Goal: Task Accomplishment & Management: Manage account settings

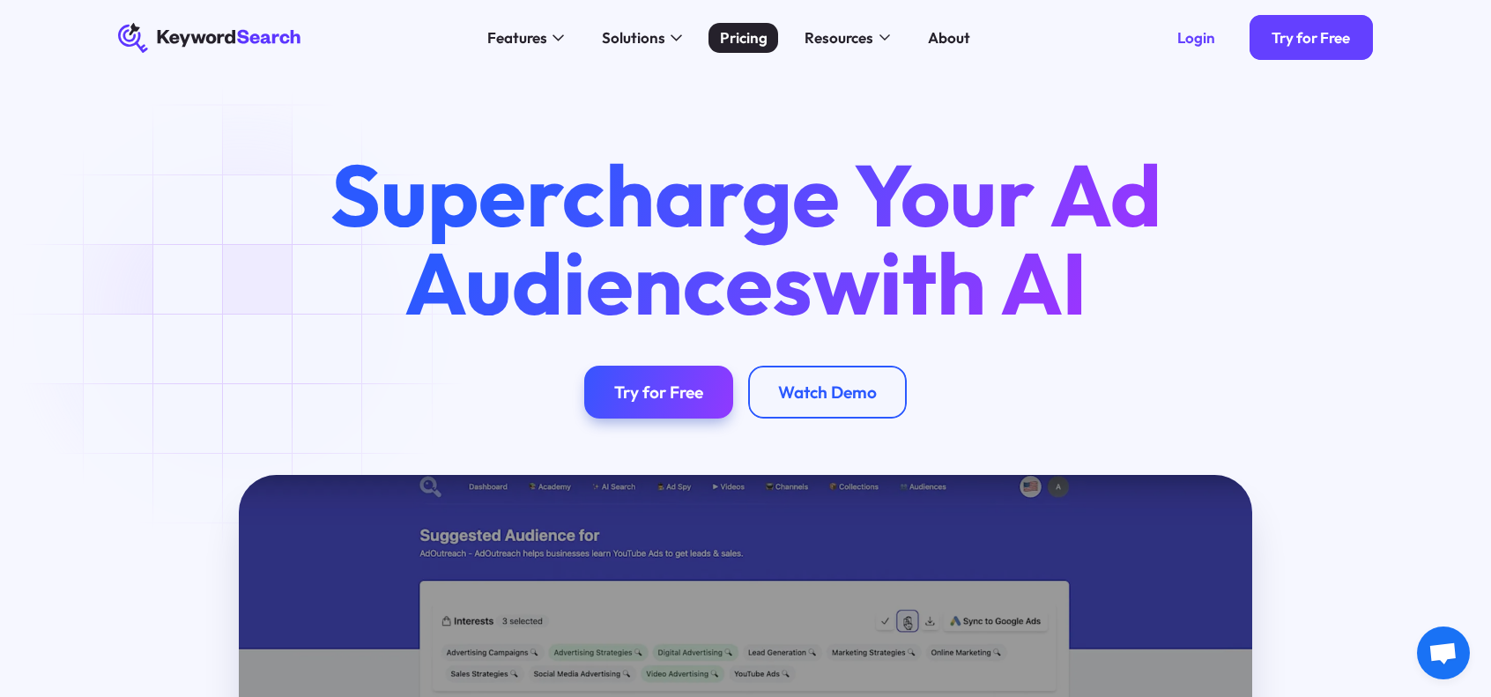
click at [733, 34] on div "Pricing" at bounding box center [744, 37] width 48 height 23
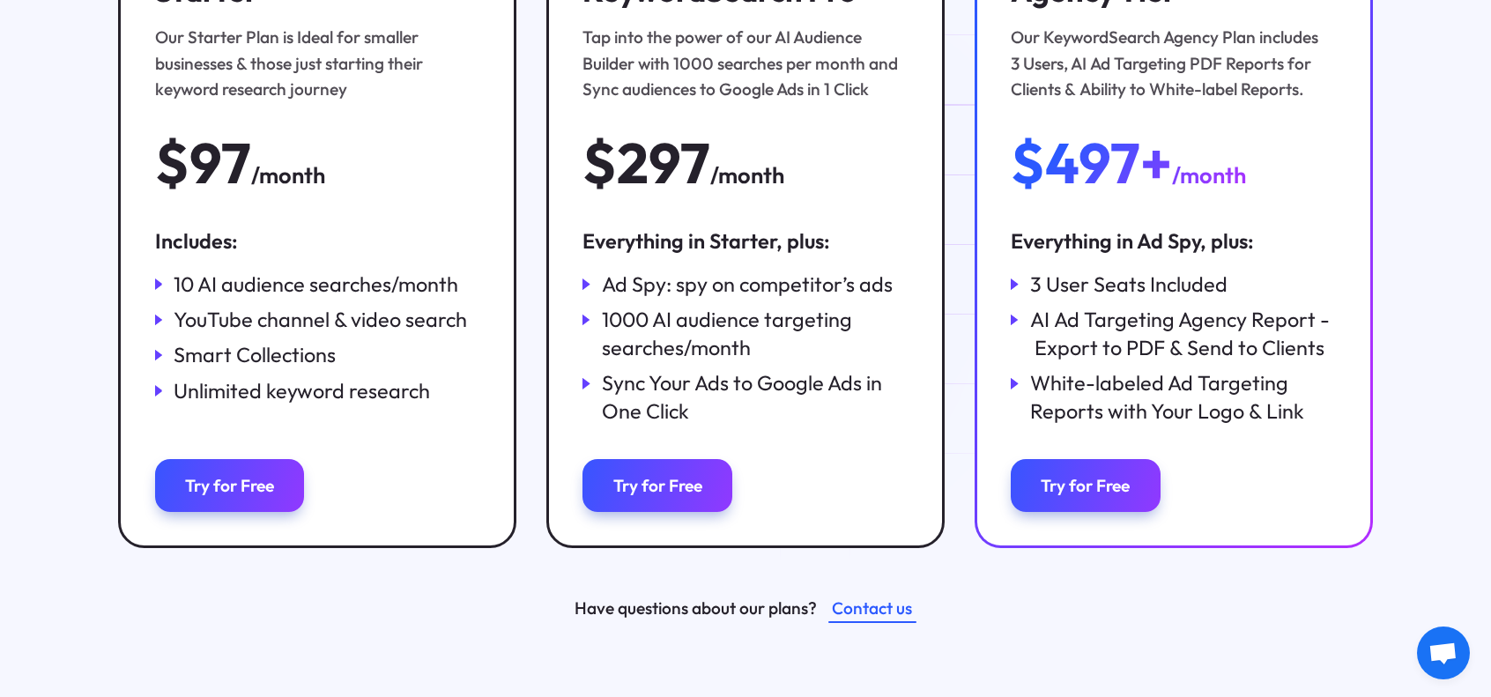
scroll to position [440, 0]
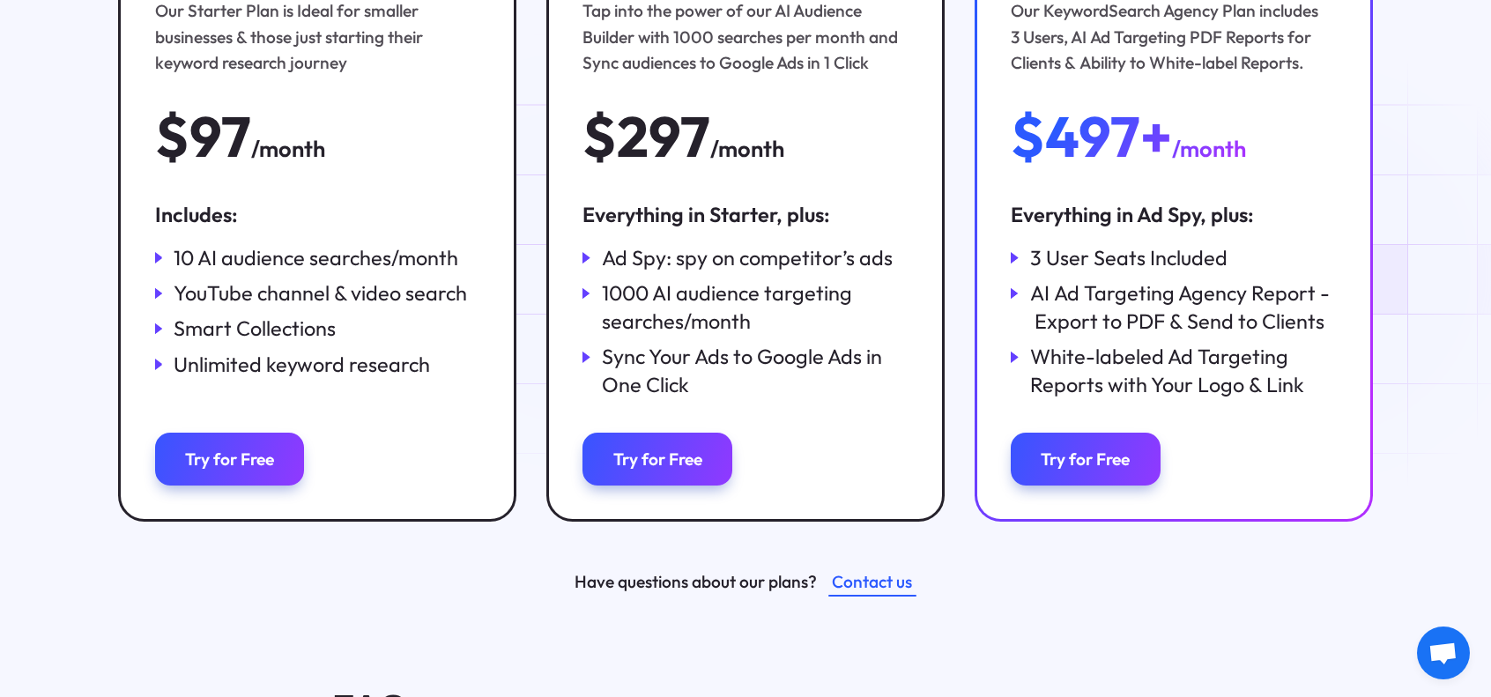
click at [583, 261] on icon at bounding box center [586, 257] width 8 height 11
click at [636, 470] on div "Try for Free" at bounding box center [657, 458] width 89 height 21
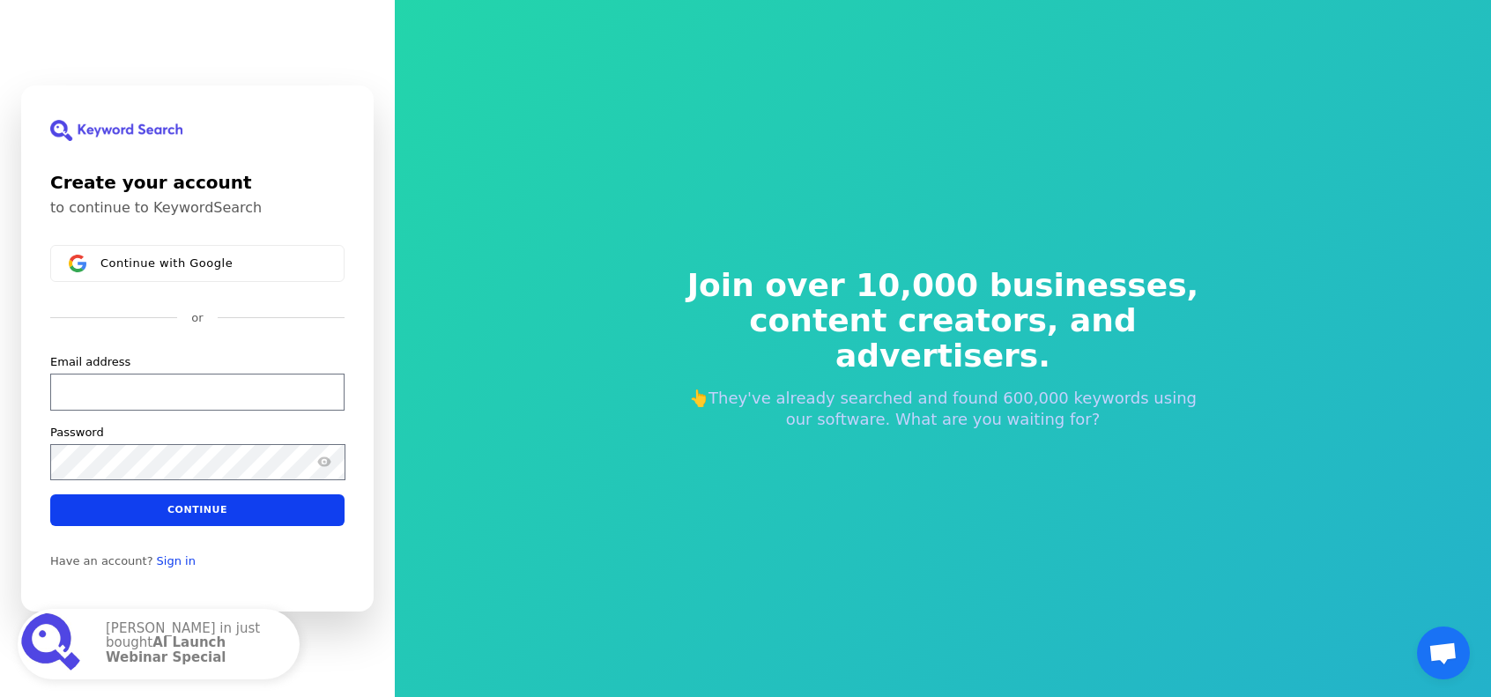
click at [183, 415] on form "Email address Password Continue" at bounding box center [197, 440] width 294 height 172
click at [189, 392] on input "Email address" at bounding box center [197, 392] width 294 height 37
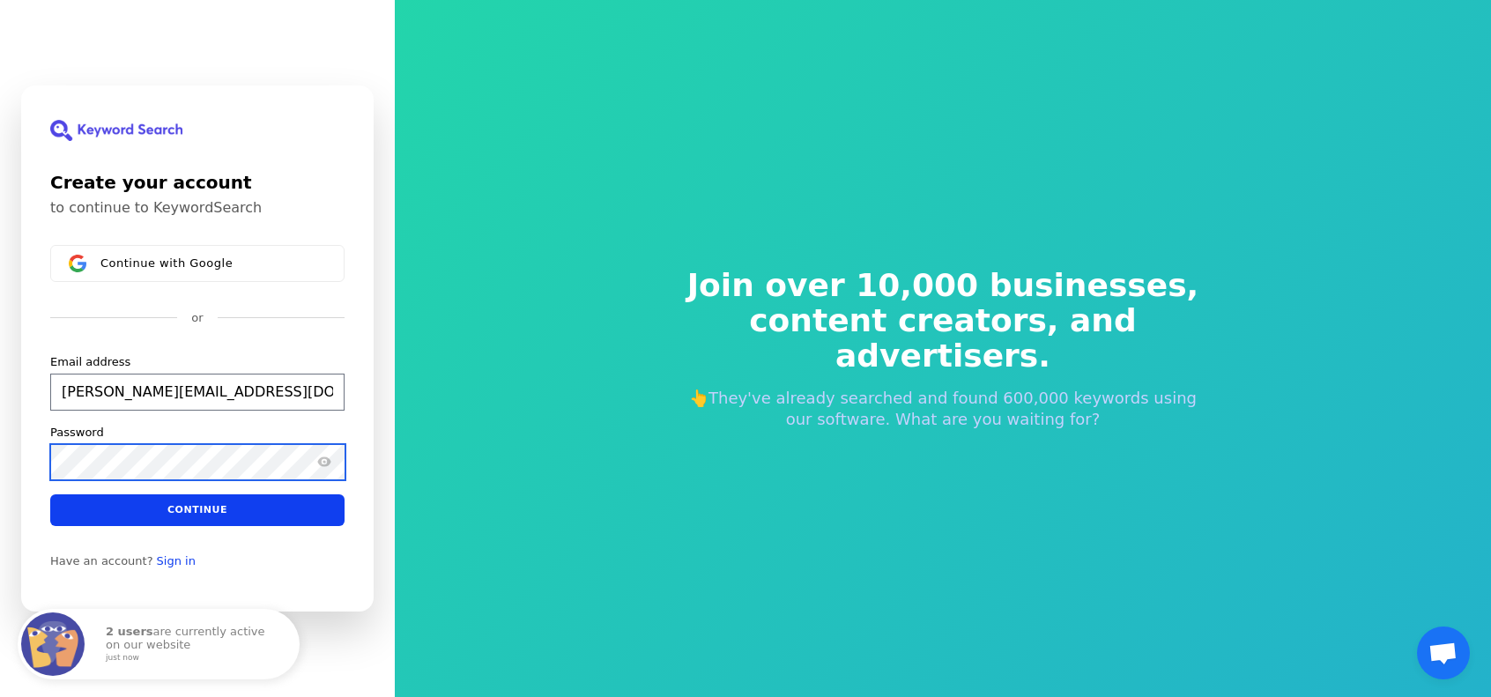
click at [220, 478] on div "Password" at bounding box center [197, 453] width 295 height 56
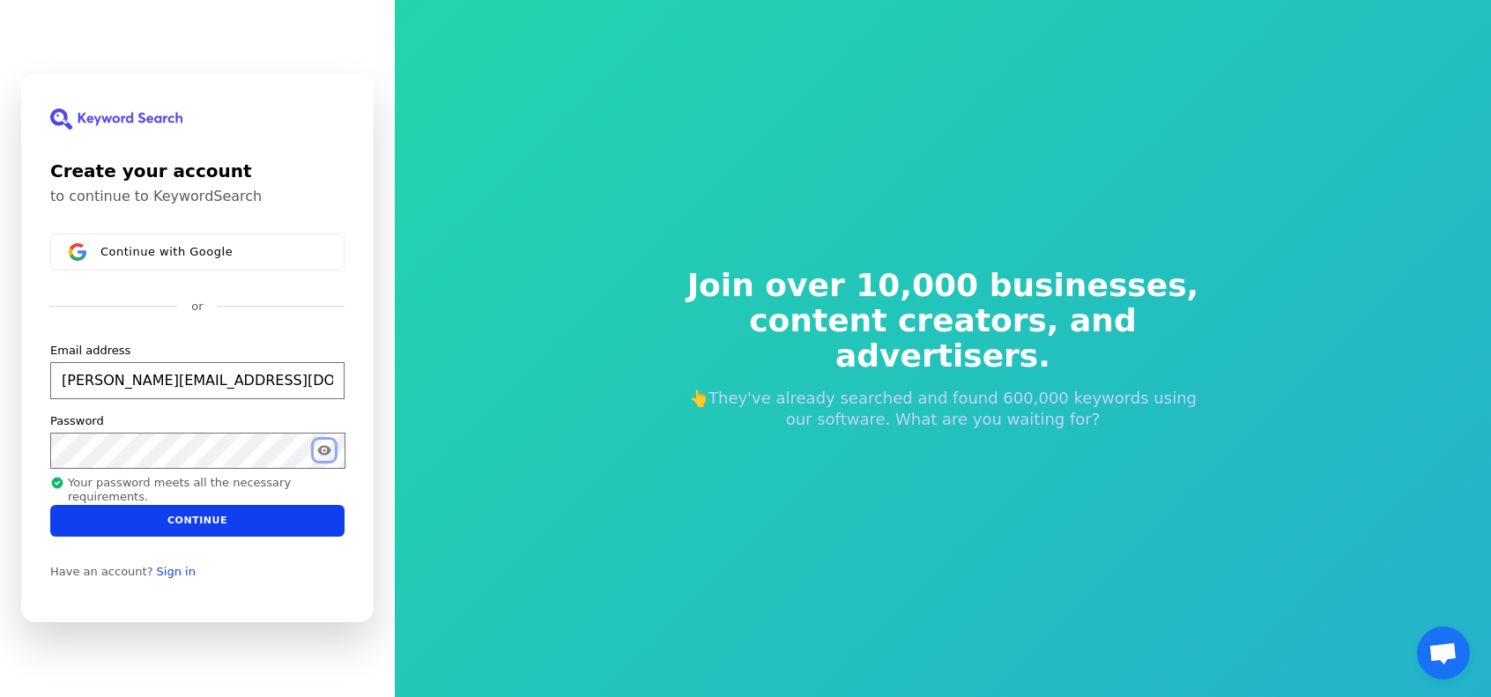
click at [329, 460] on button "Show password" at bounding box center [324, 450] width 21 height 21
click at [277, 522] on button "Continue" at bounding box center [197, 521] width 294 height 32
type input "[PERSON_NAME][EMAIL_ADDRESS][DOMAIN_NAME]"
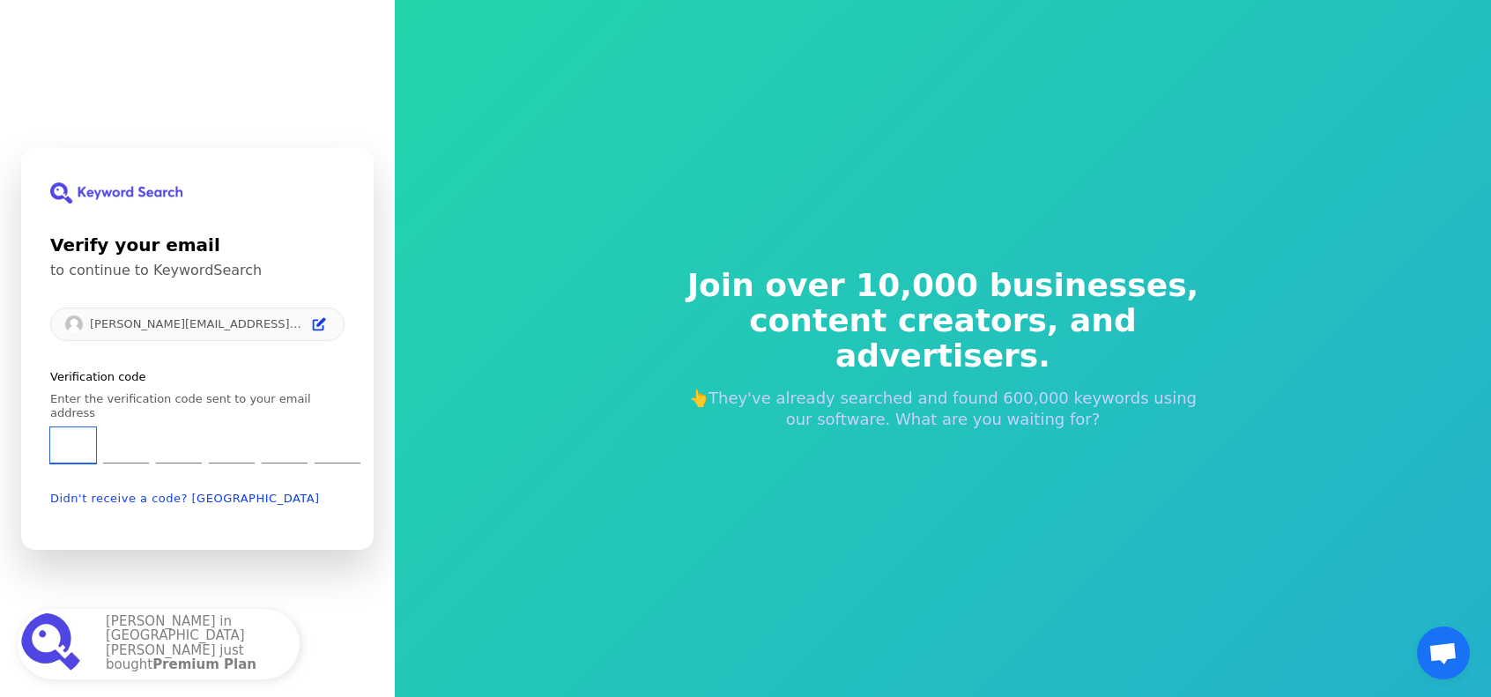
type input "8"
type input "3"
type input "2"
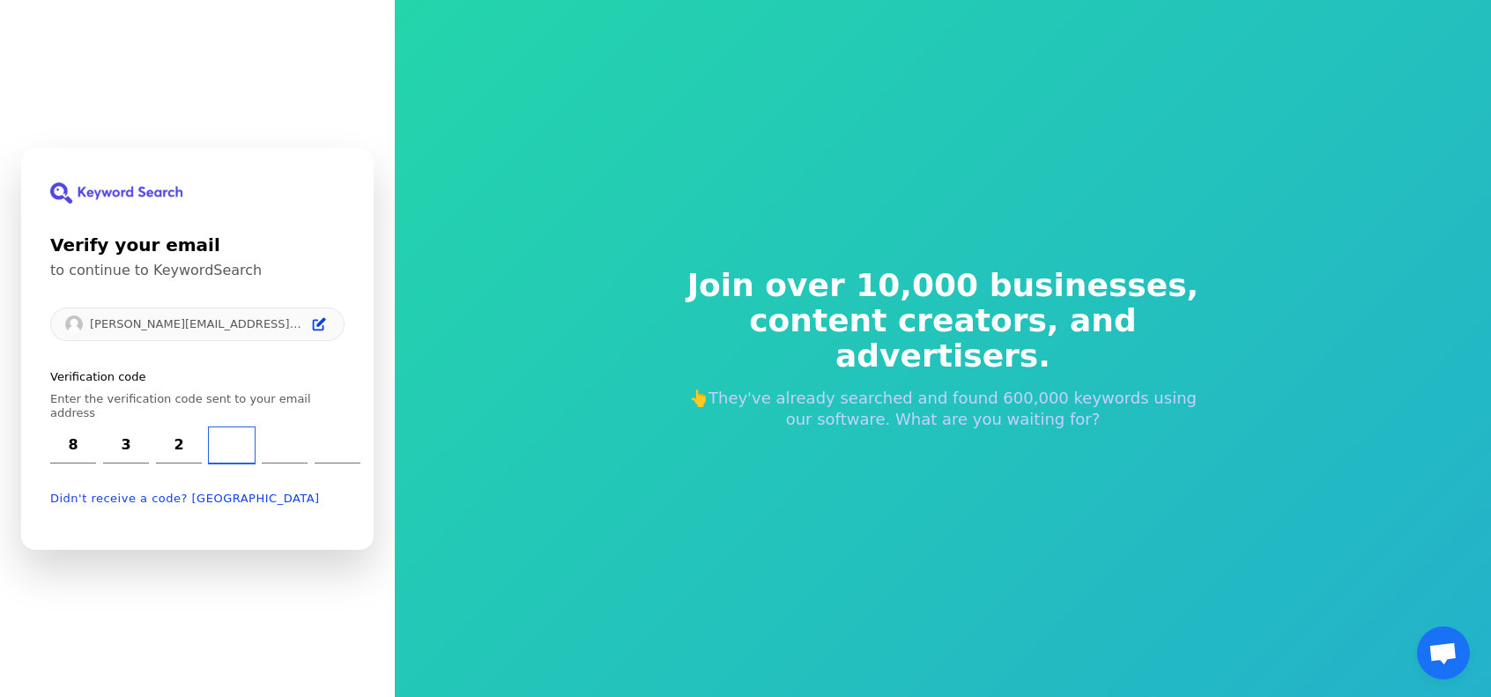
type input "1"
type input "5"
type input "3"
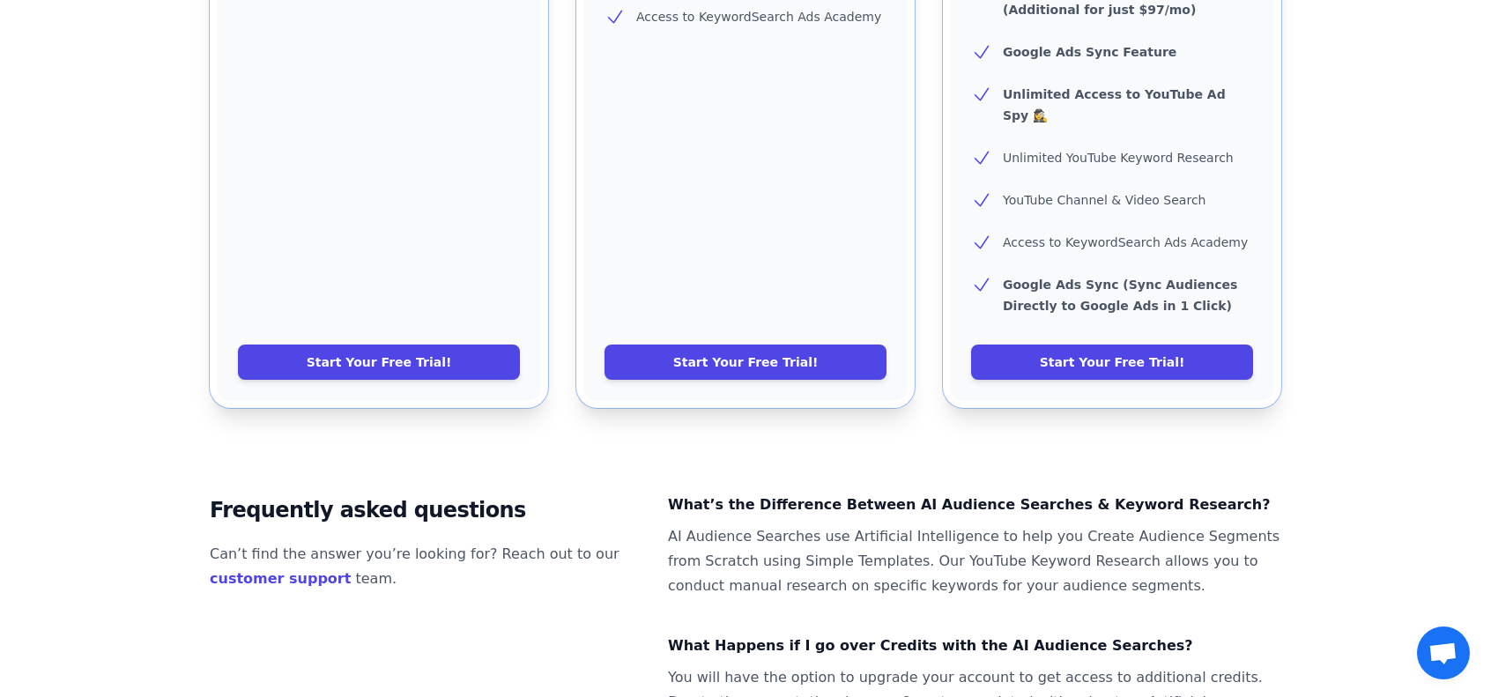
scroll to position [980, 0]
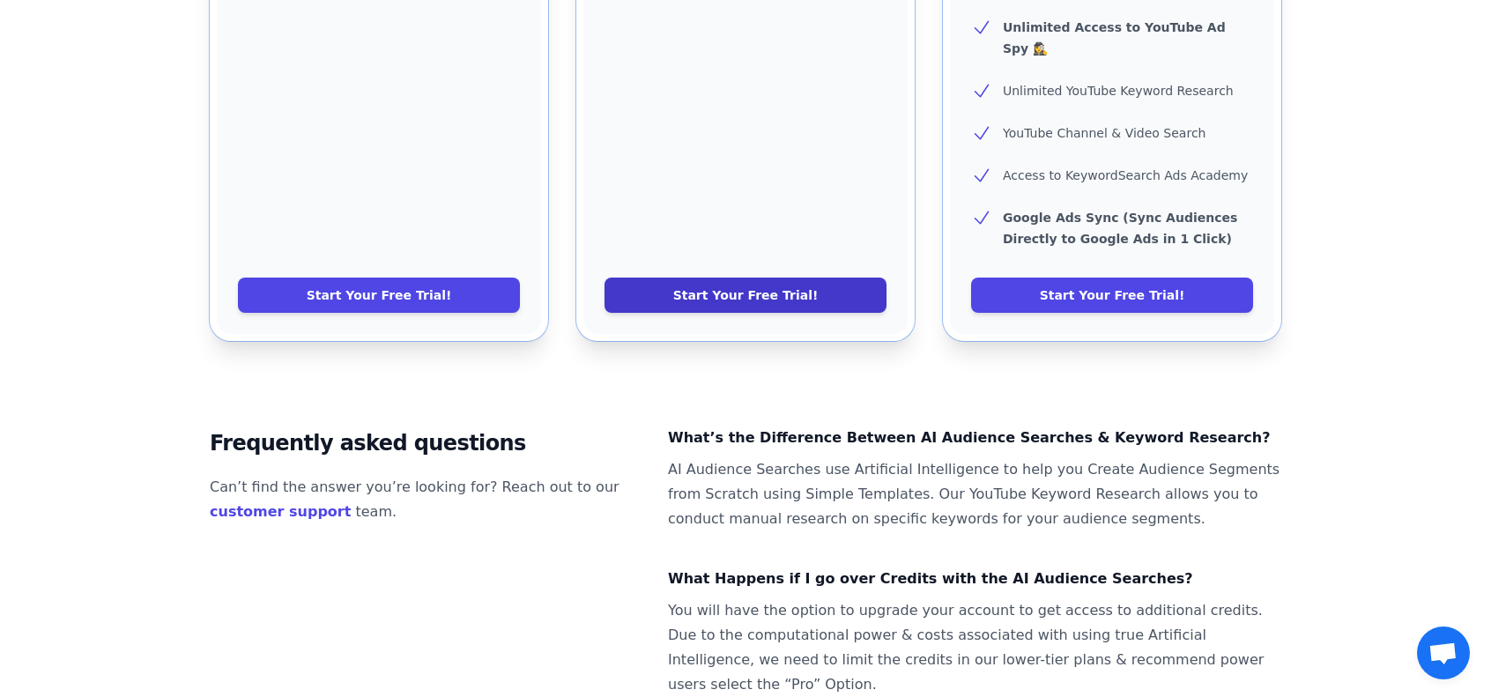
click at [777, 278] on link "Start Your Free Trial!" at bounding box center [745, 295] width 282 height 35
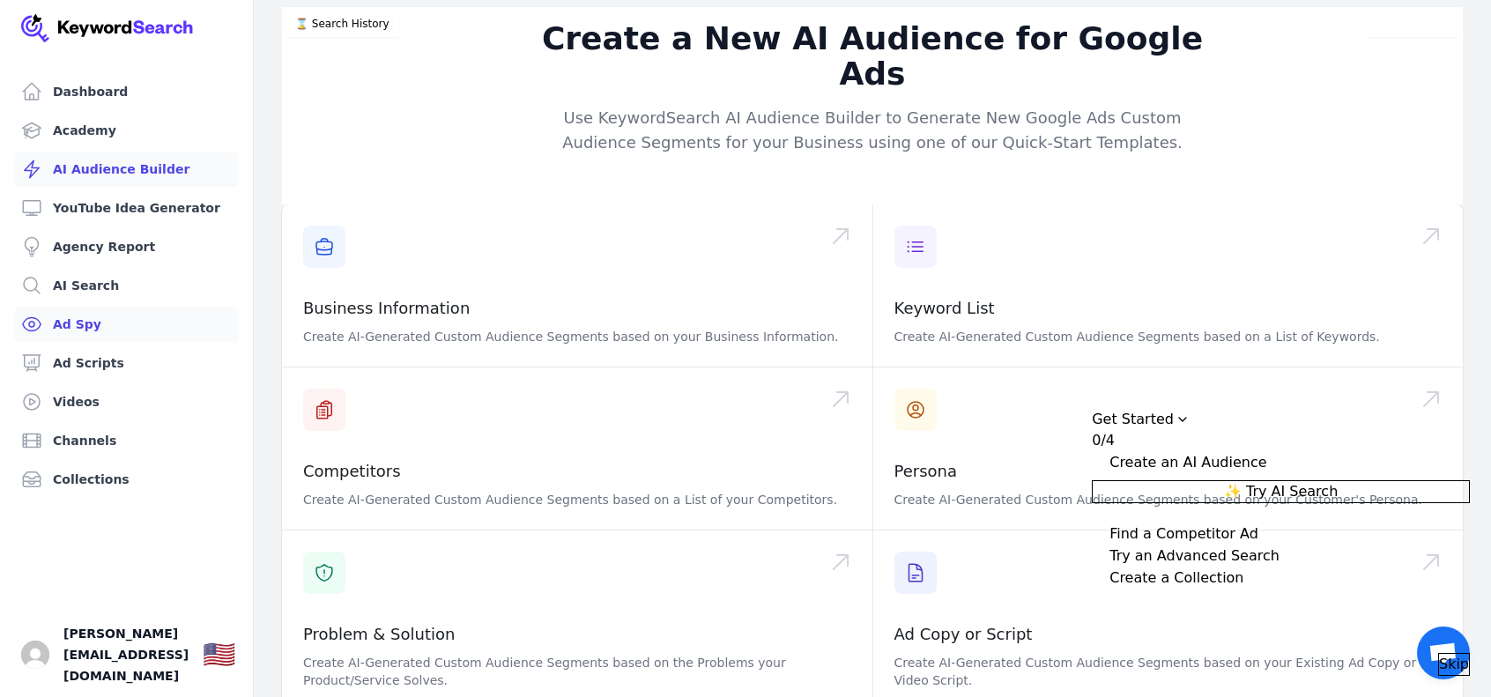
click at [169, 307] on link "Ad Spy" at bounding box center [126, 324] width 225 height 35
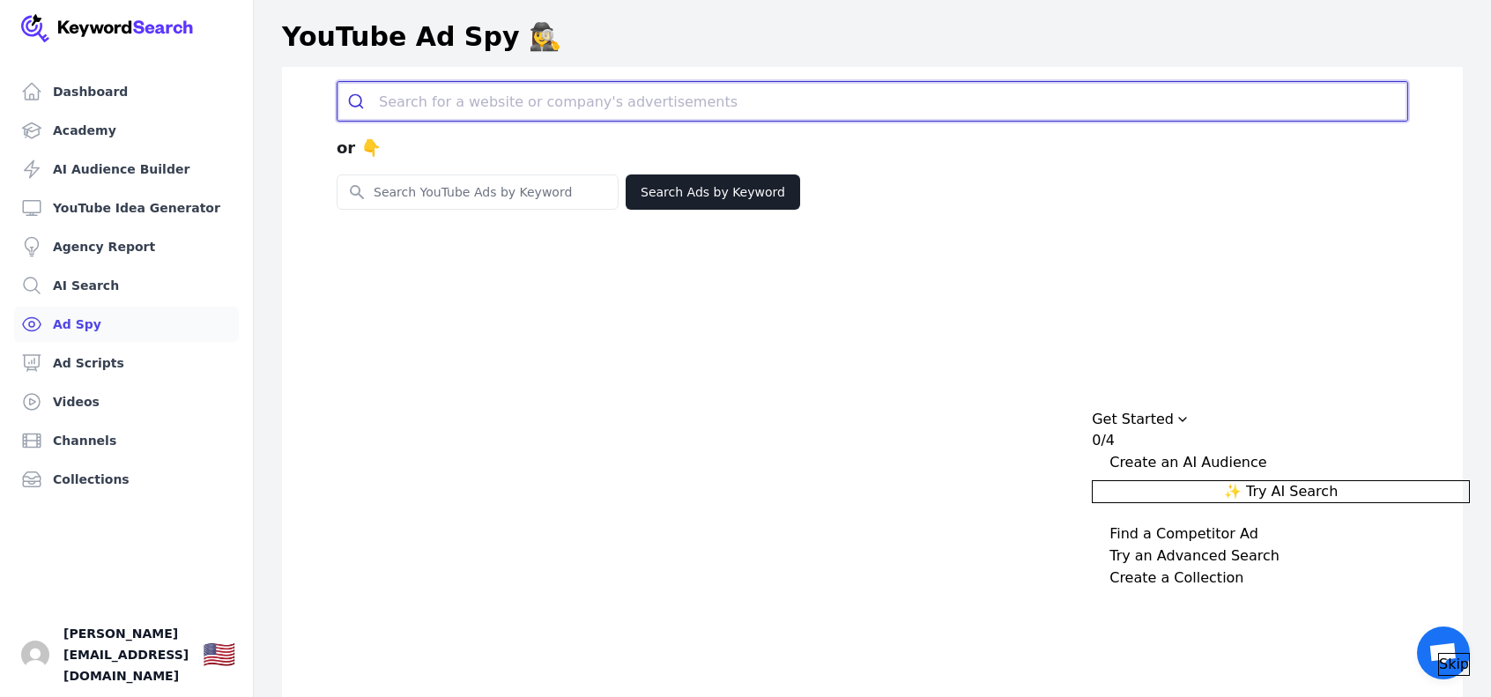
click at [479, 103] on input "search" at bounding box center [893, 101] width 1028 height 39
type input "stealth angel"
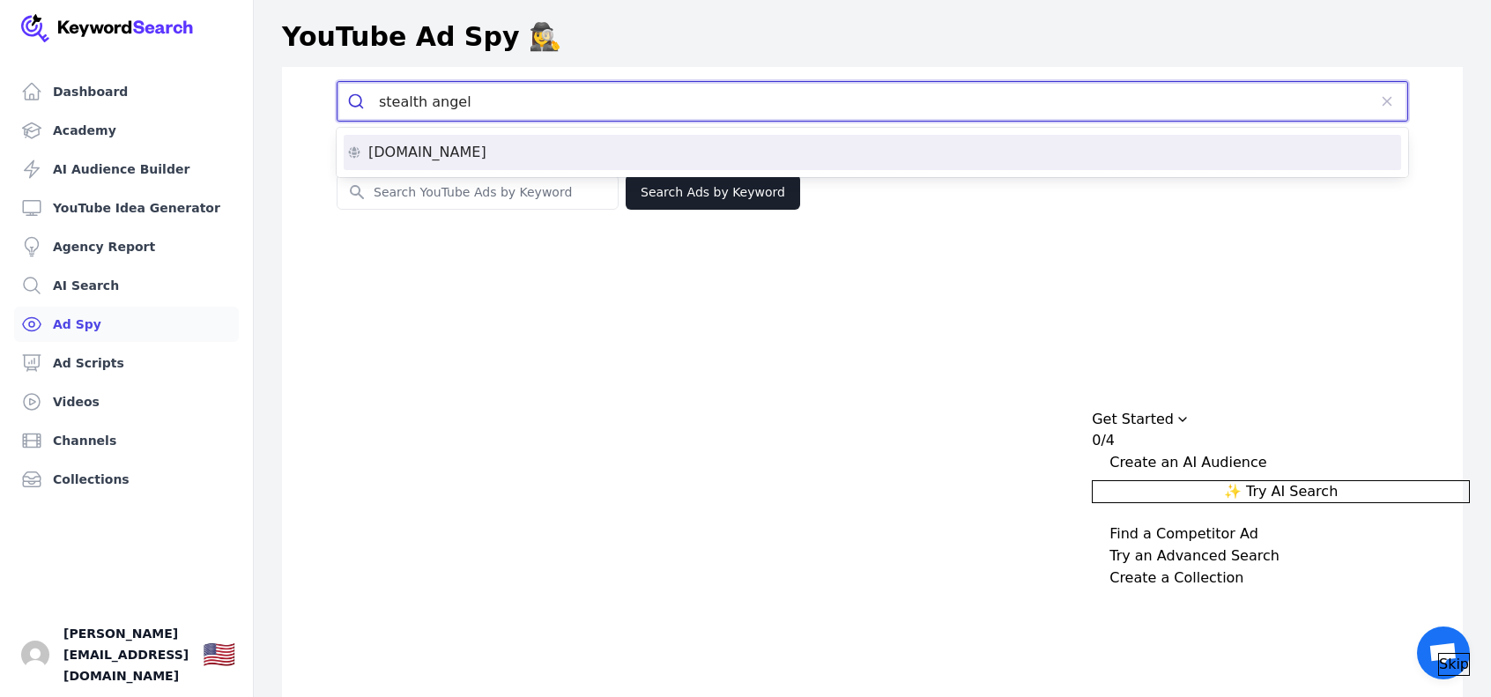
click at [486, 159] on p "stealthangelsurvival.com" at bounding box center [427, 152] width 118 height 14
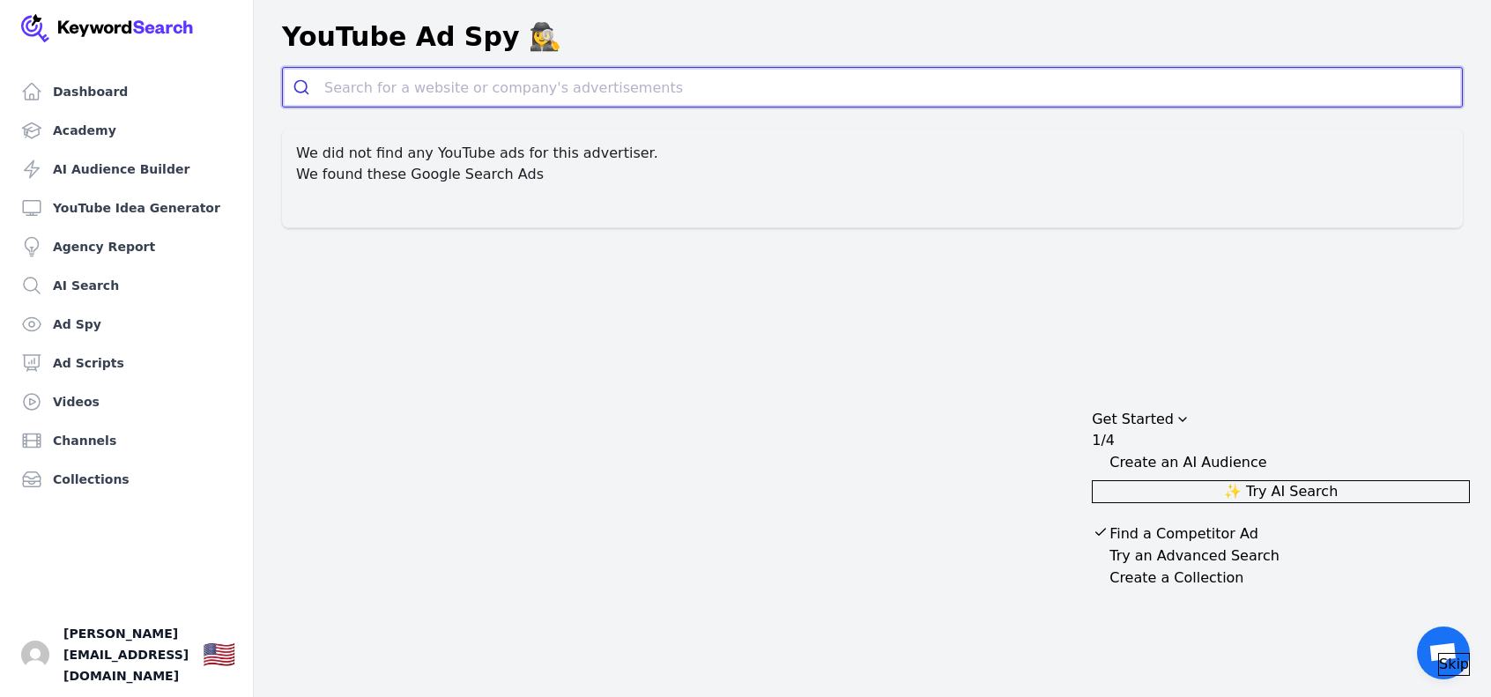
click at [430, 85] on input "search" at bounding box center [892, 87] width 1137 height 39
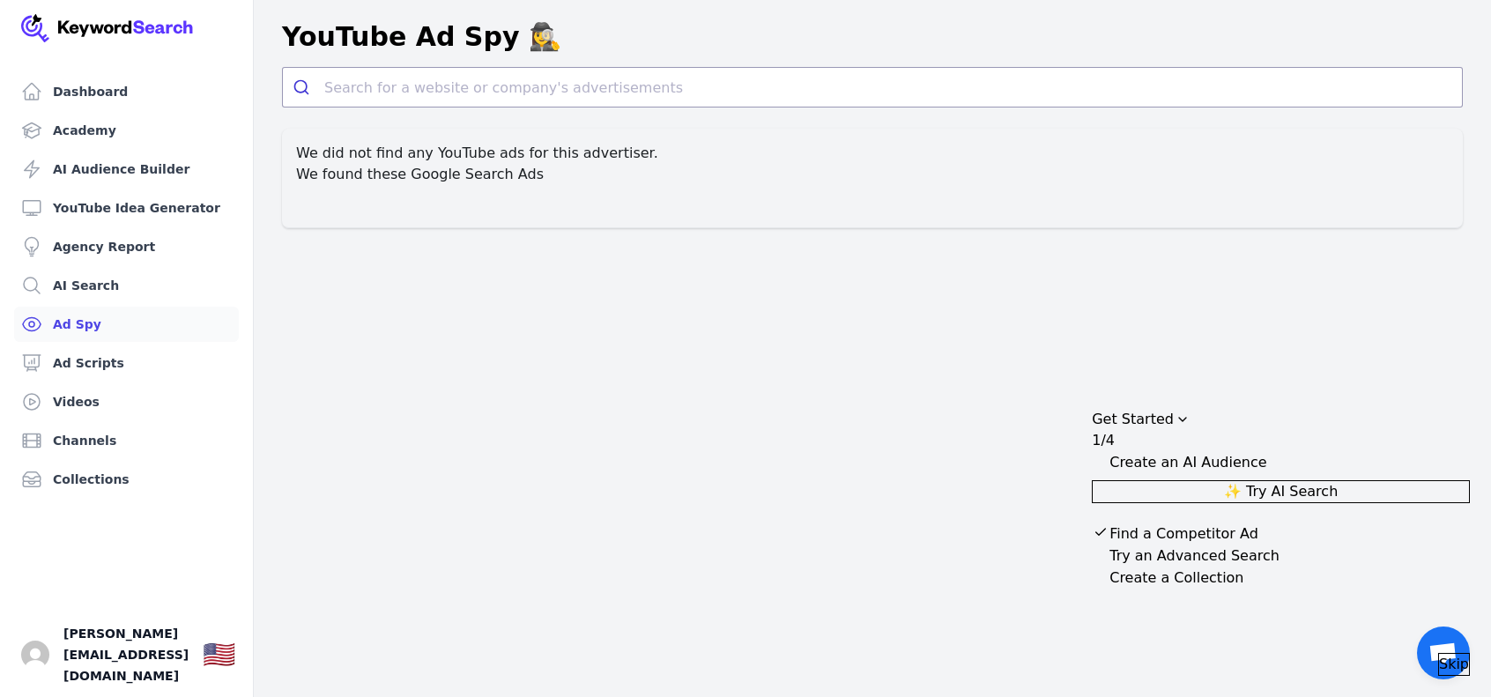
click at [174, 318] on link "Ad Spy" at bounding box center [126, 324] width 225 height 35
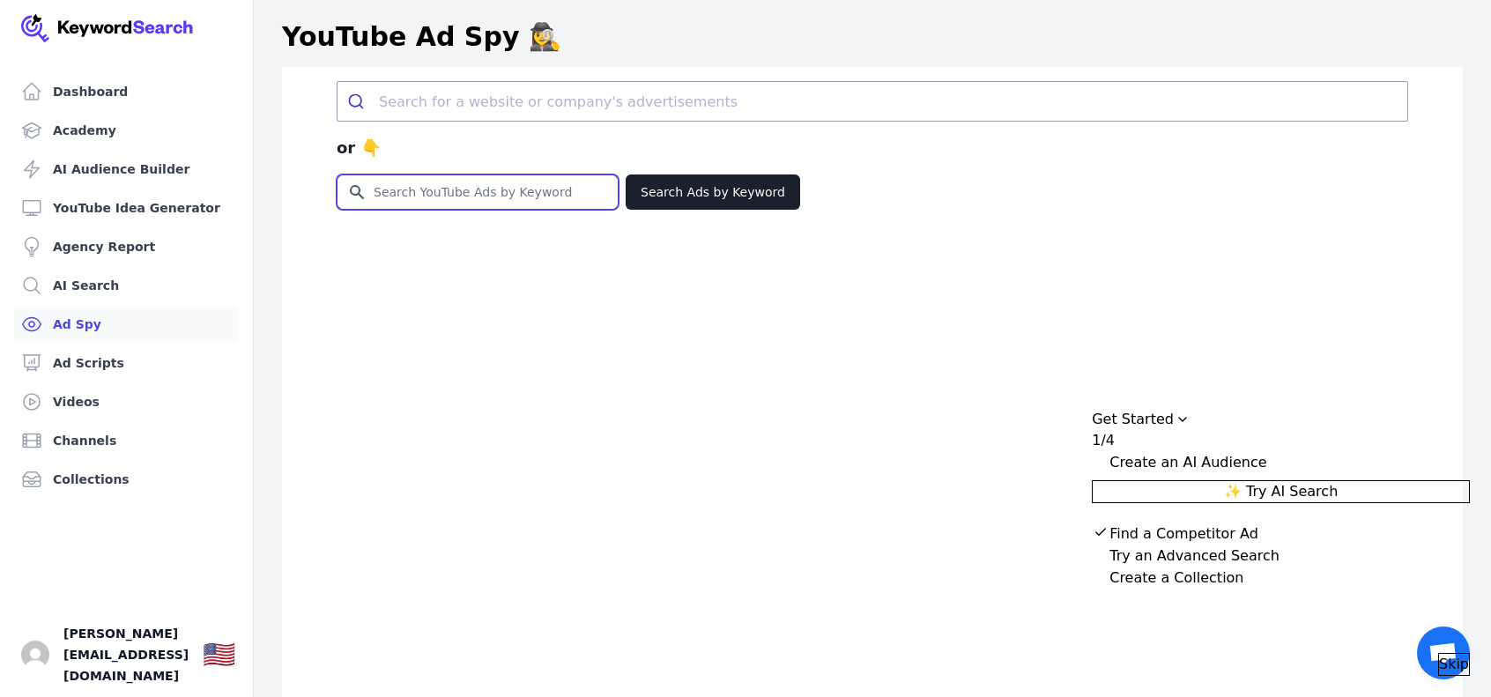
click at [454, 200] on input "Search for YouTube Keywords" at bounding box center [477, 191] width 280 height 33
type input "s"
type input "bug out bag"
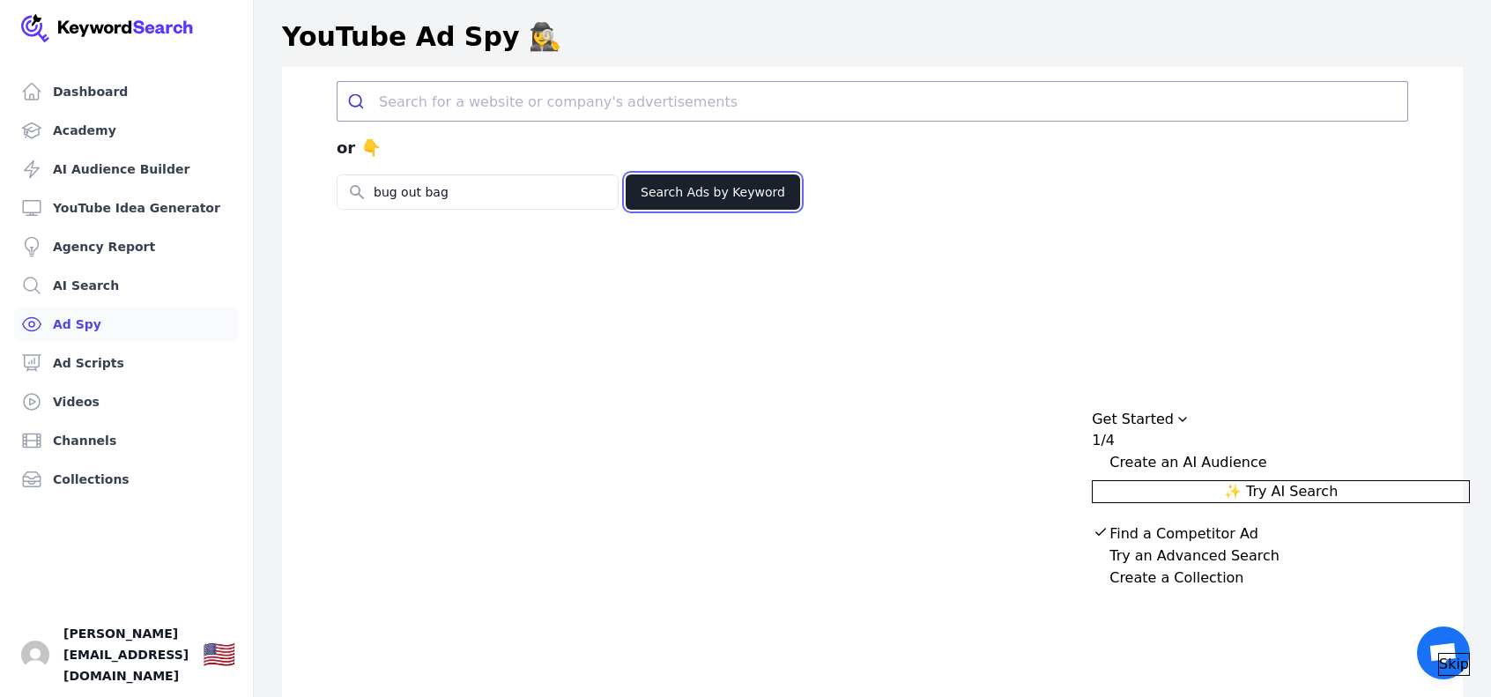
click at [666, 205] on button "Search Ads by Keyword" at bounding box center [712, 191] width 174 height 35
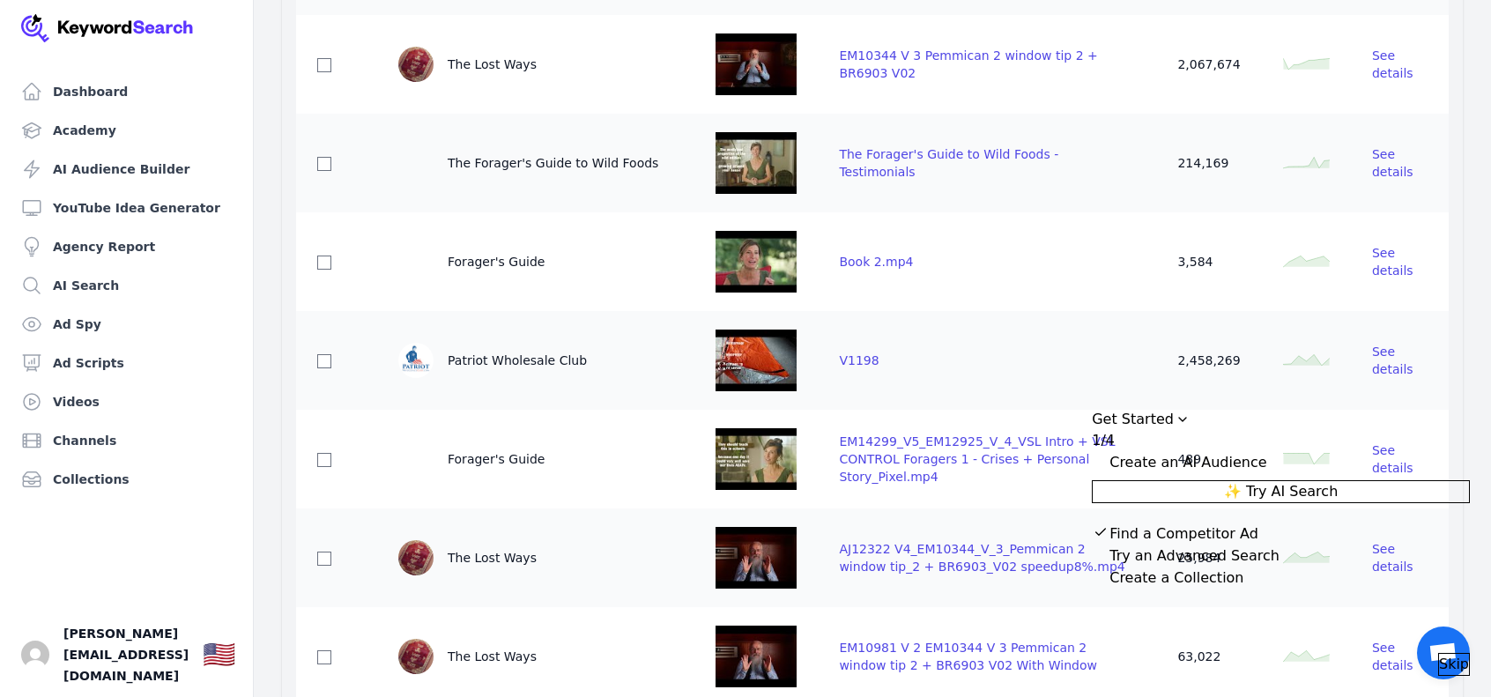
scroll to position [529, 0]
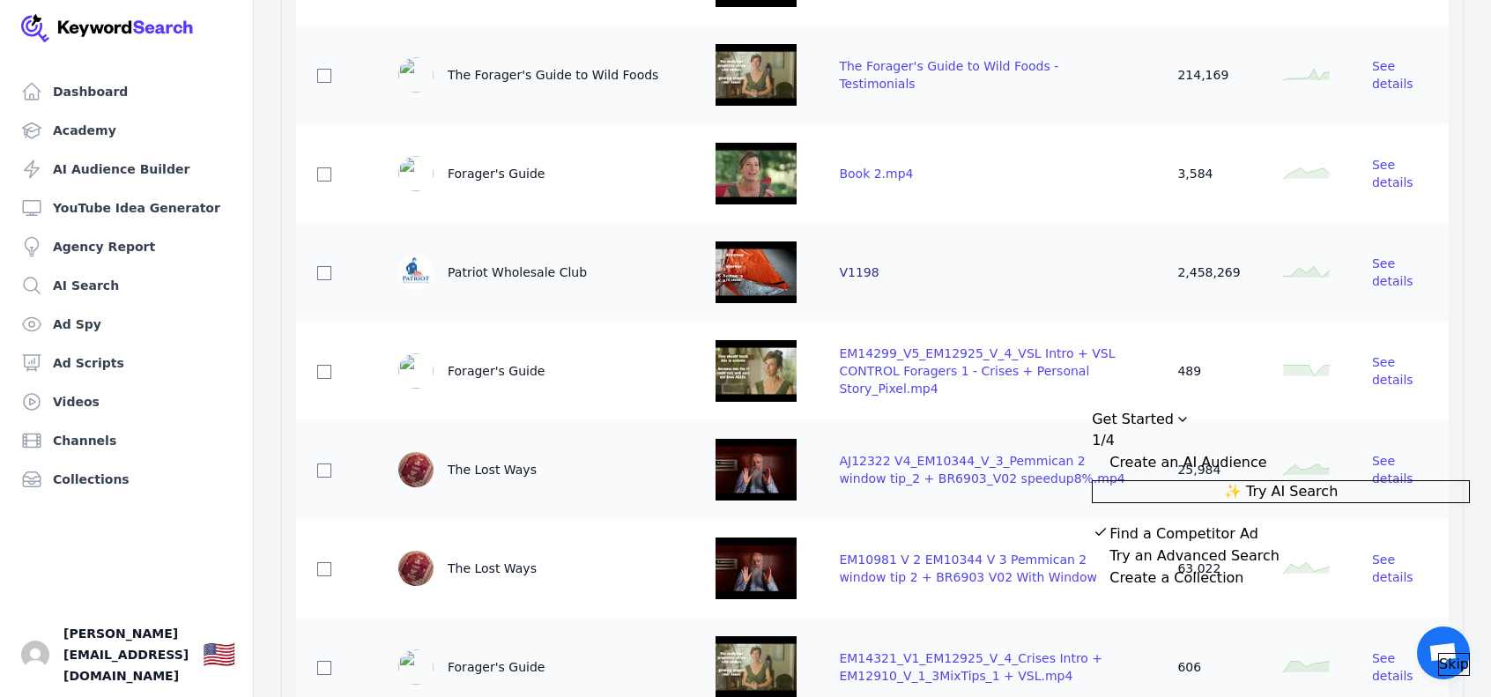
click at [863, 270] on span "V1198" at bounding box center [859, 272] width 40 height 14
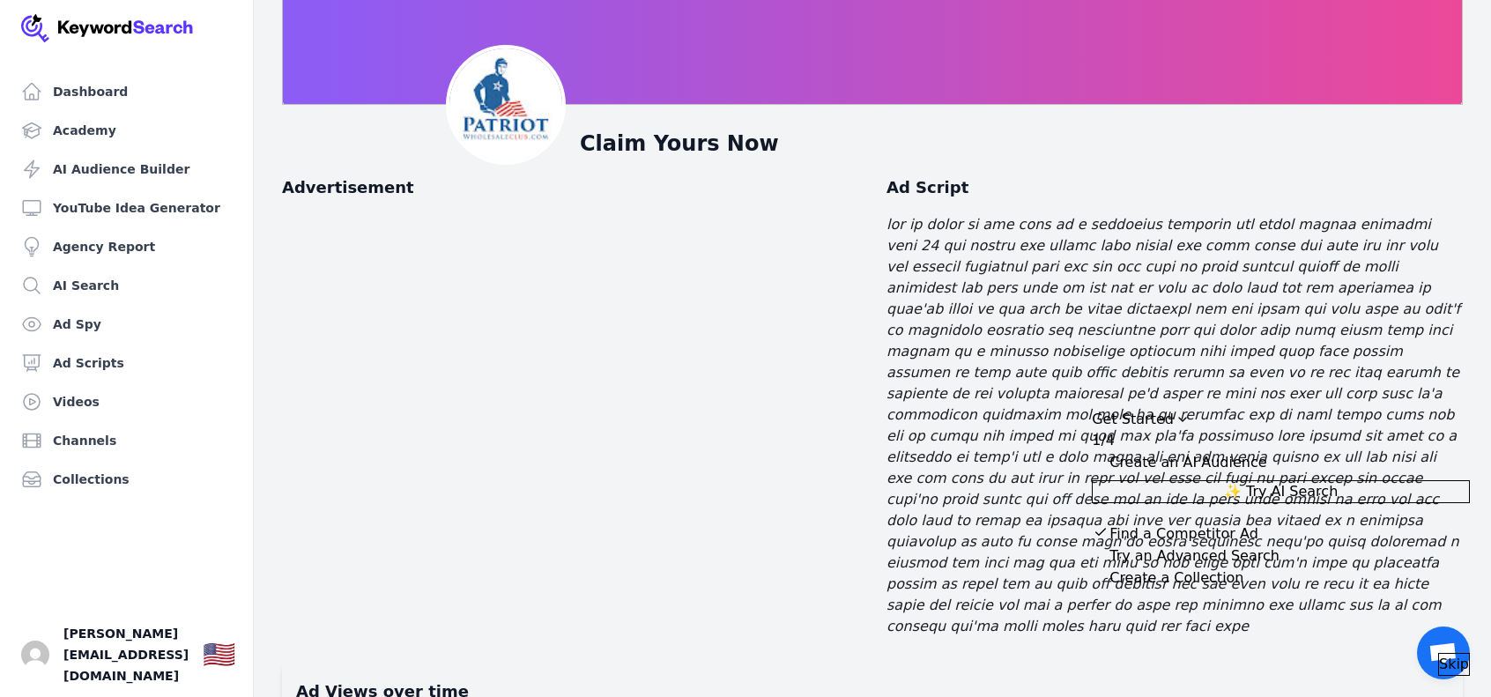
scroll to position [176, 0]
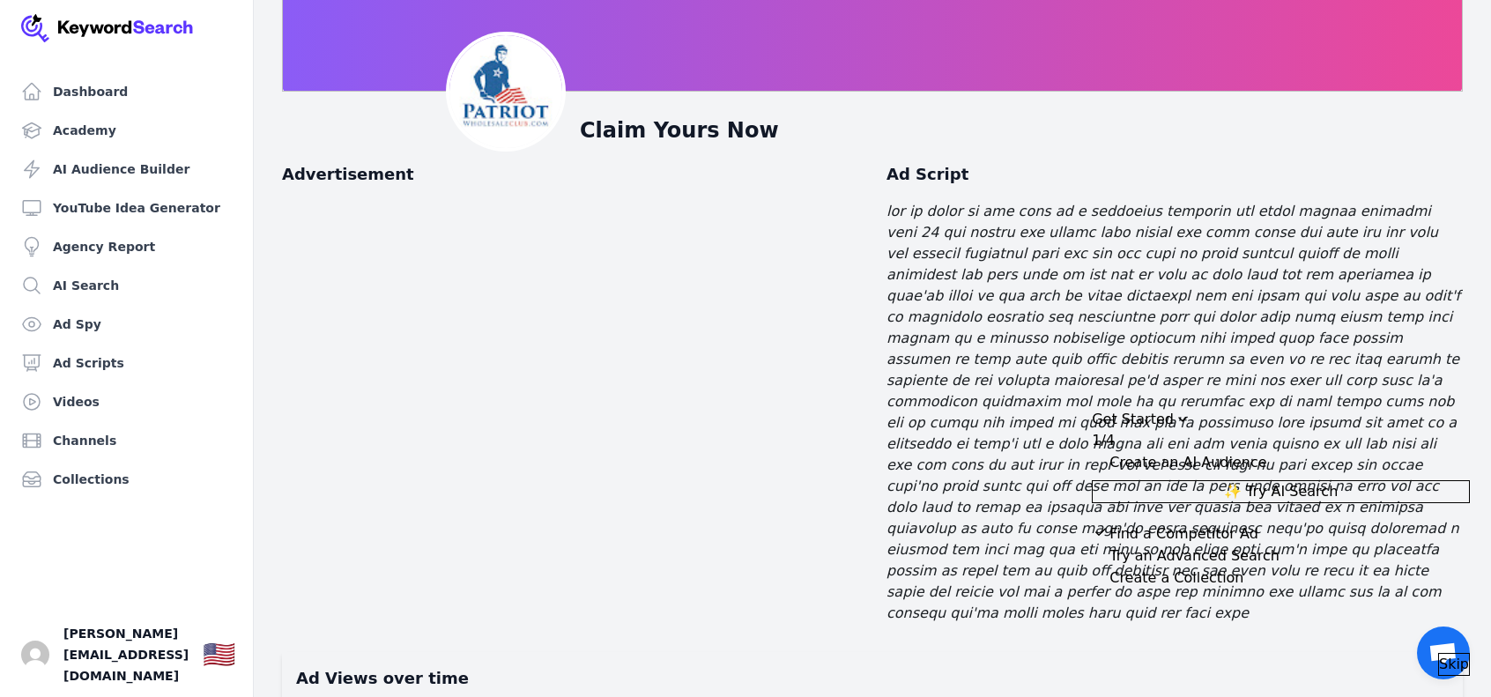
click at [1436, 665] on div "Skip" at bounding box center [1281, 664] width 378 height 23
click at [1443, 655] on span "Skip" at bounding box center [1454, 664] width 30 height 21
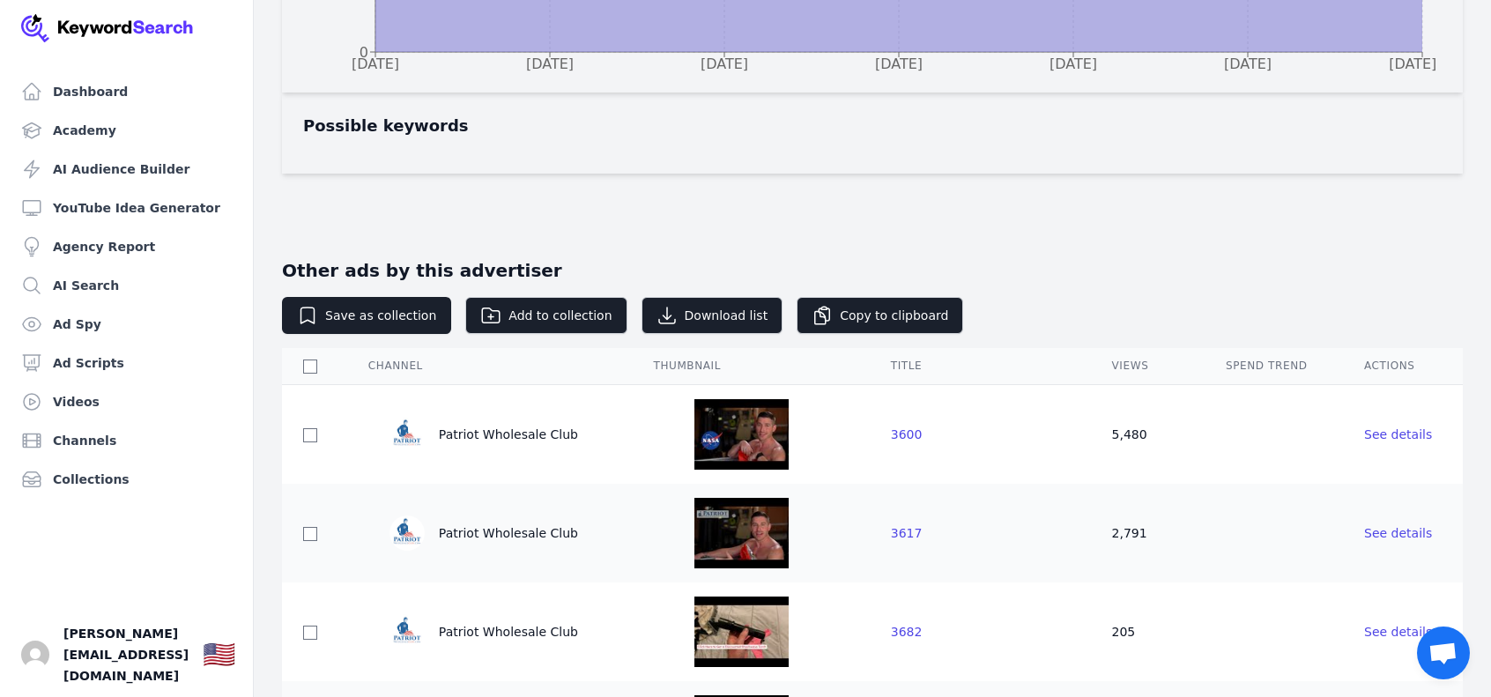
scroll to position [1145, 0]
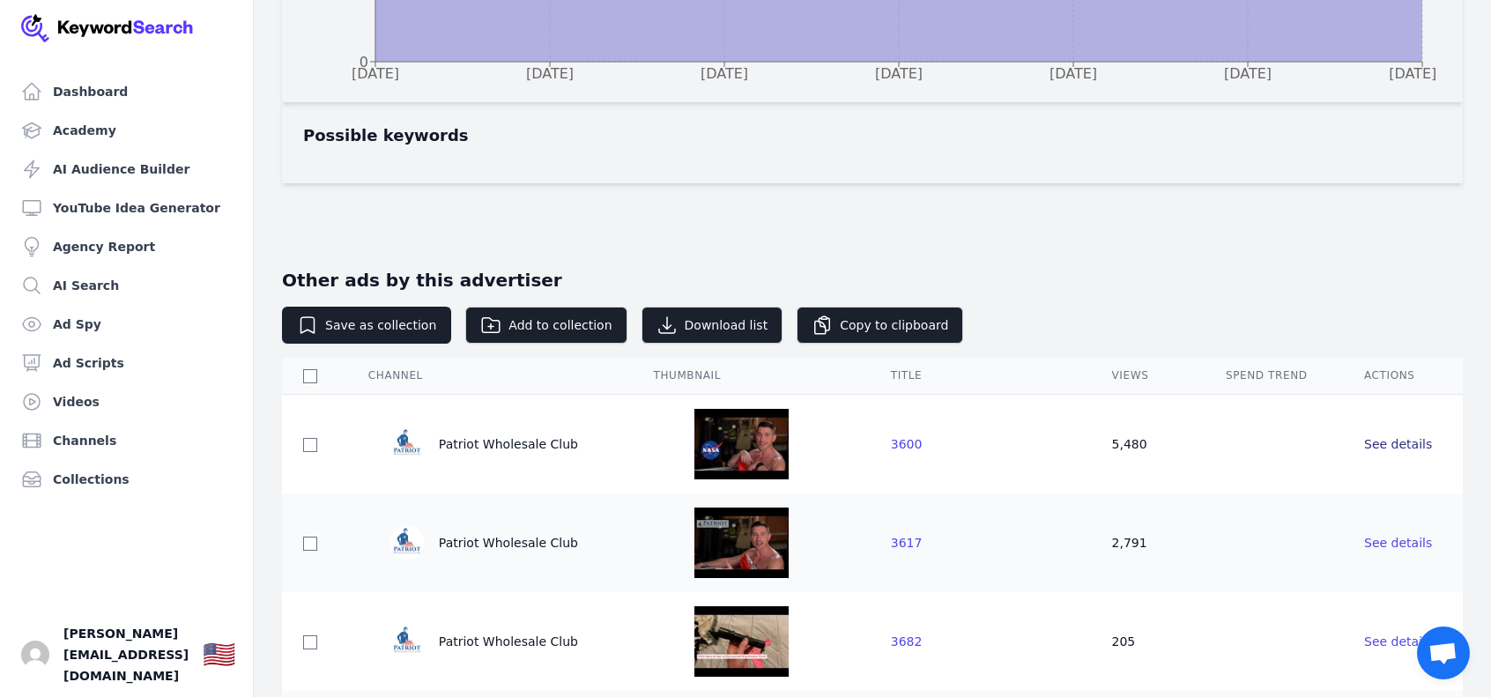
click at [1395, 437] on span "See details" at bounding box center [1398, 444] width 68 height 14
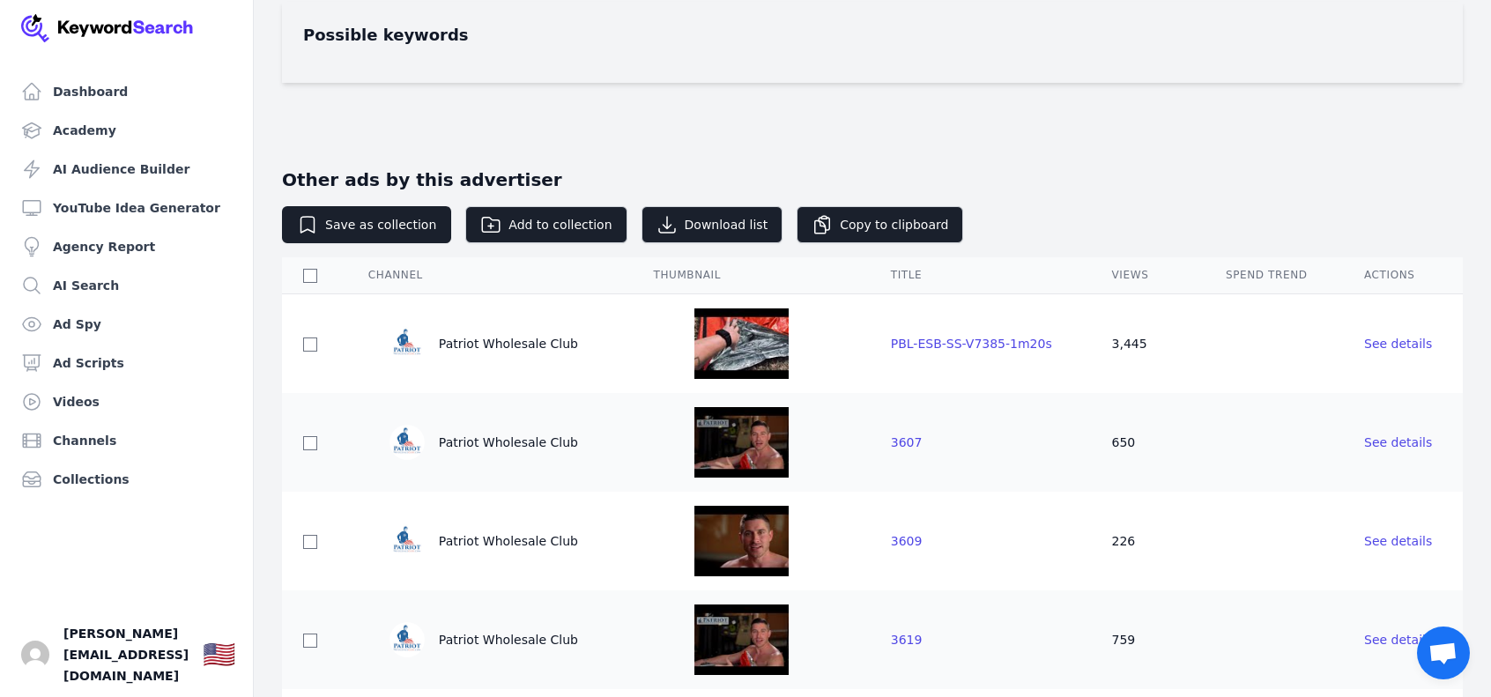
scroll to position [969, 0]
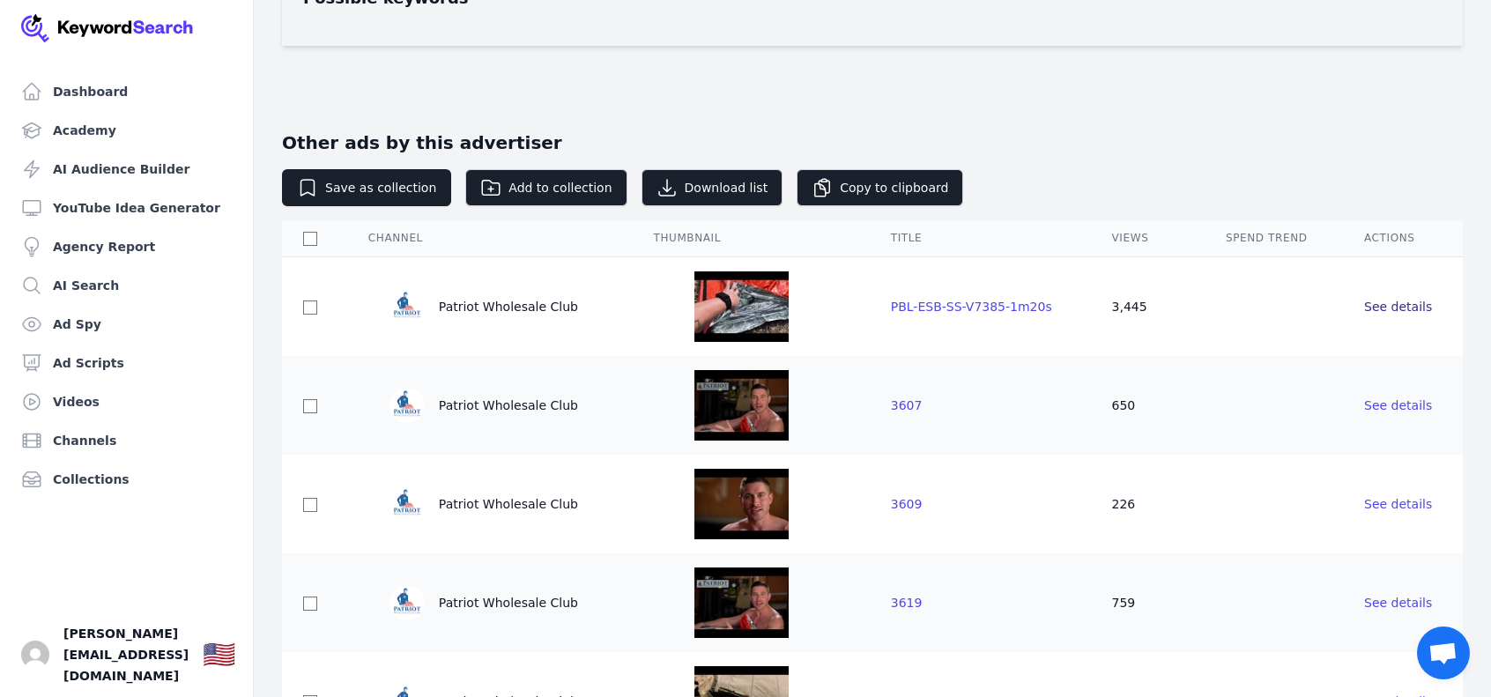
click at [1382, 306] on span "See details" at bounding box center [1398, 307] width 68 height 14
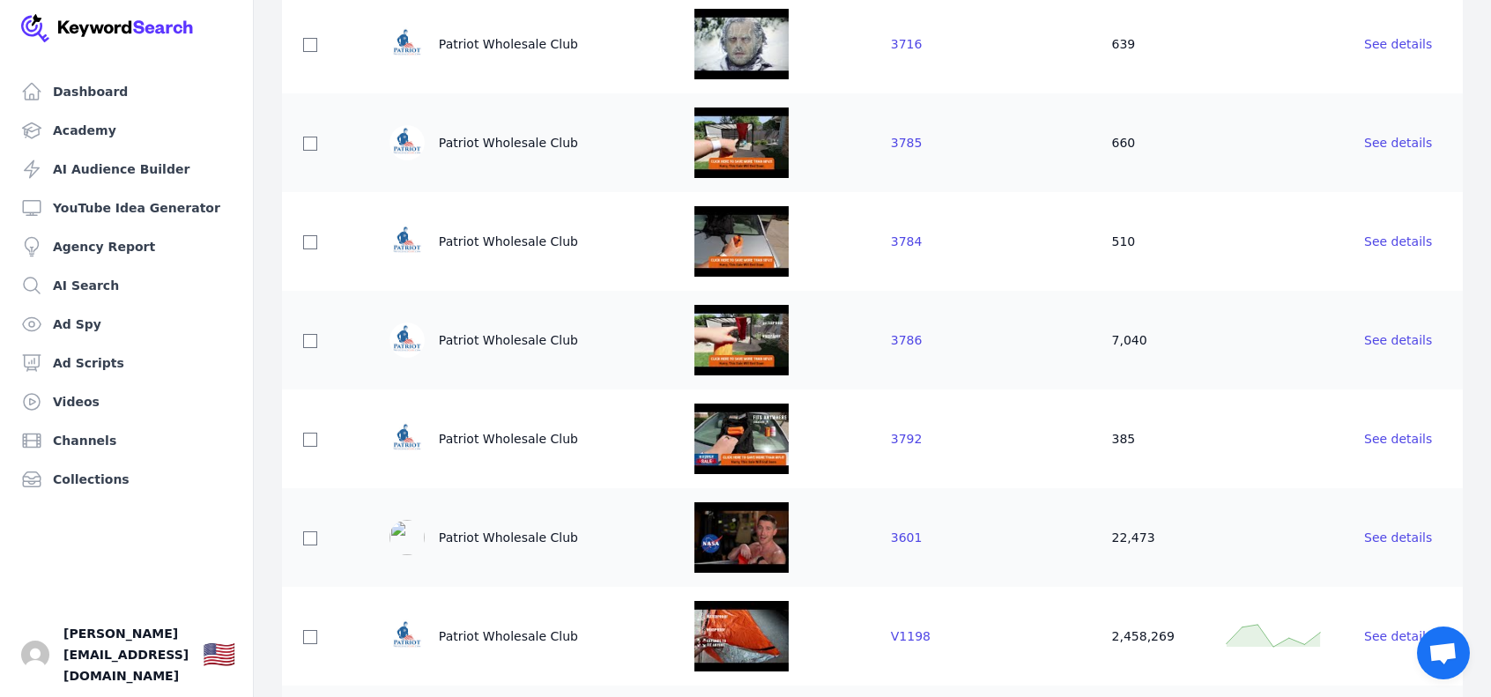
scroll to position [1807, 0]
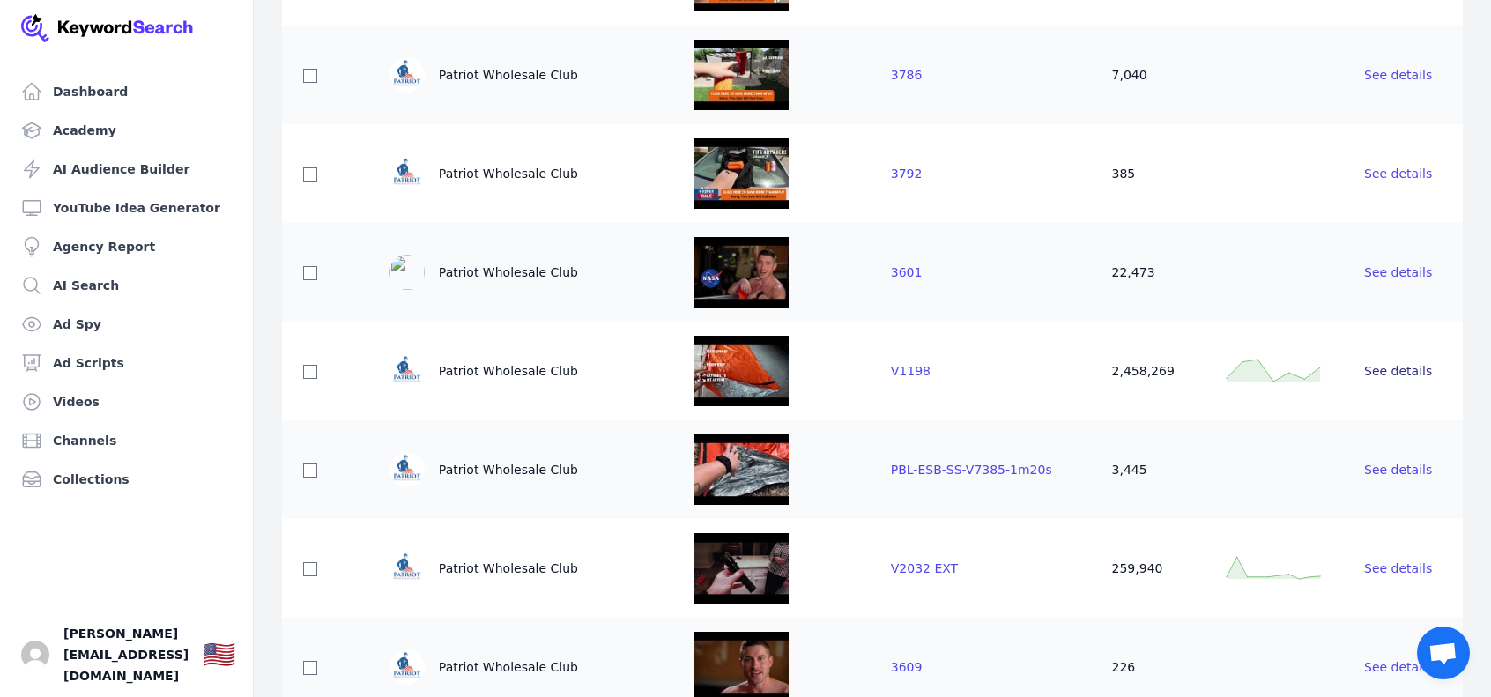
click at [1396, 364] on span "See details" at bounding box center [1398, 371] width 68 height 14
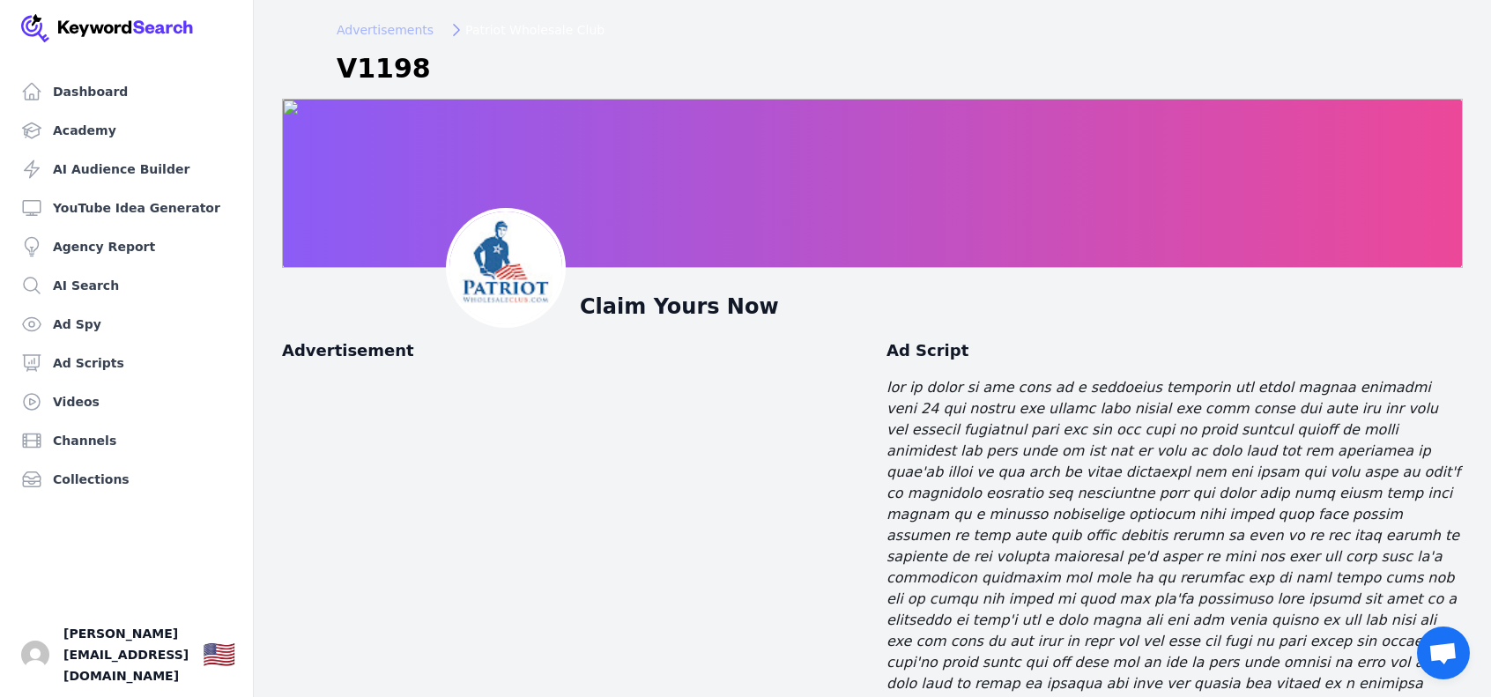
click at [405, 32] on span "Advertisements" at bounding box center [385, 30] width 97 height 18
click at [398, 33] on span "Advertisements" at bounding box center [385, 30] width 97 height 18
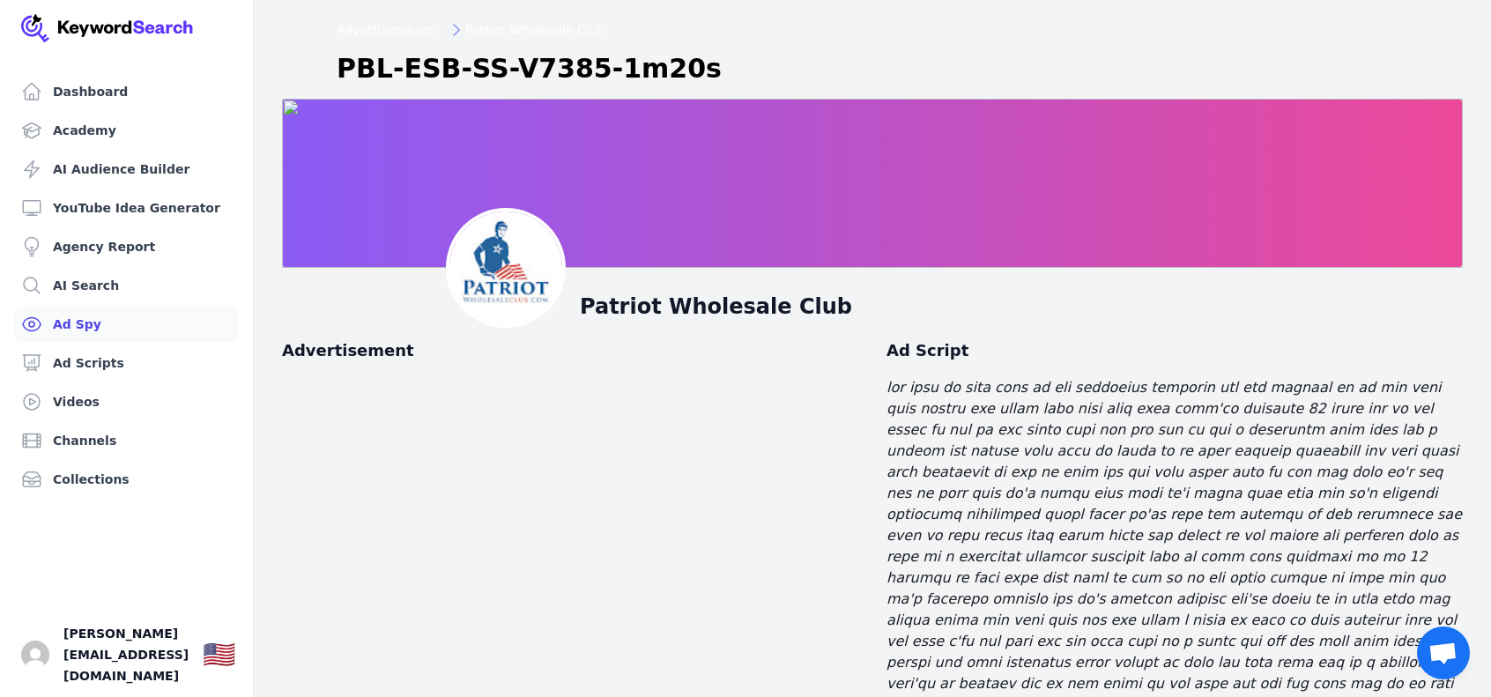
click at [157, 318] on link "Ad Spy" at bounding box center [126, 324] width 225 height 35
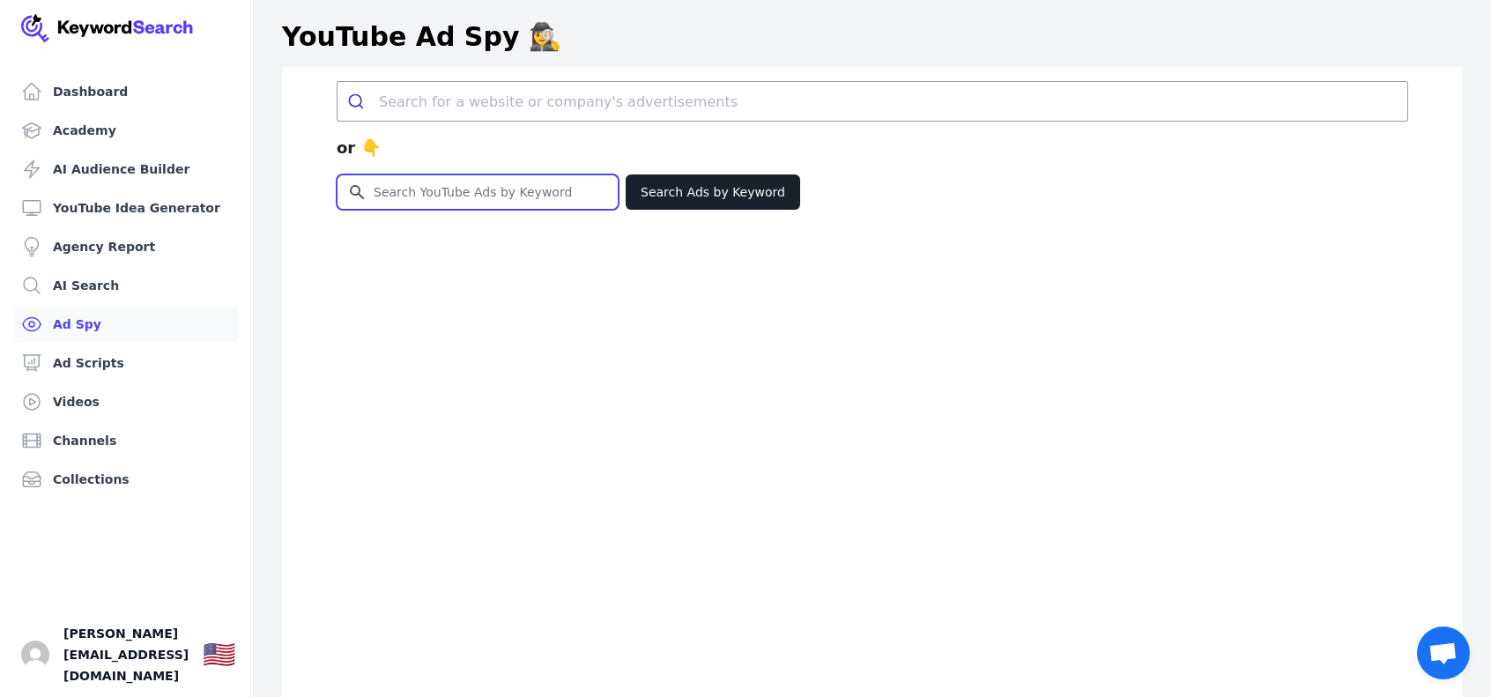
click at [482, 195] on input "Search for YouTube Keywords" at bounding box center [477, 191] width 280 height 33
type input "s"
type input "prepper"
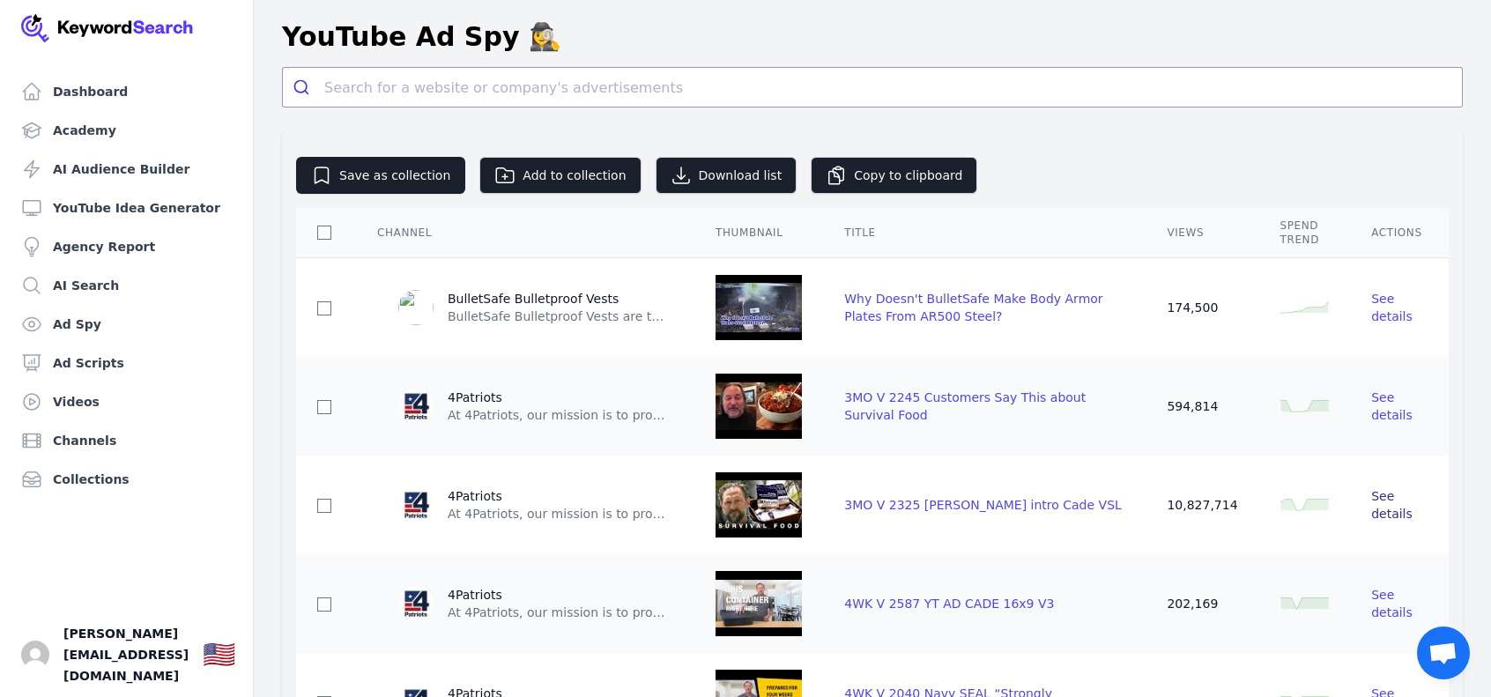
click at [1376, 508] on span "See details" at bounding box center [1391, 505] width 41 height 32
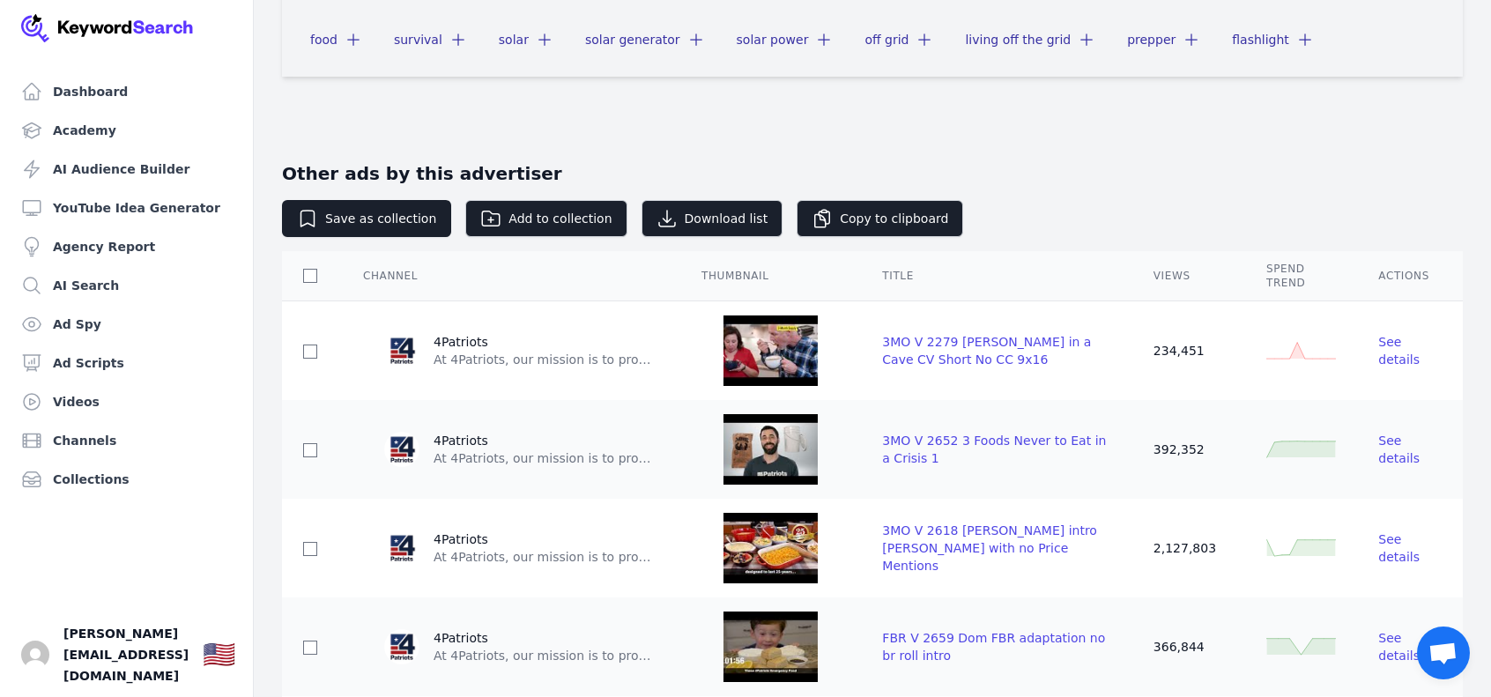
scroll to position [1233, 0]
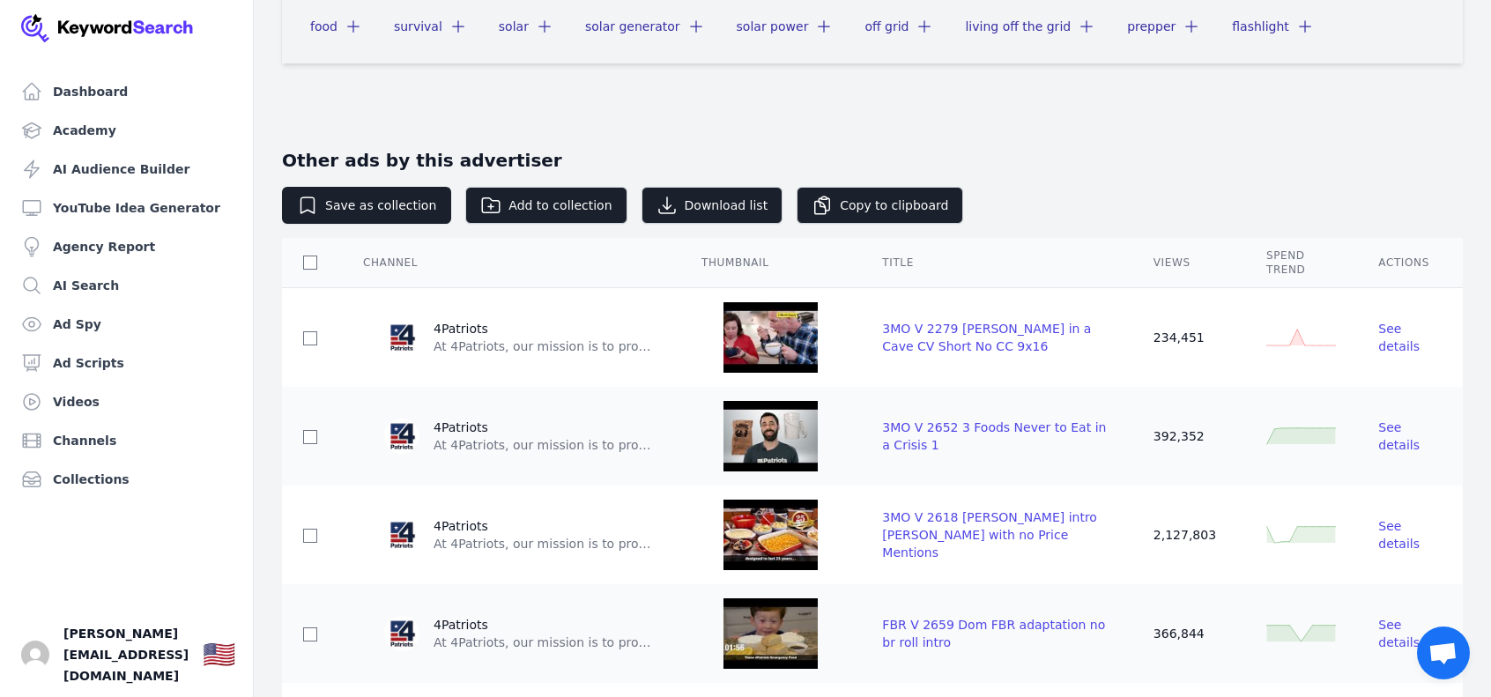
click at [1403, 433] on div "See details" at bounding box center [1409, 435] width 63 height 35
click at [1400, 440] on span "See details" at bounding box center [1398, 436] width 41 height 32
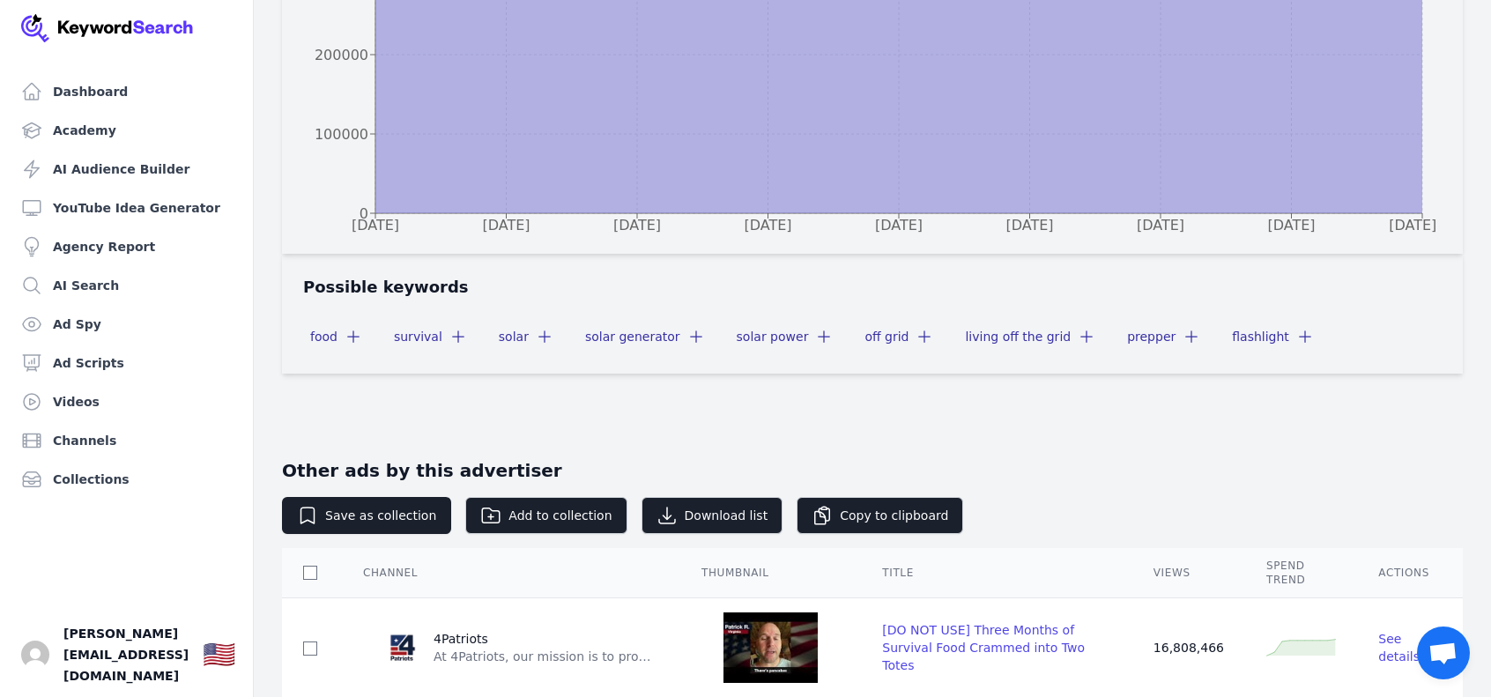
scroll to position [1057, 0]
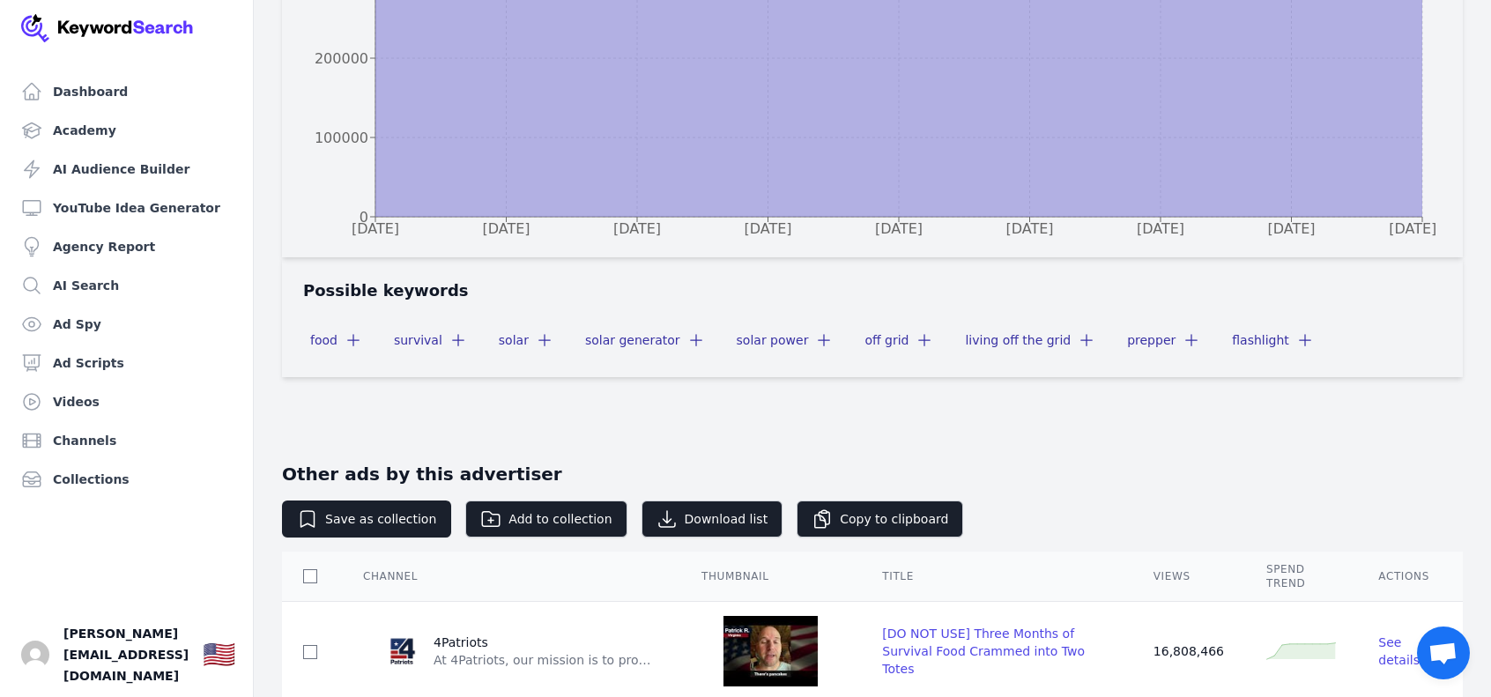
click at [419, 341] on button "survival" at bounding box center [429, 340] width 98 height 32
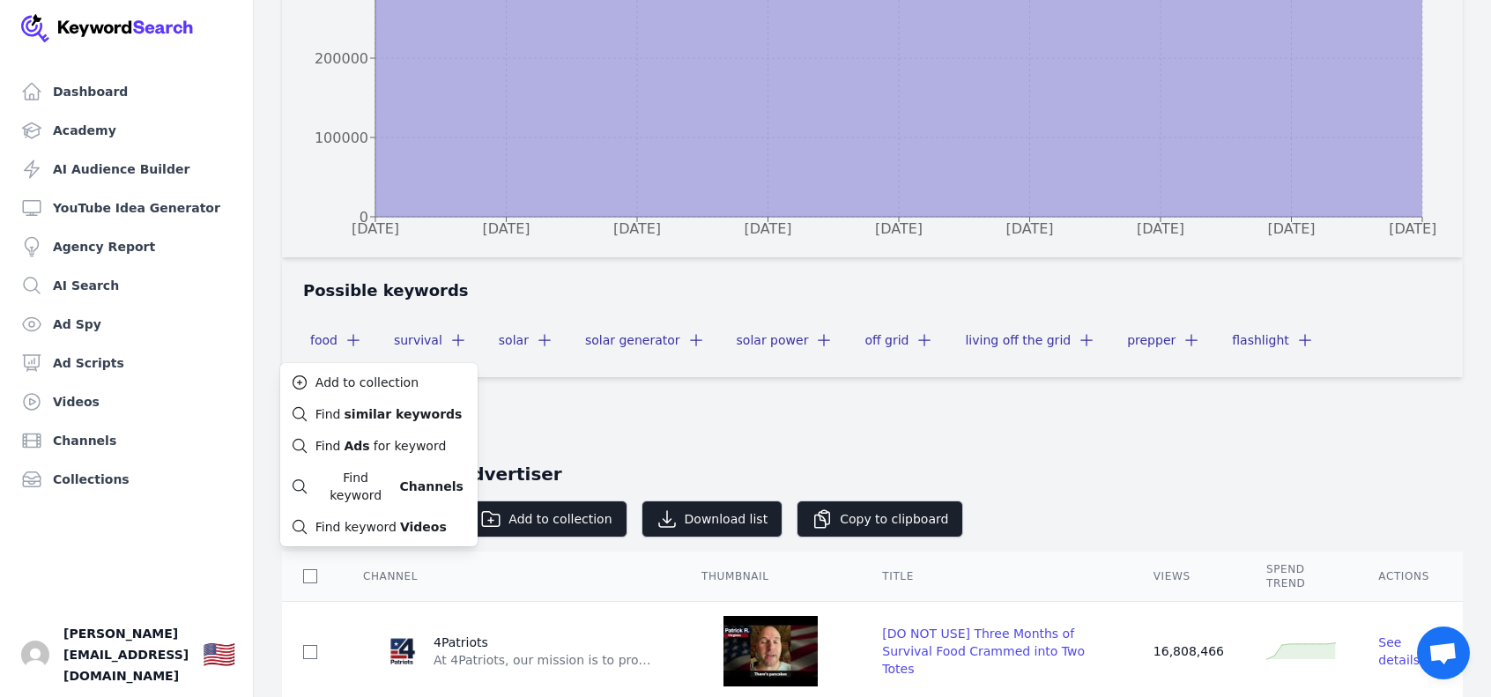
click at [596, 403] on section "Ad Views over time 03/03/2022 03/17/2022 04/10/2022 03/17/2022 04/05/2022 03/06…" at bounding box center [872, 136] width 1180 height 596
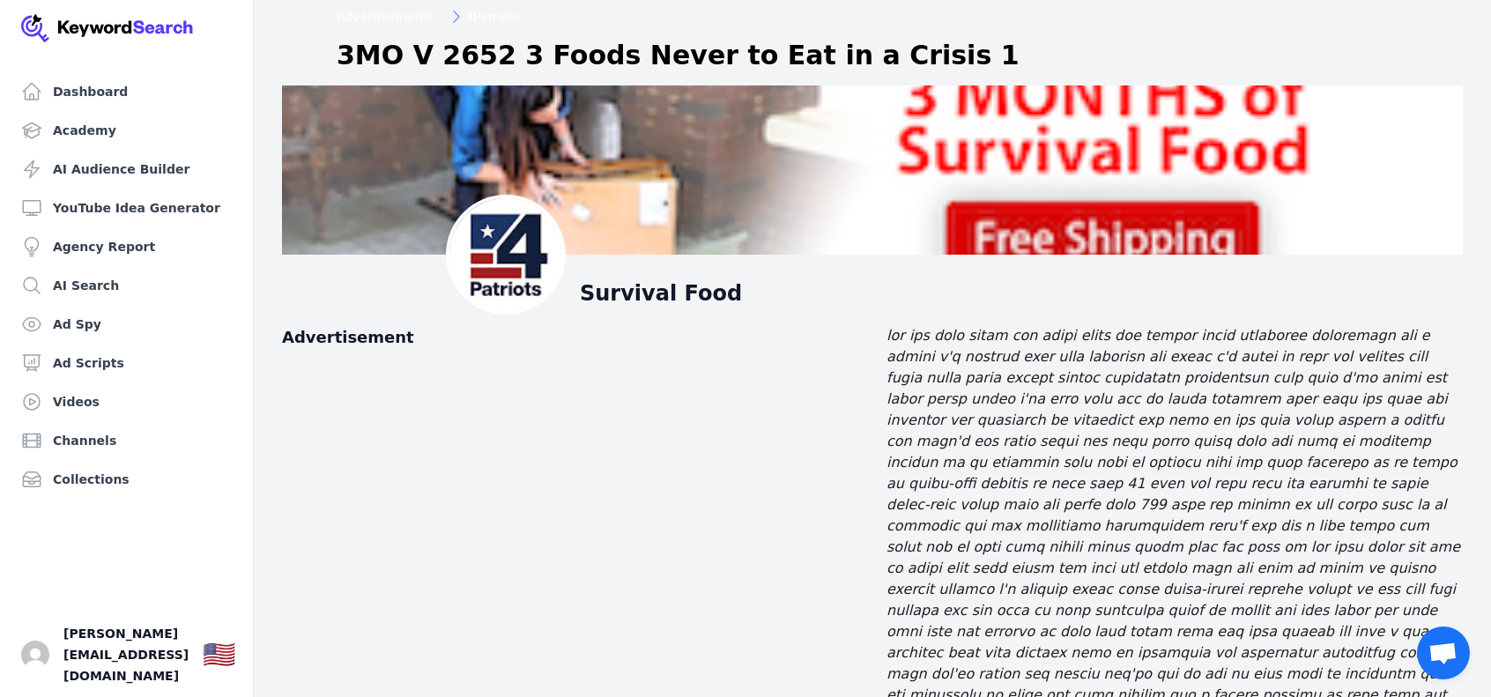
scroll to position [0, 0]
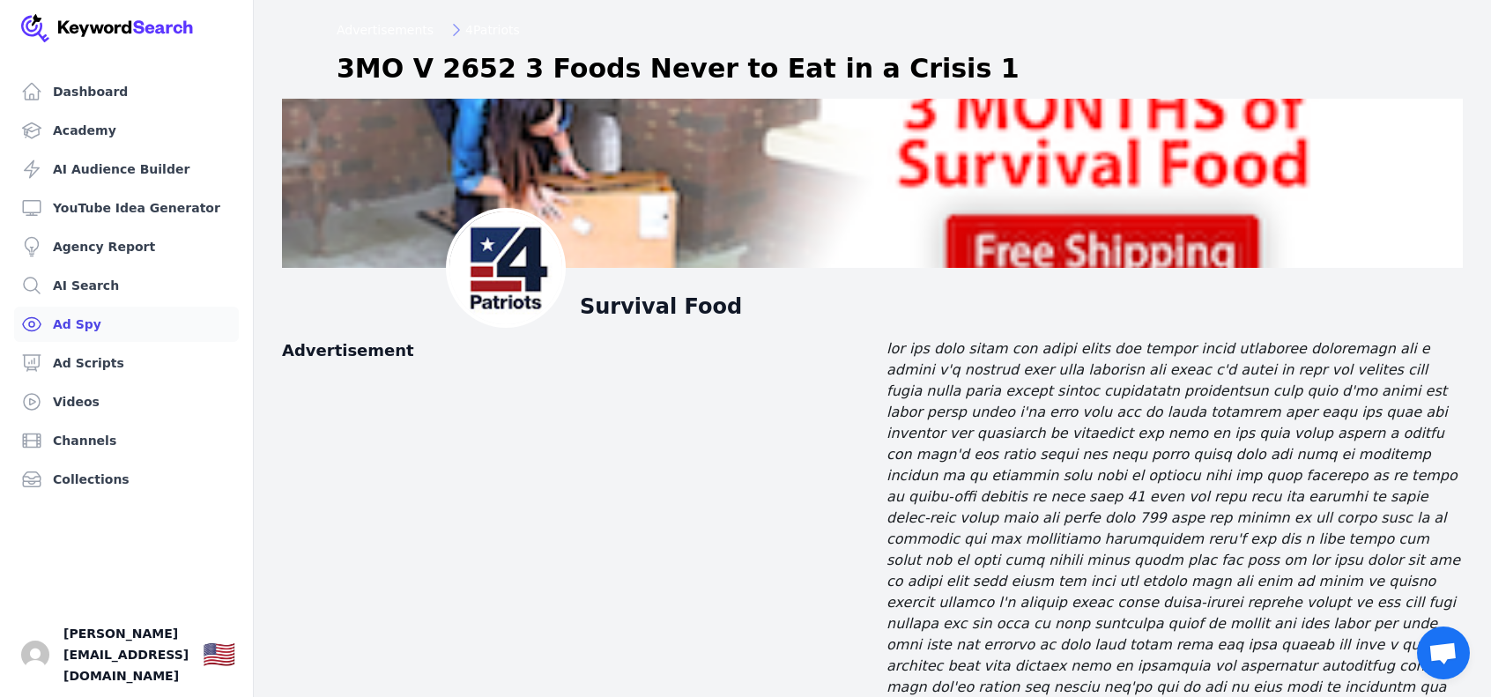
click at [164, 323] on link "Ad Spy" at bounding box center [126, 324] width 225 height 35
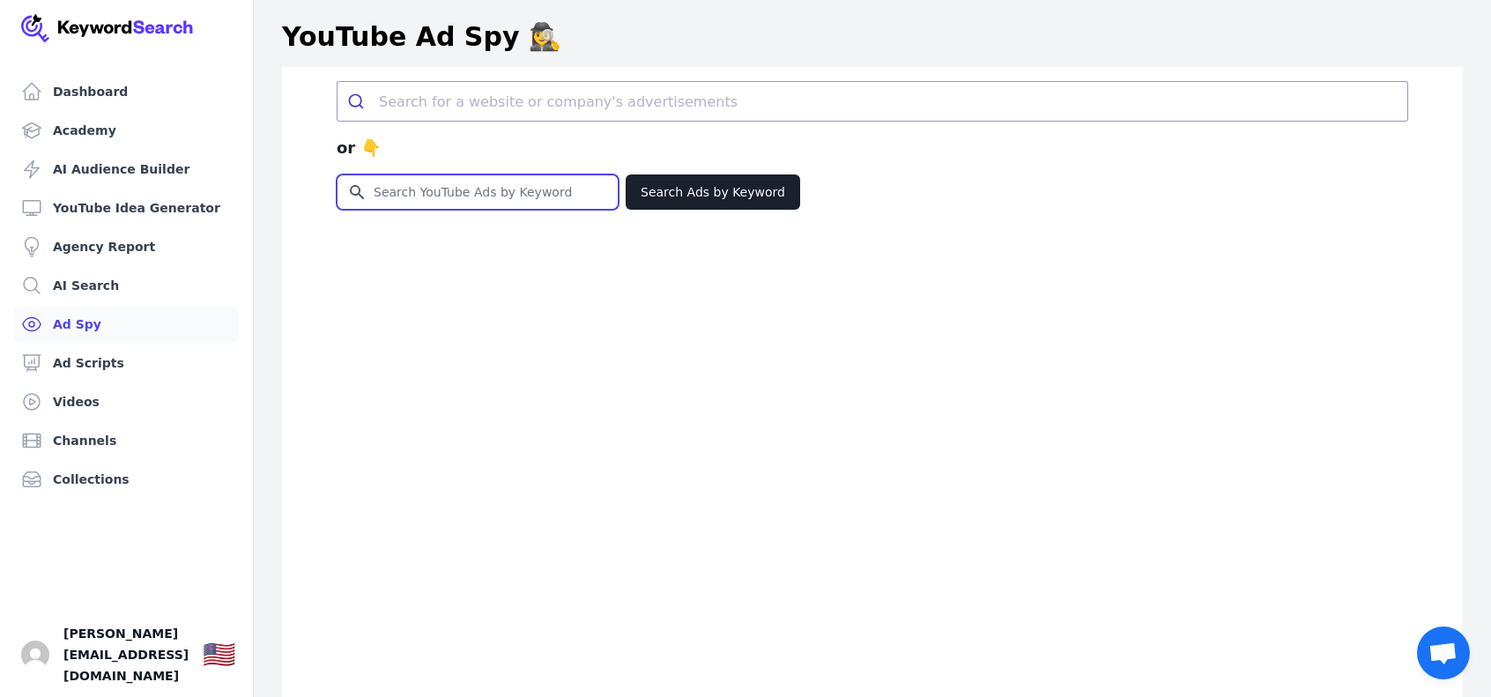
drag, startPoint x: 525, startPoint y: 177, endPoint x: 515, endPoint y: 195, distance: 20.1
click at [525, 177] on input "Search for YouTube Keywords" at bounding box center [477, 191] width 280 height 33
type input "p"
type input "survival"
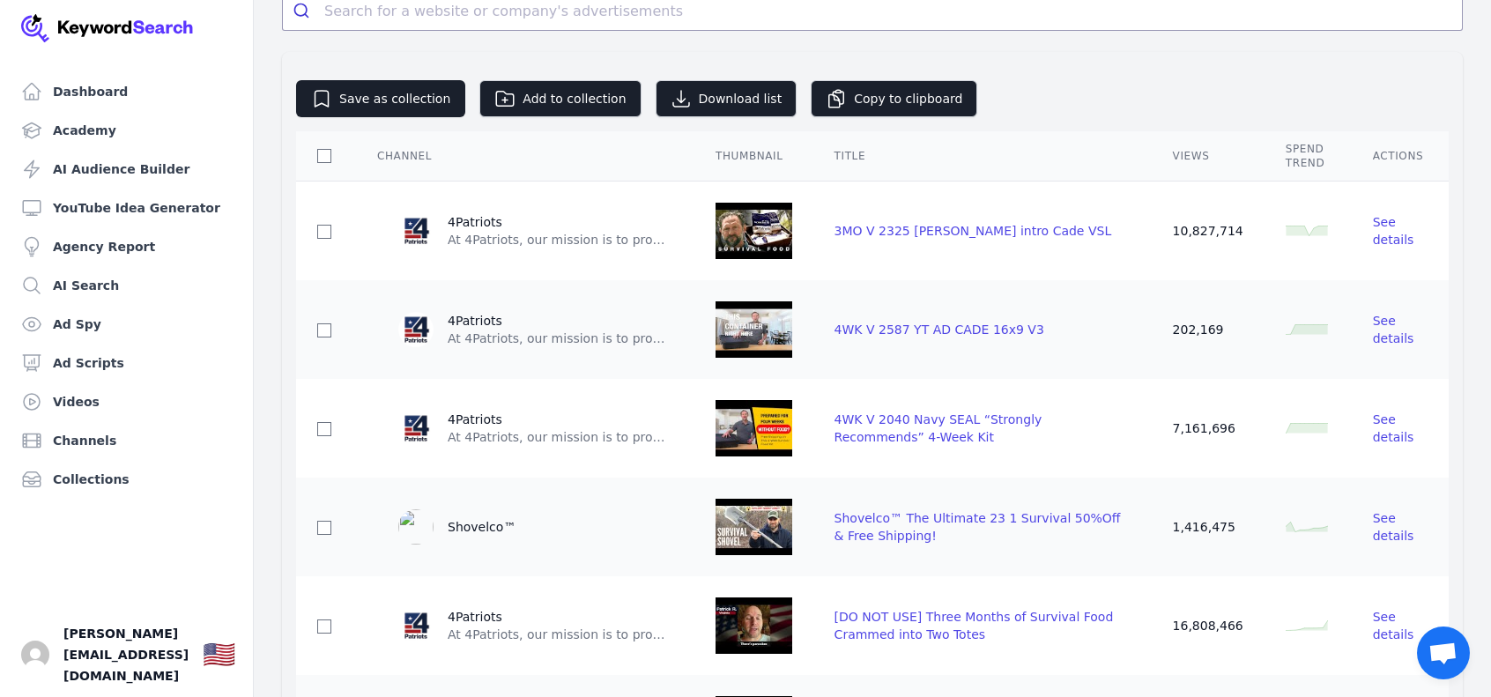
scroll to position [88, 0]
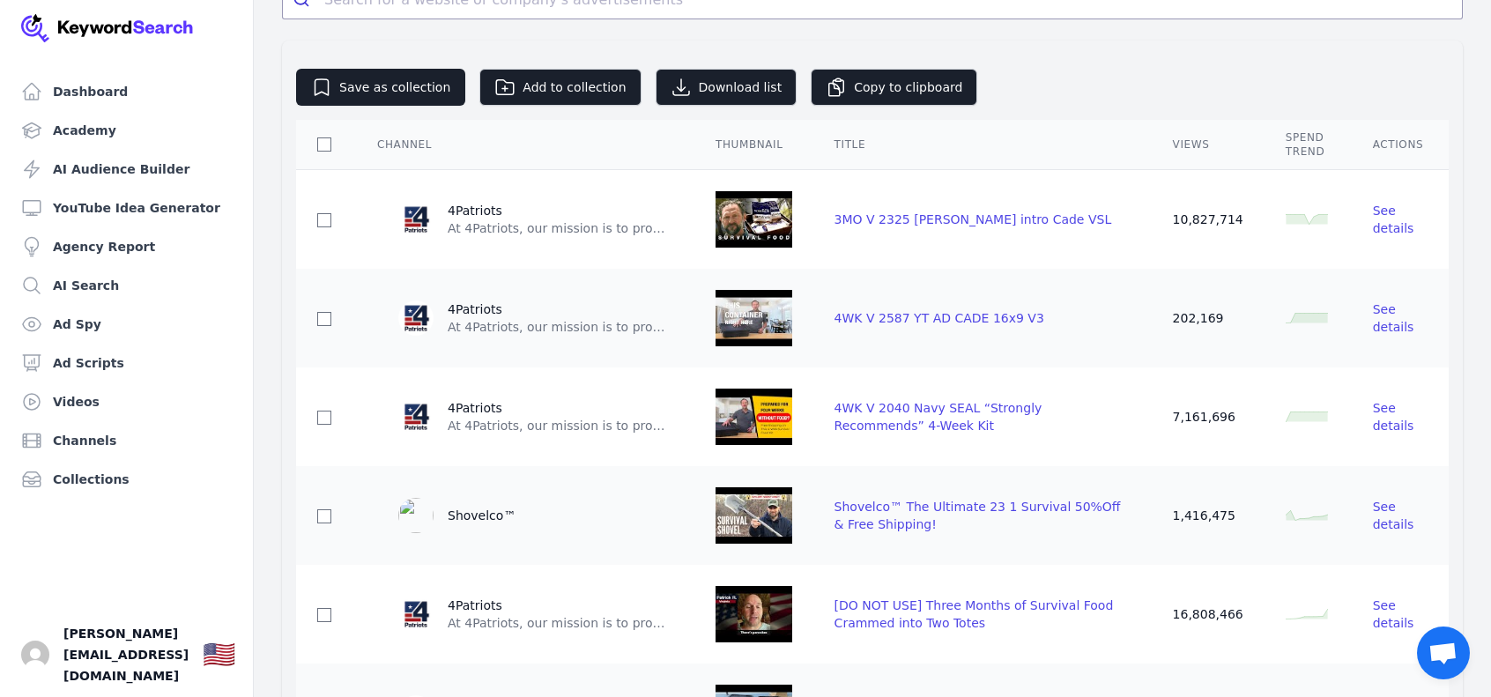
click at [770, 529] on img at bounding box center [753, 515] width 77 height 70
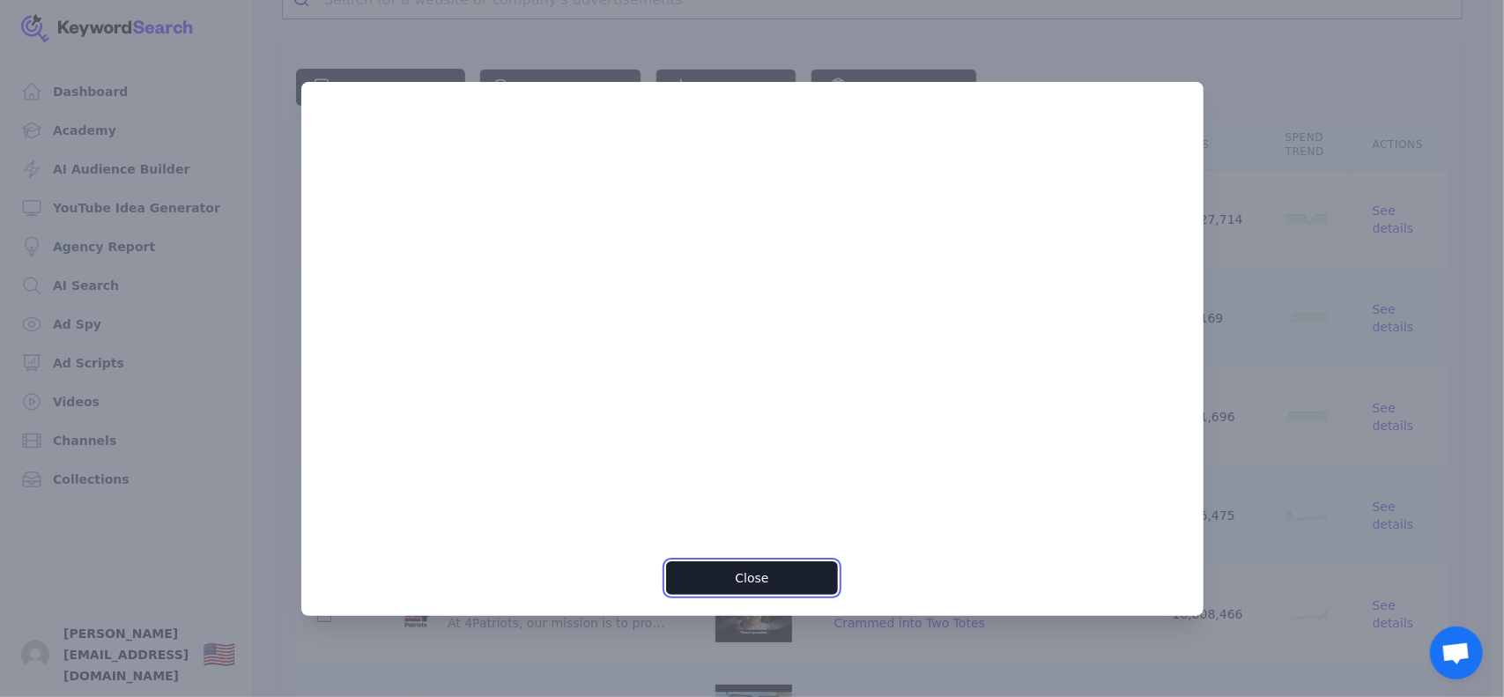
click at [798, 572] on button "Close" at bounding box center [752, 577] width 172 height 33
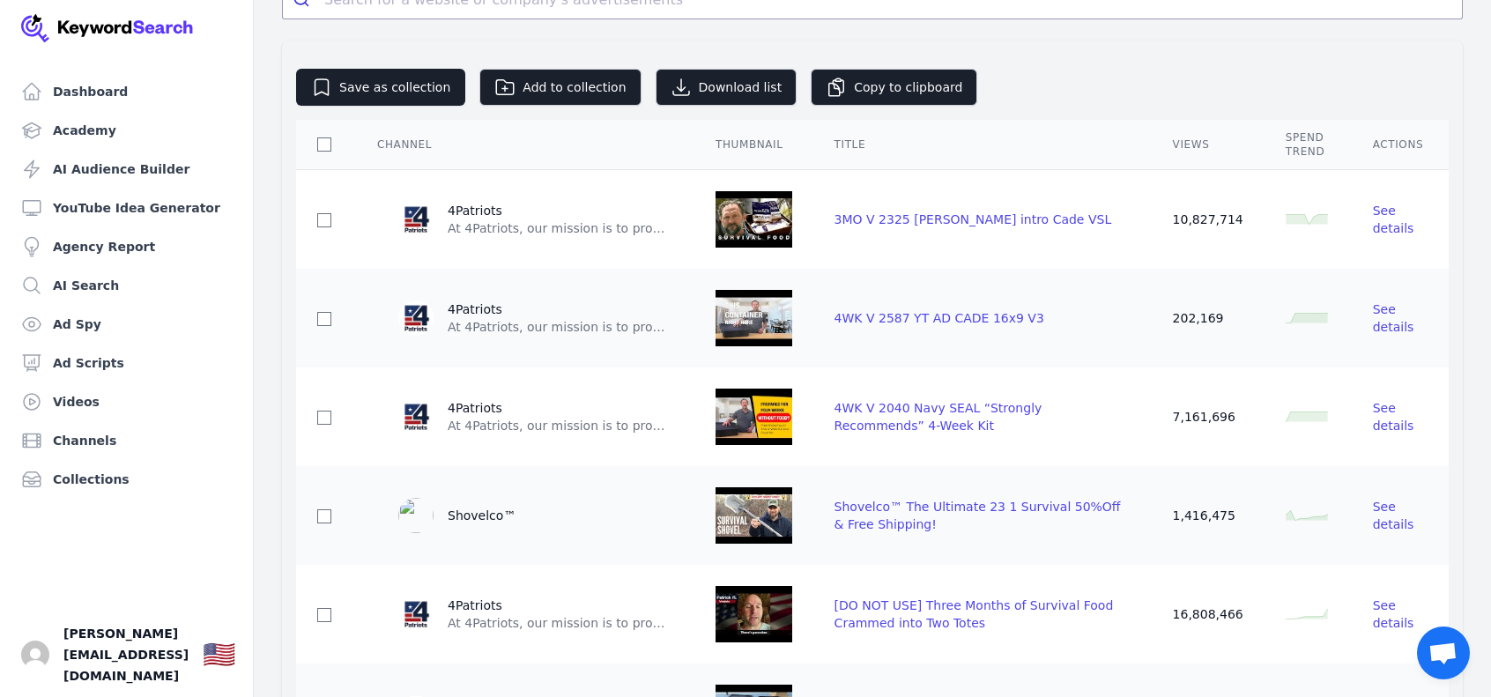
click at [1396, 508] on div "See details" at bounding box center [1400, 515] width 55 height 35
click at [1385, 508] on span "See details" at bounding box center [1393, 516] width 41 height 32
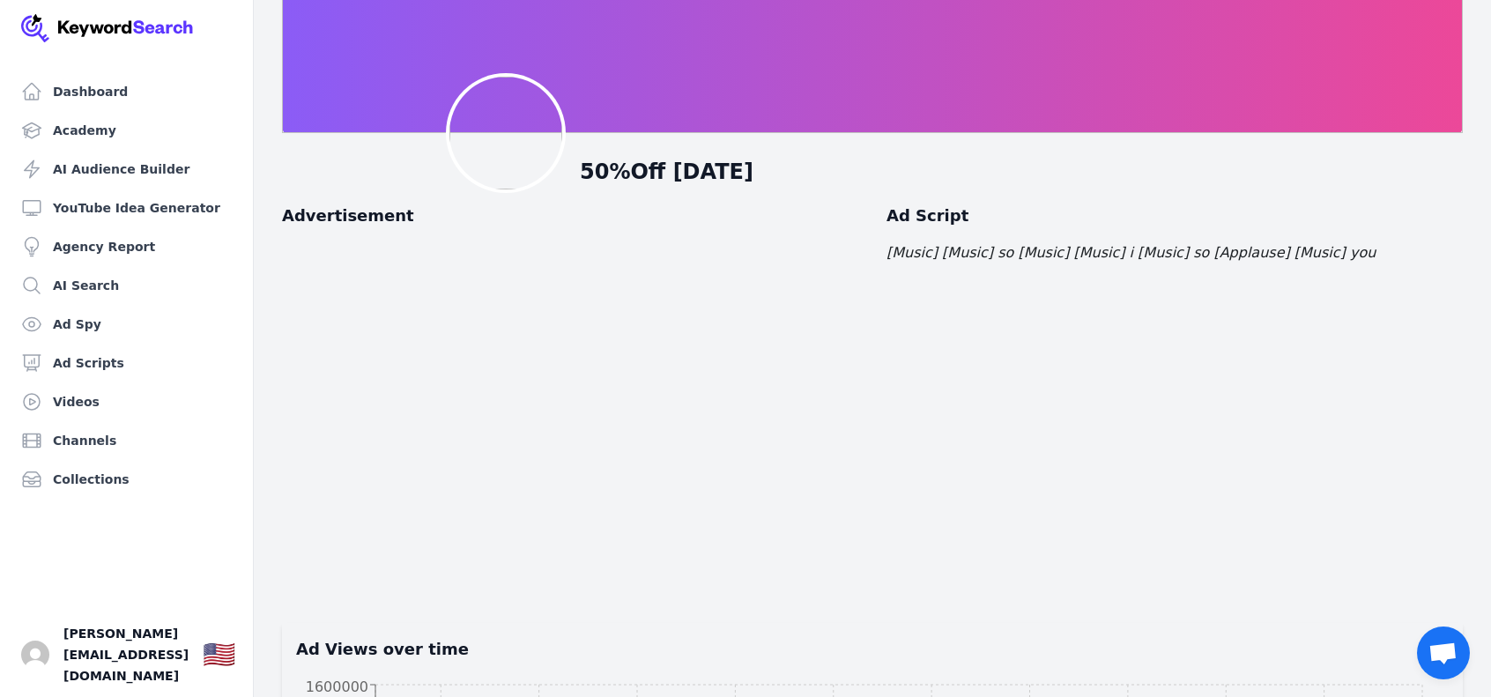
scroll to position [88, 0]
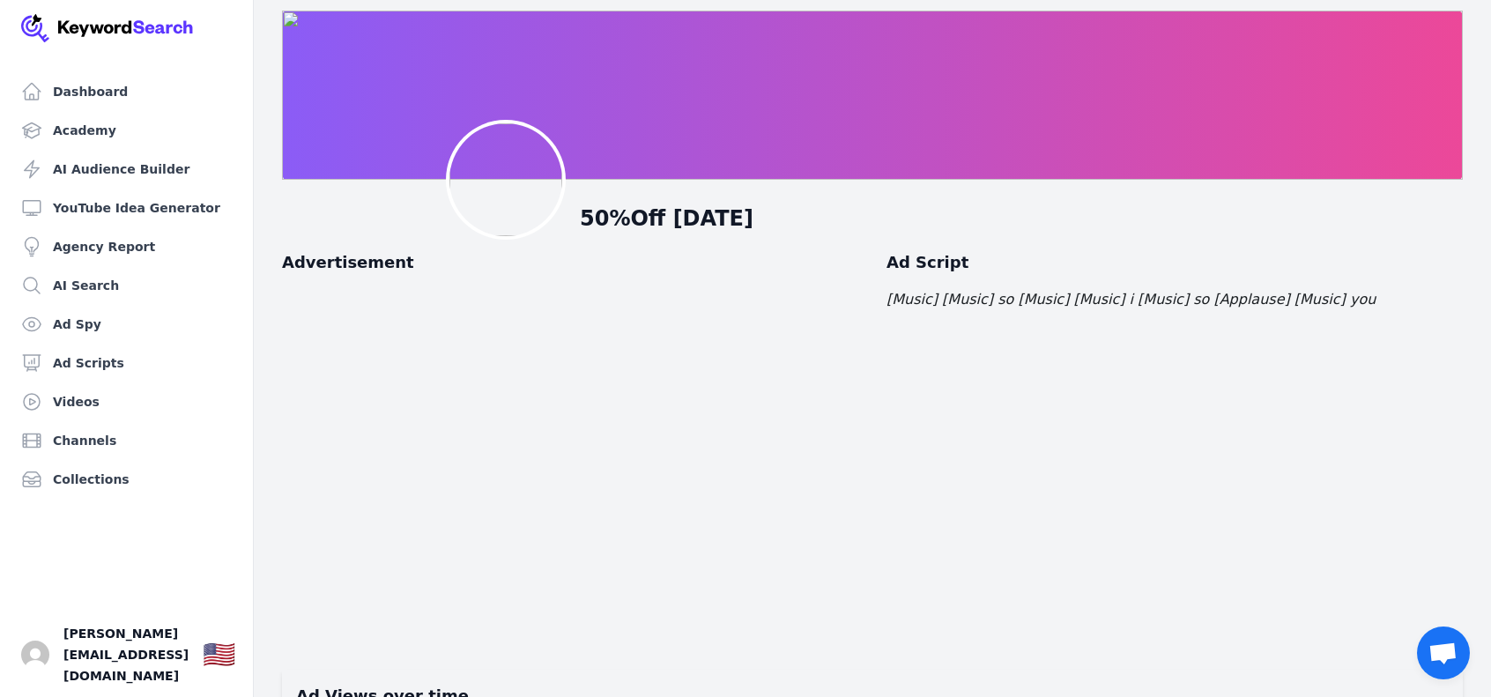
drag, startPoint x: 654, startPoint y: 212, endPoint x: 699, endPoint y: 255, distance: 62.9
click at [654, 220] on h1 "50%Off Today" at bounding box center [937, 218] width 715 height 28
drag, startPoint x: 972, startPoint y: 350, endPoint x: 992, endPoint y: 289, distance: 64.1
click at [973, 349] on div "Advertisement Ad Script [Music] [Music] so [Music] [Music] i [Music] so [Applau…" at bounding box center [872, 445] width 1180 height 391
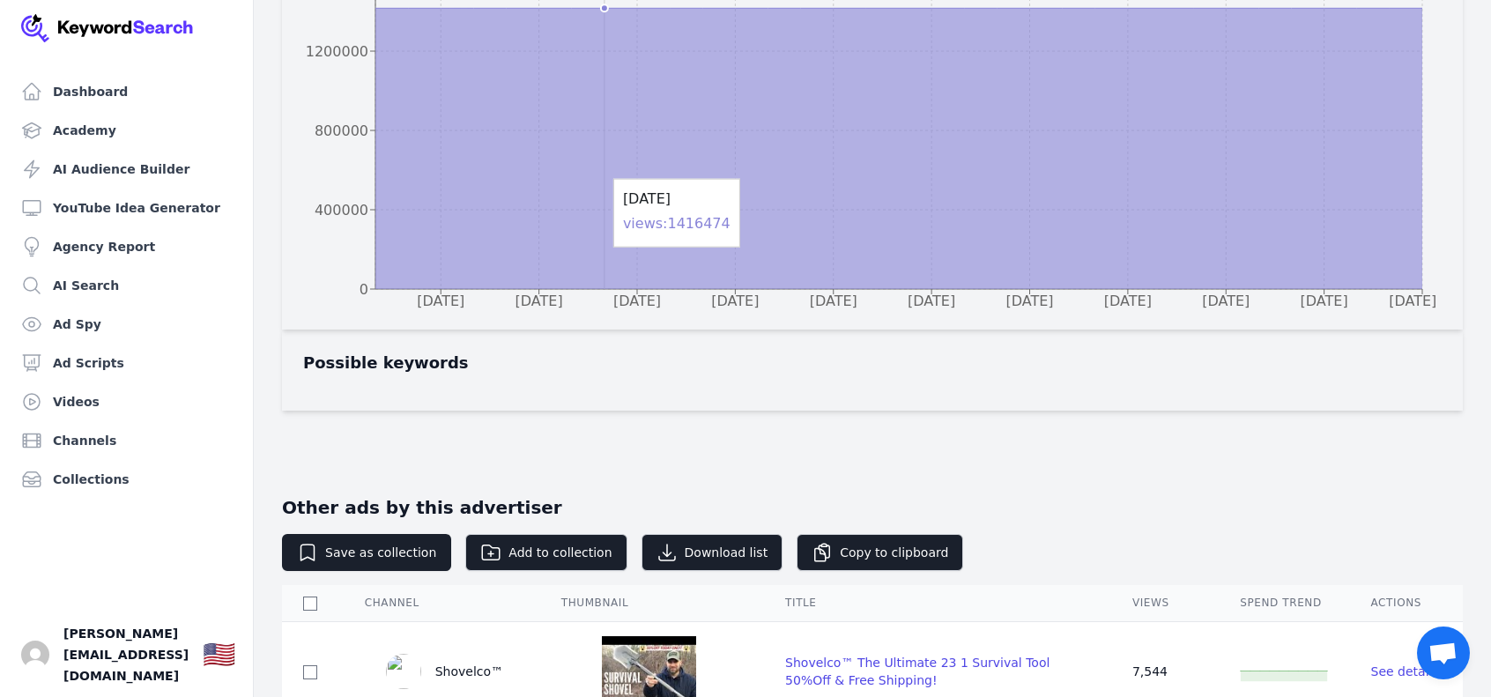
scroll to position [881, 0]
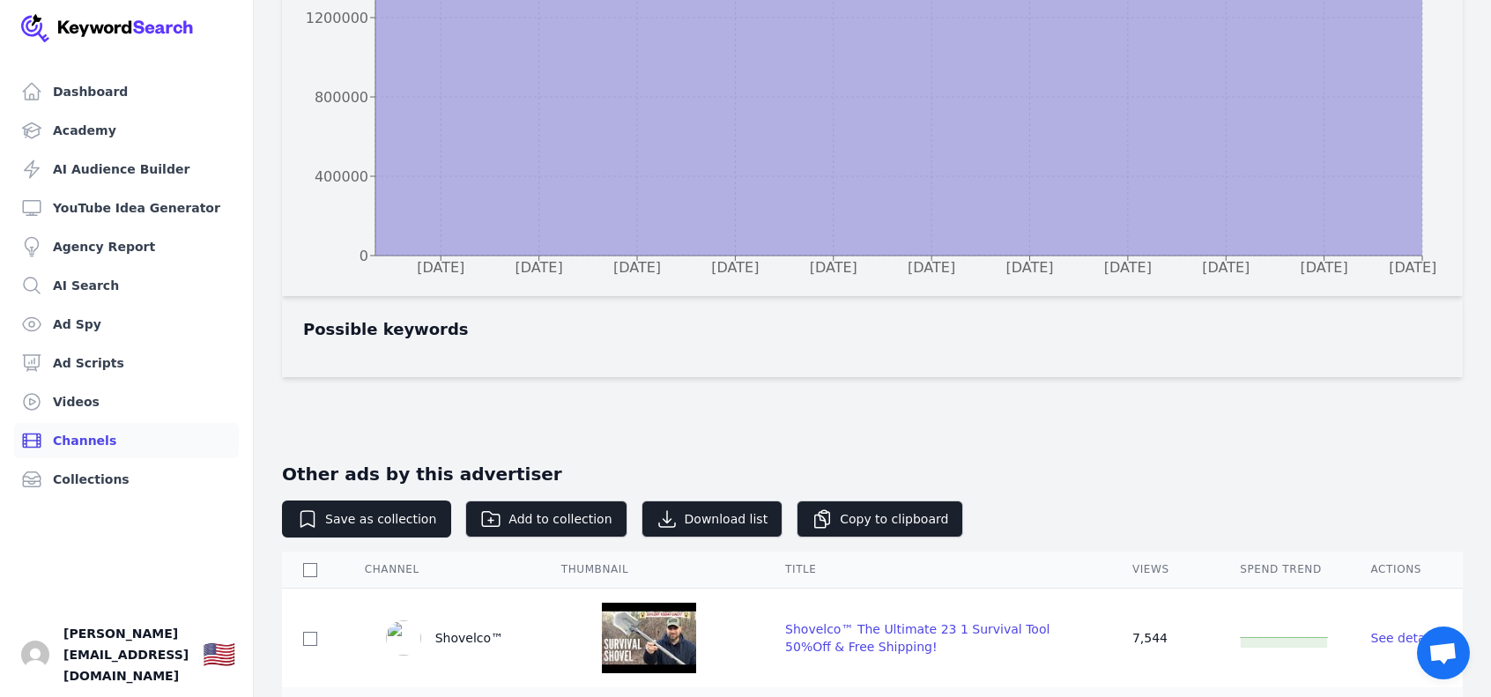
click at [133, 452] on link "Channels" at bounding box center [126, 440] width 225 height 35
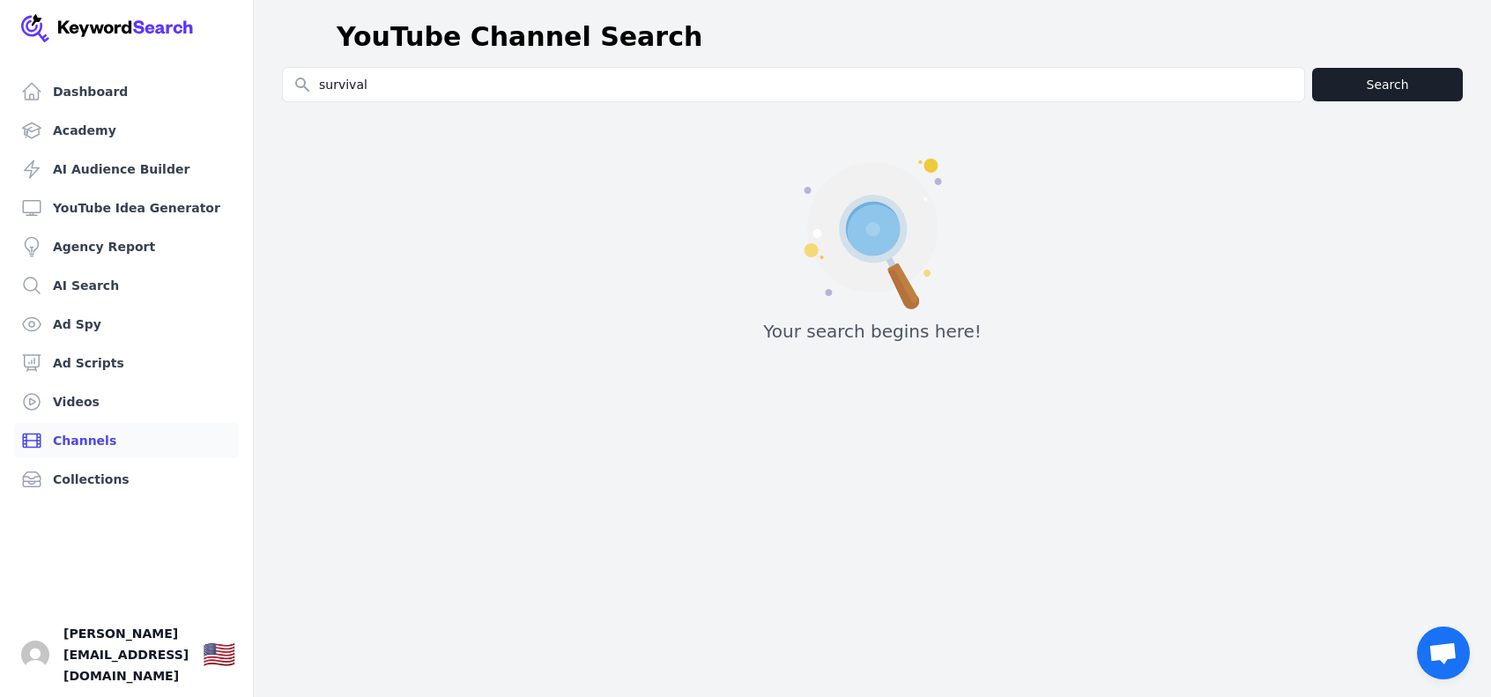
type input "survival"
click at [1431, 75] on button "Search" at bounding box center [1387, 84] width 151 height 33
click at [1182, 237] on div "Your search begins here!" at bounding box center [872, 243] width 1180 height 226
click at [1350, 82] on button "Search" at bounding box center [1387, 84] width 151 height 33
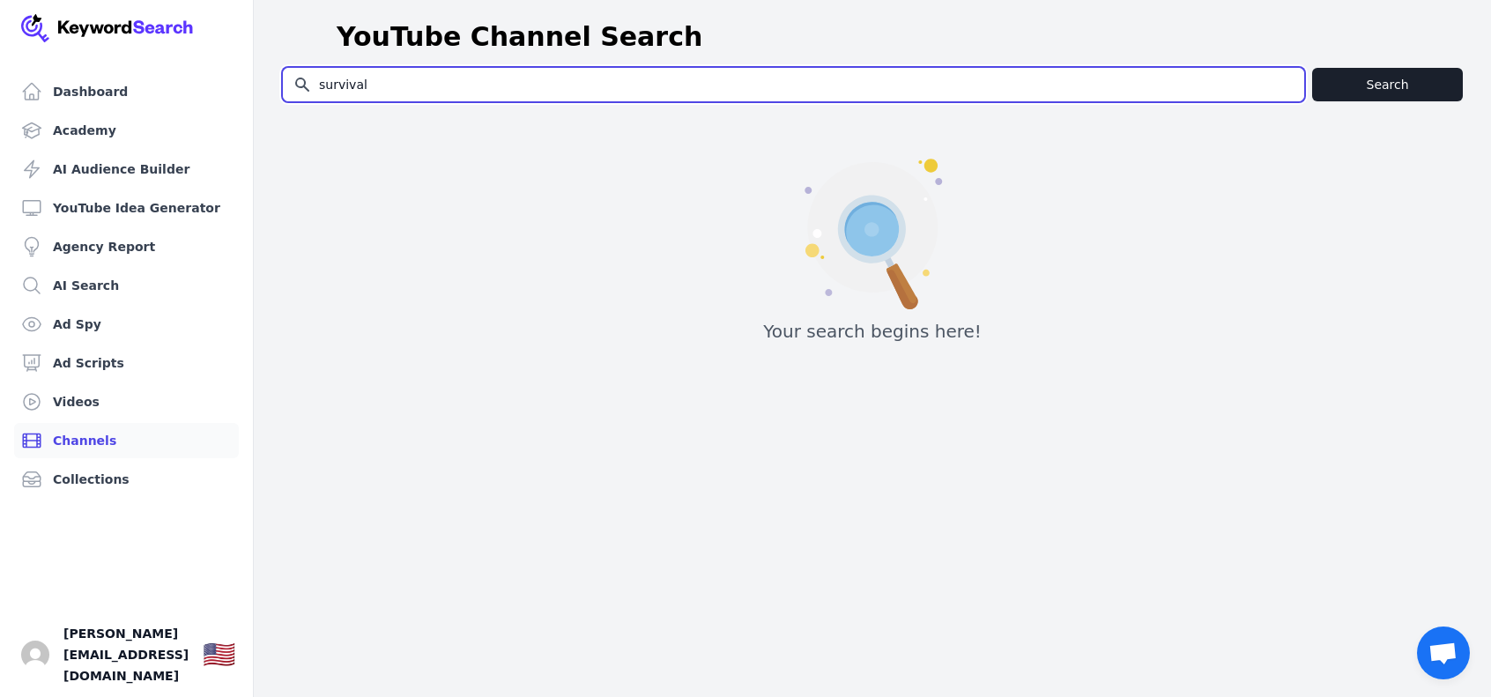
click at [1092, 78] on input "survival" at bounding box center [793, 84] width 1021 height 33
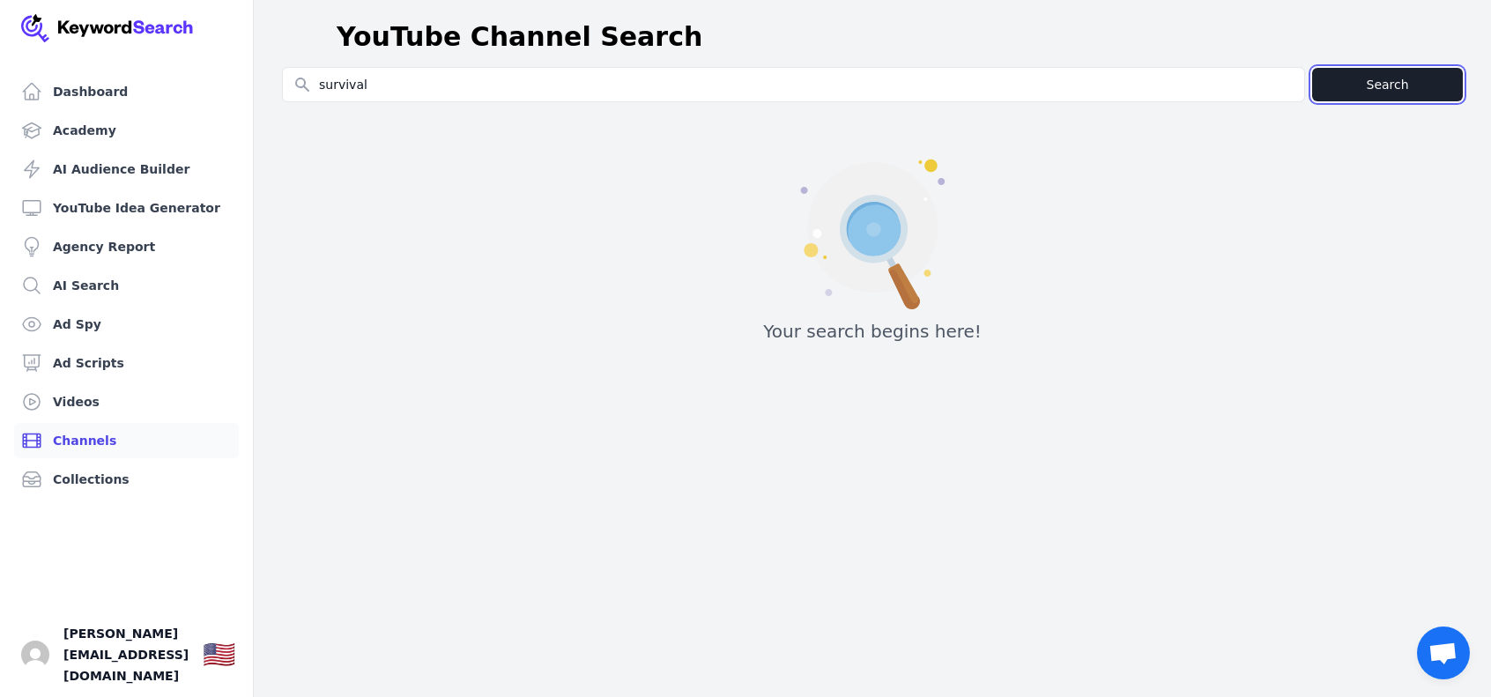
click at [1425, 82] on button "Search" at bounding box center [1387, 84] width 151 height 33
drag, startPoint x: 1425, startPoint y: 82, endPoint x: 1241, endPoint y: 63, distance: 185.1
click at [1423, 80] on button "Search" at bounding box center [1387, 84] width 151 height 33
click at [907, 63] on header "YouTube Channel Search" at bounding box center [872, 37] width 1237 height 60
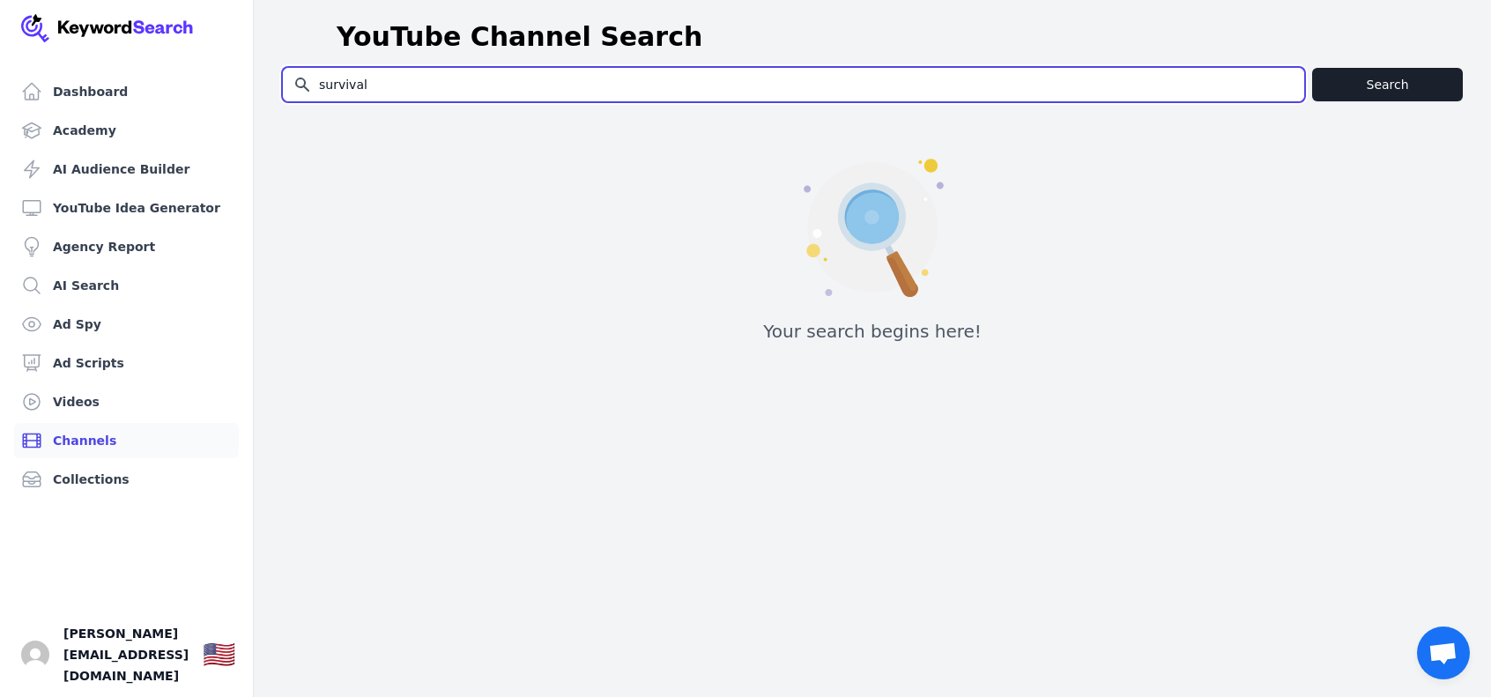
click at [815, 91] on input "survival" at bounding box center [793, 84] width 1021 height 33
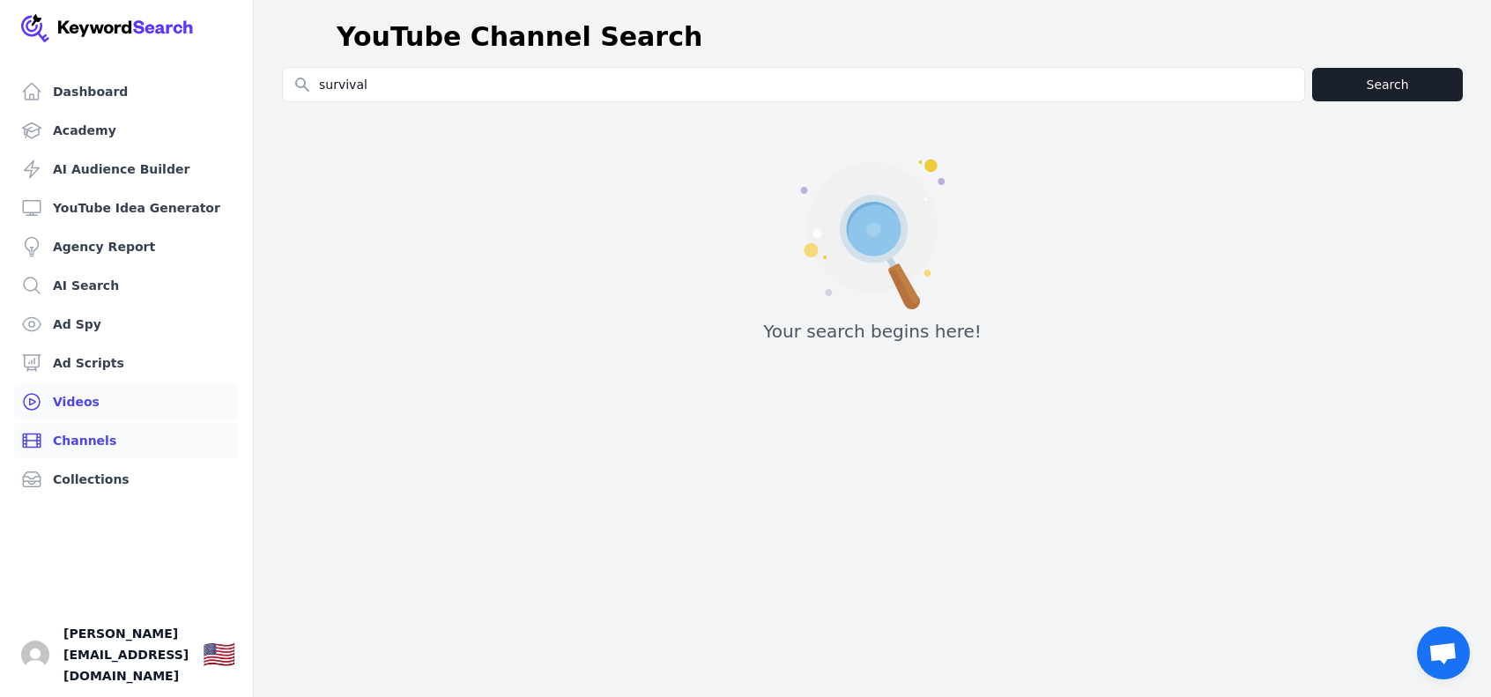
click at [92, 393] on link "Videos" at bounding box center [126, 401] width 225 height 35
type input "survival"
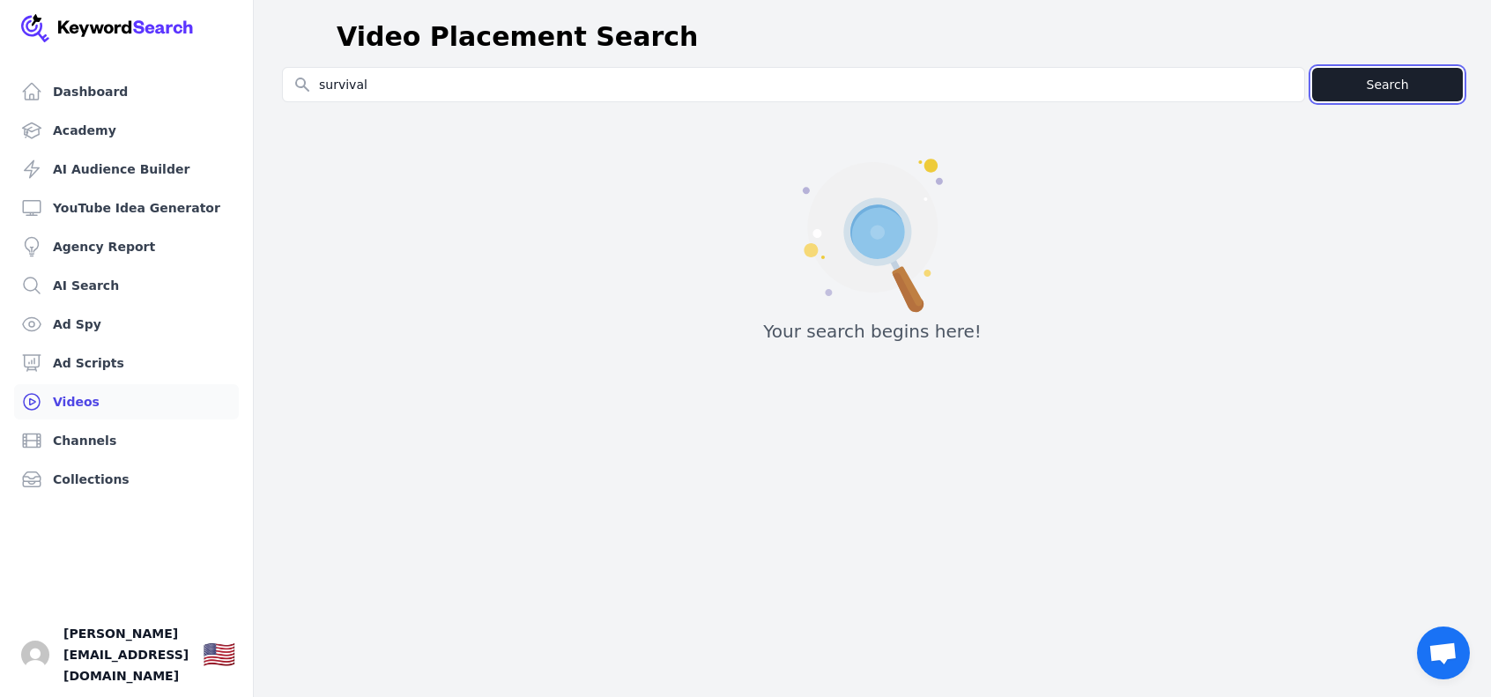
click at [1357, 85] on button "Search" at bounding box center [1387, 84] width 151 height 33
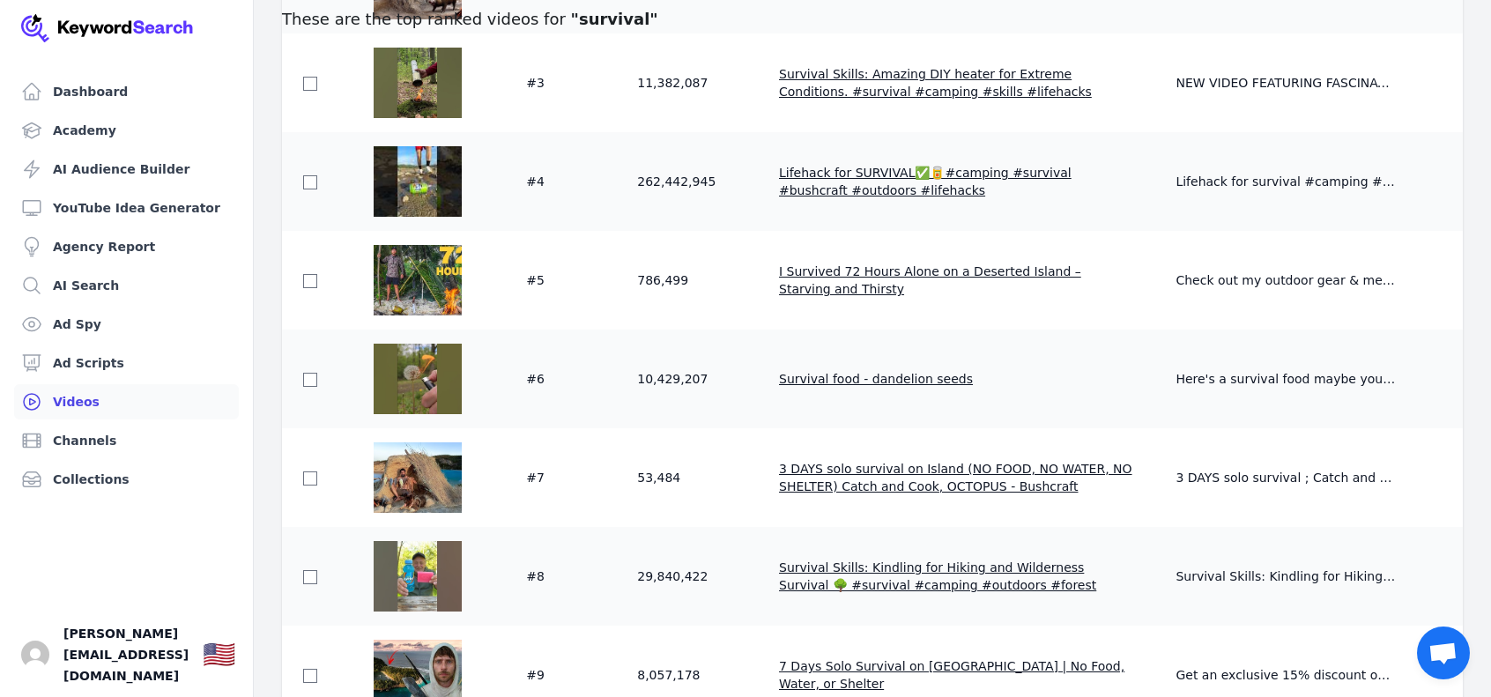
scroll to position [440, 0]
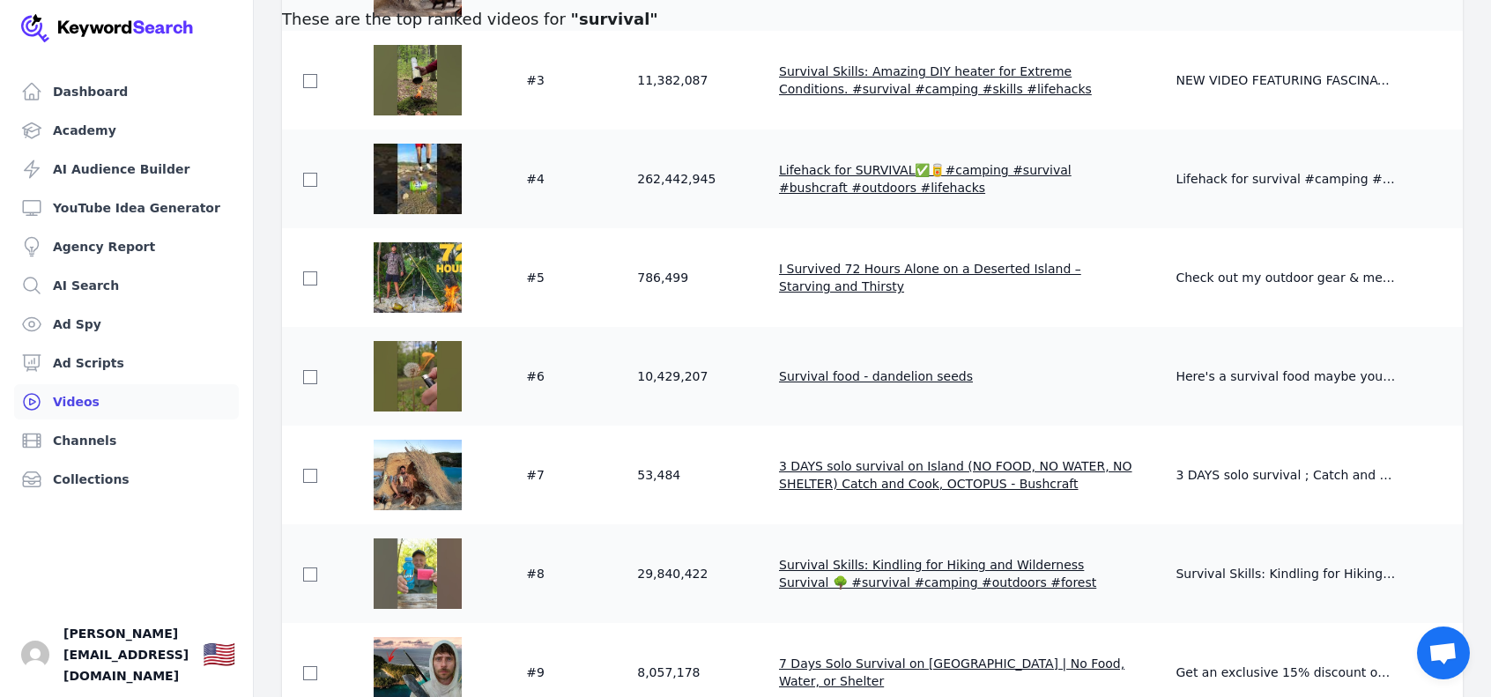
click at [830, 371] on span "Survival food - dandelion seeds" at bounding box center [876, 376] width 194 height 14
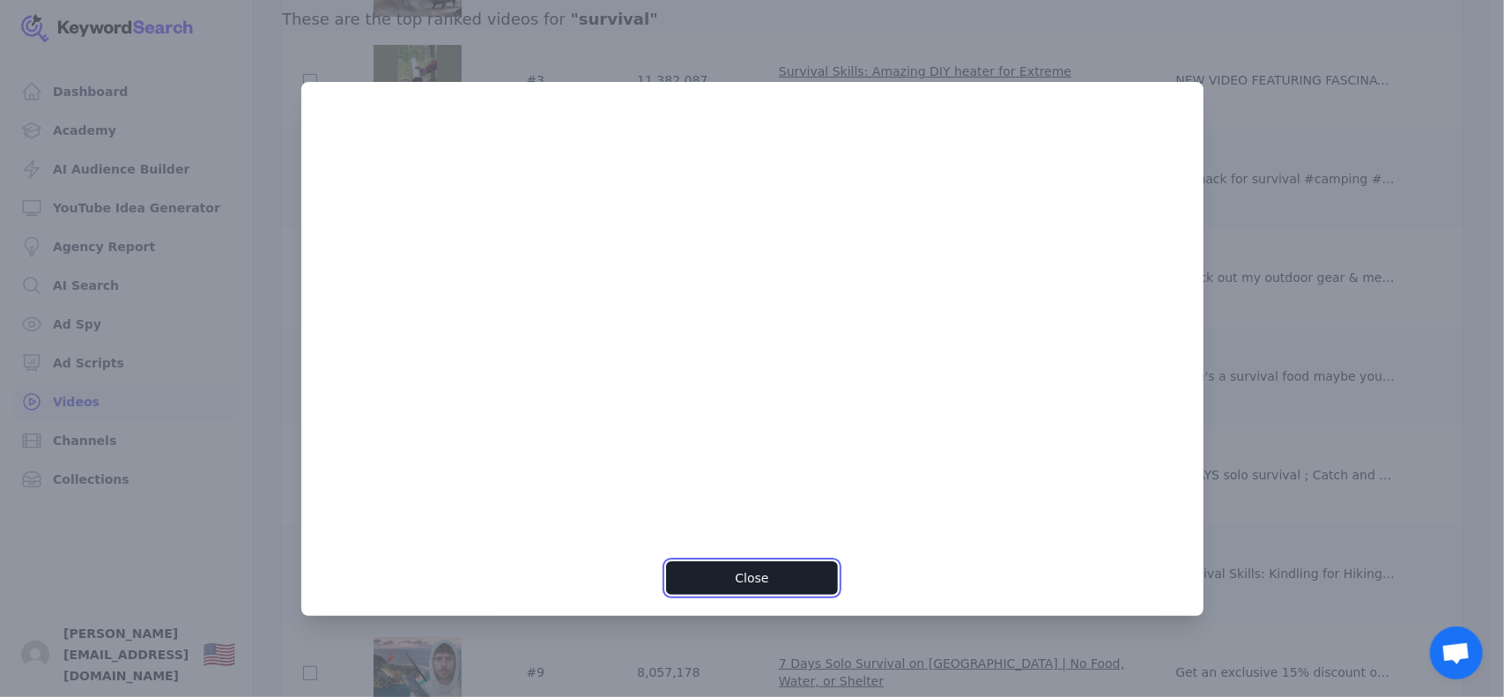
click at [789, 574] on button "Close" at bounding box center [752, 577] width 172 height 33
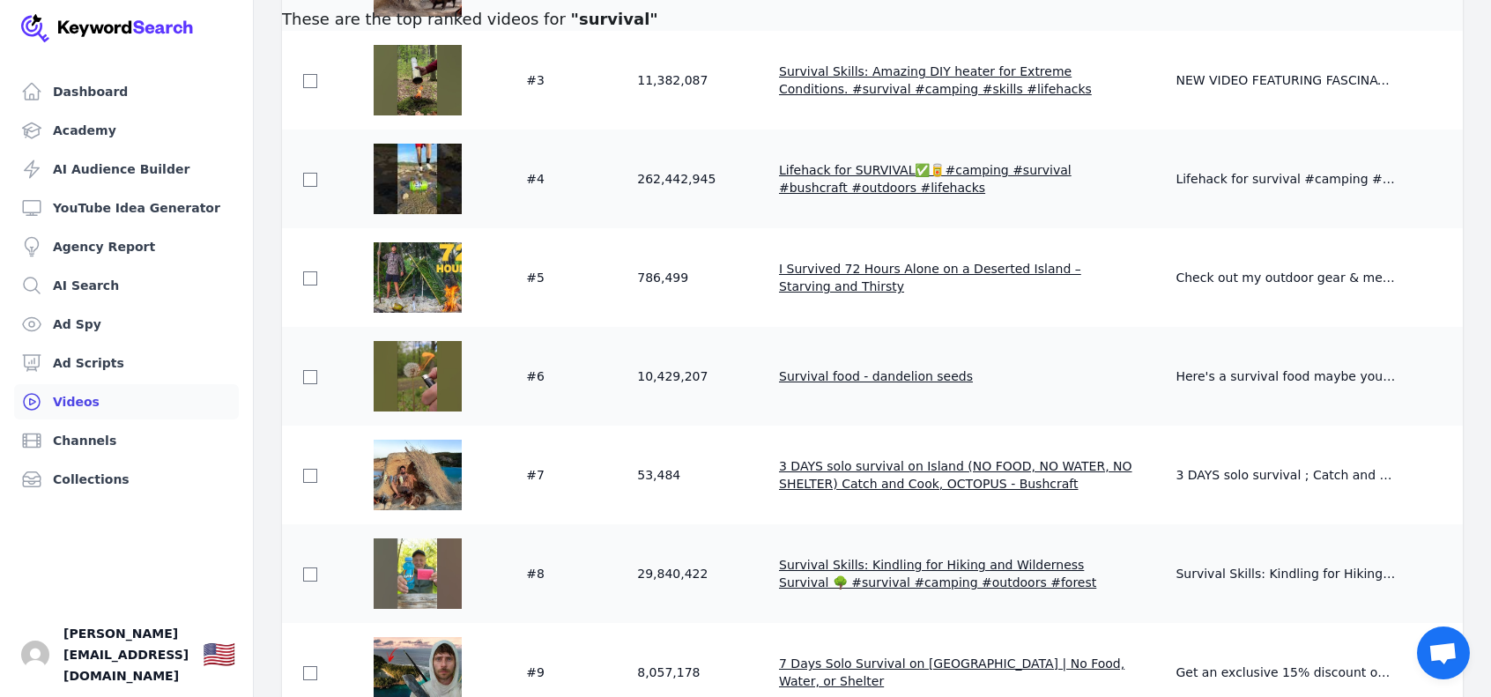
drag, startPoint x: 1300, startPoint y: 377, endPoint x: 1151, endPoint y: 372, distance: 149.9
click at [1299, 377] on p "Here's a survival food maybe you never thought of You might already know that t…" at bounding box center [1285, 376] width 220 height 18
click at [436, 376] on img at bounding box center [418, 376] width 88 height 70
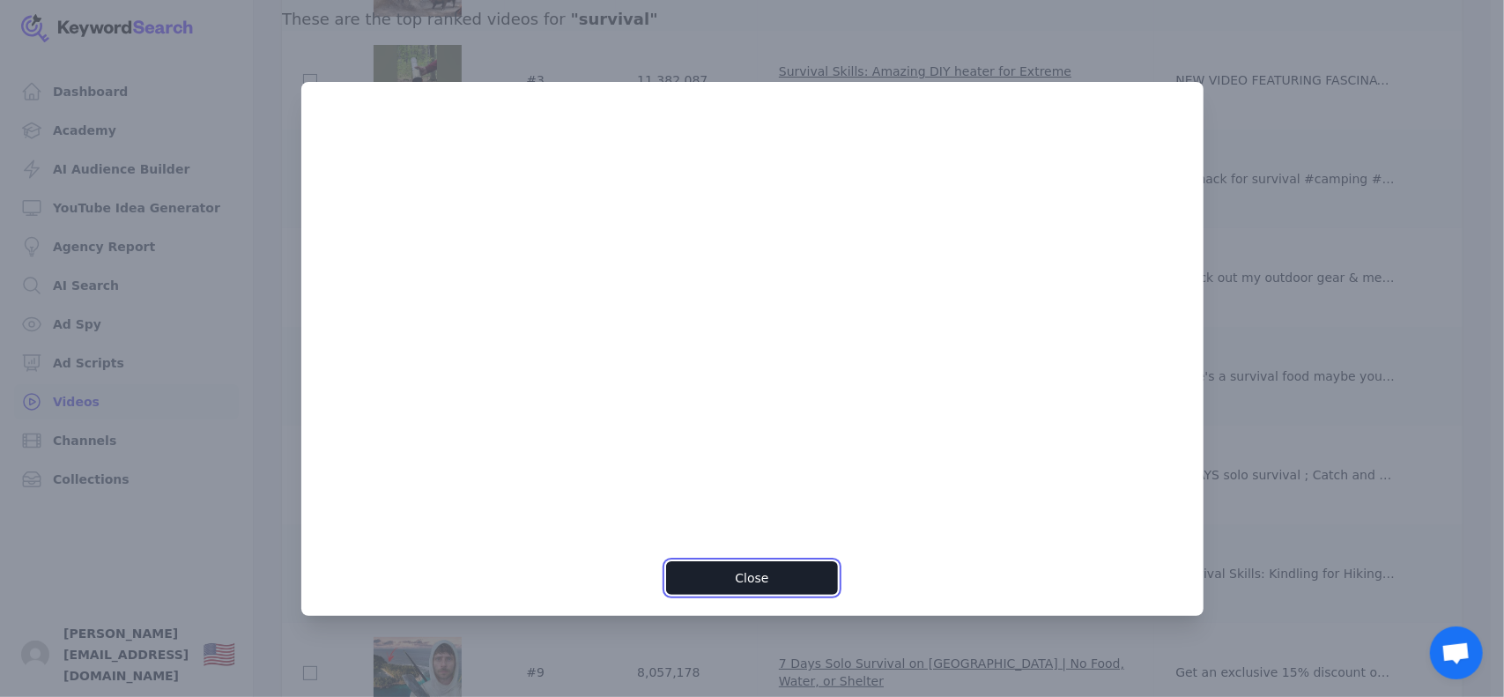
click at [707, 566] on button "Close" at bounding box center [752, 577] width 172 height 33
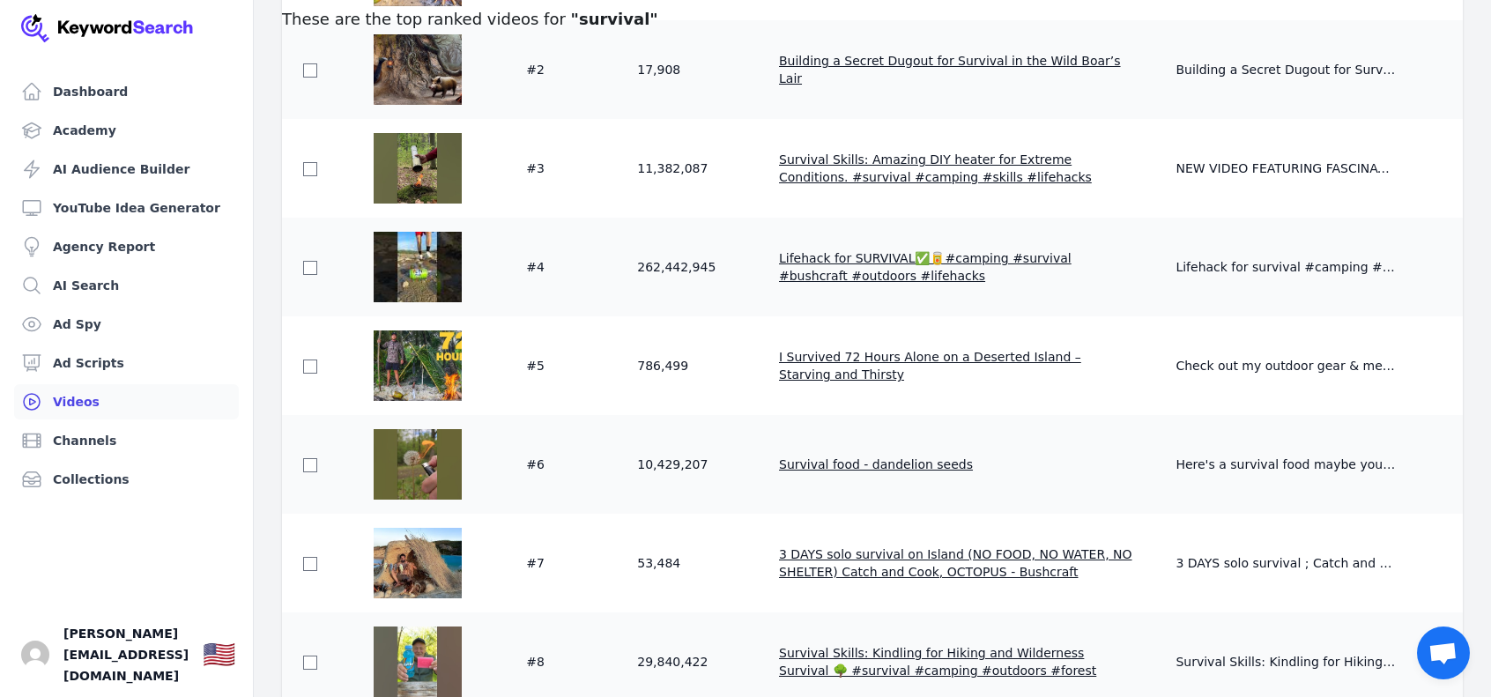
scroll to position [0, 0]
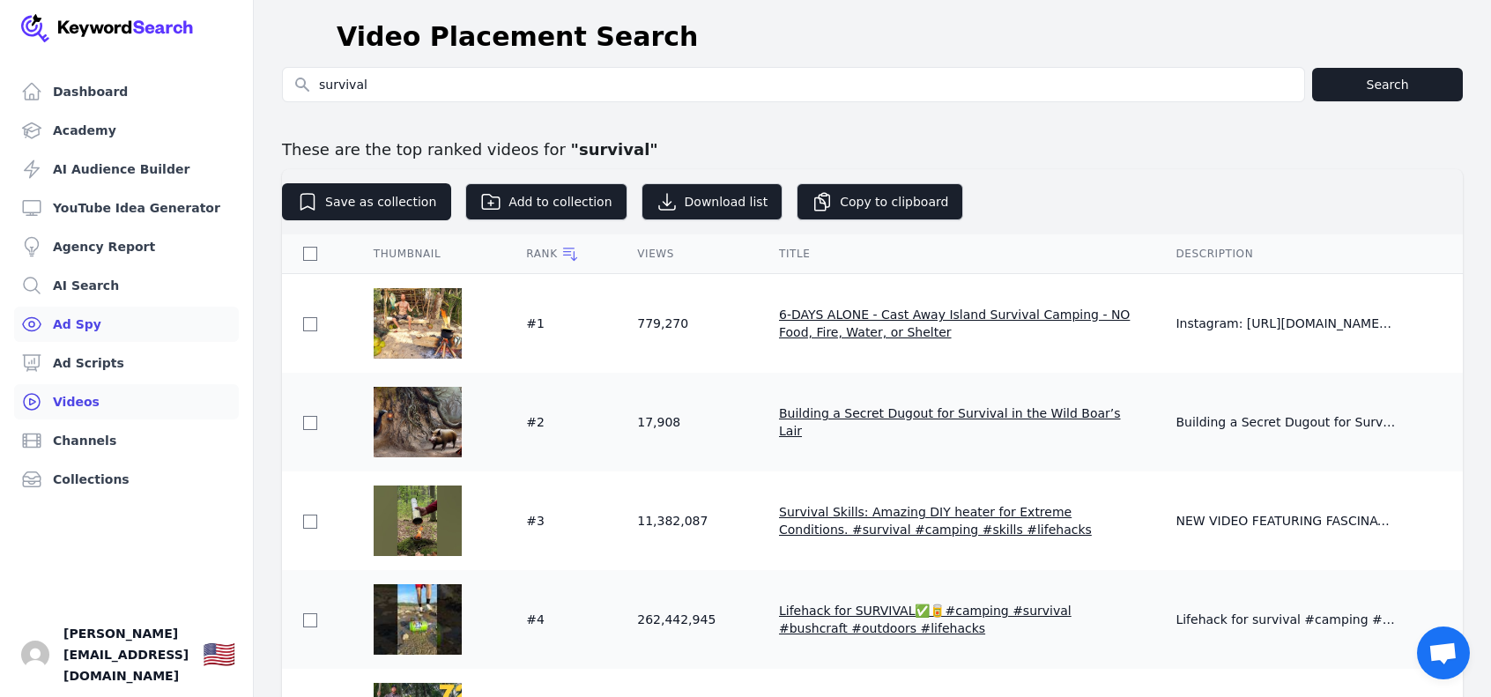
click at [133, 316] on link "Ad Spy" at bounding box center [126, 324] width 225 height 35
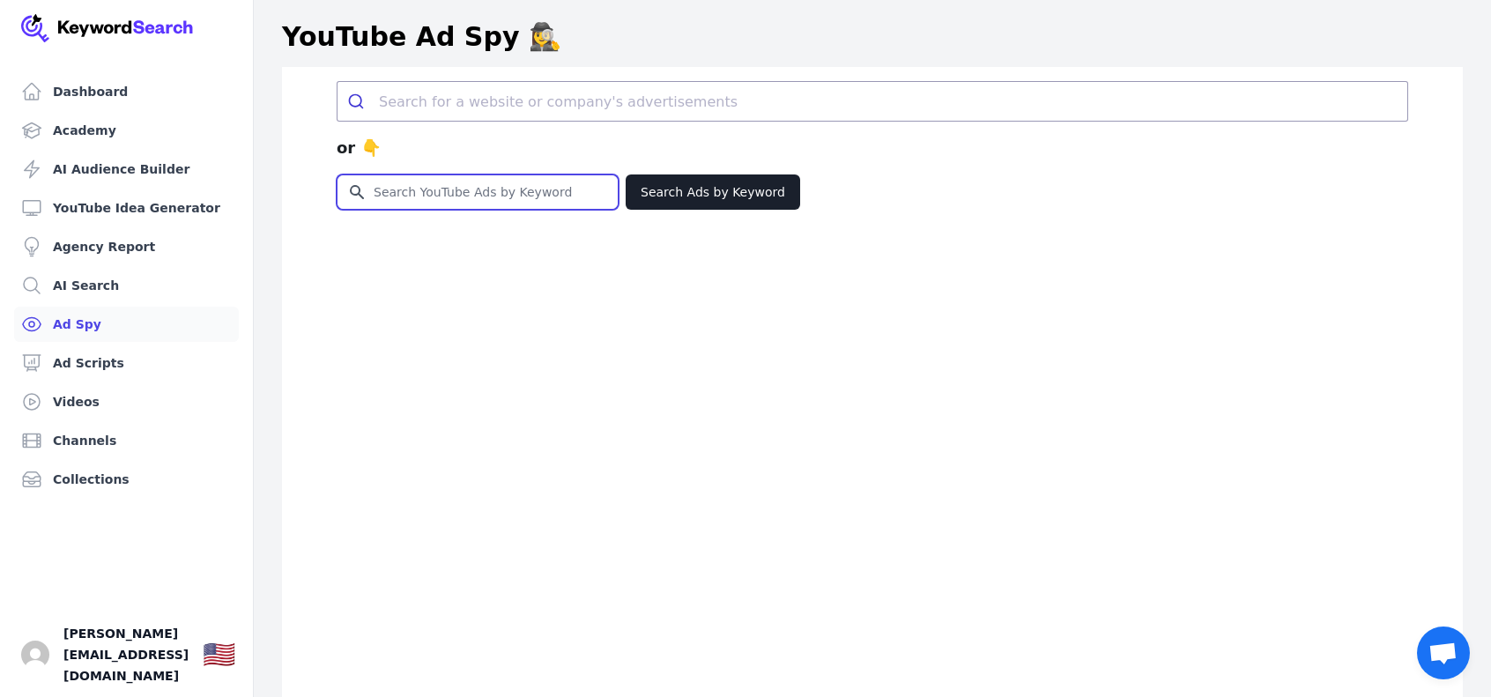
click at [502, 193] on input "Search for YouTube Keywords" at bounding box center [477, 191] width 280 height 33
type input "survival"
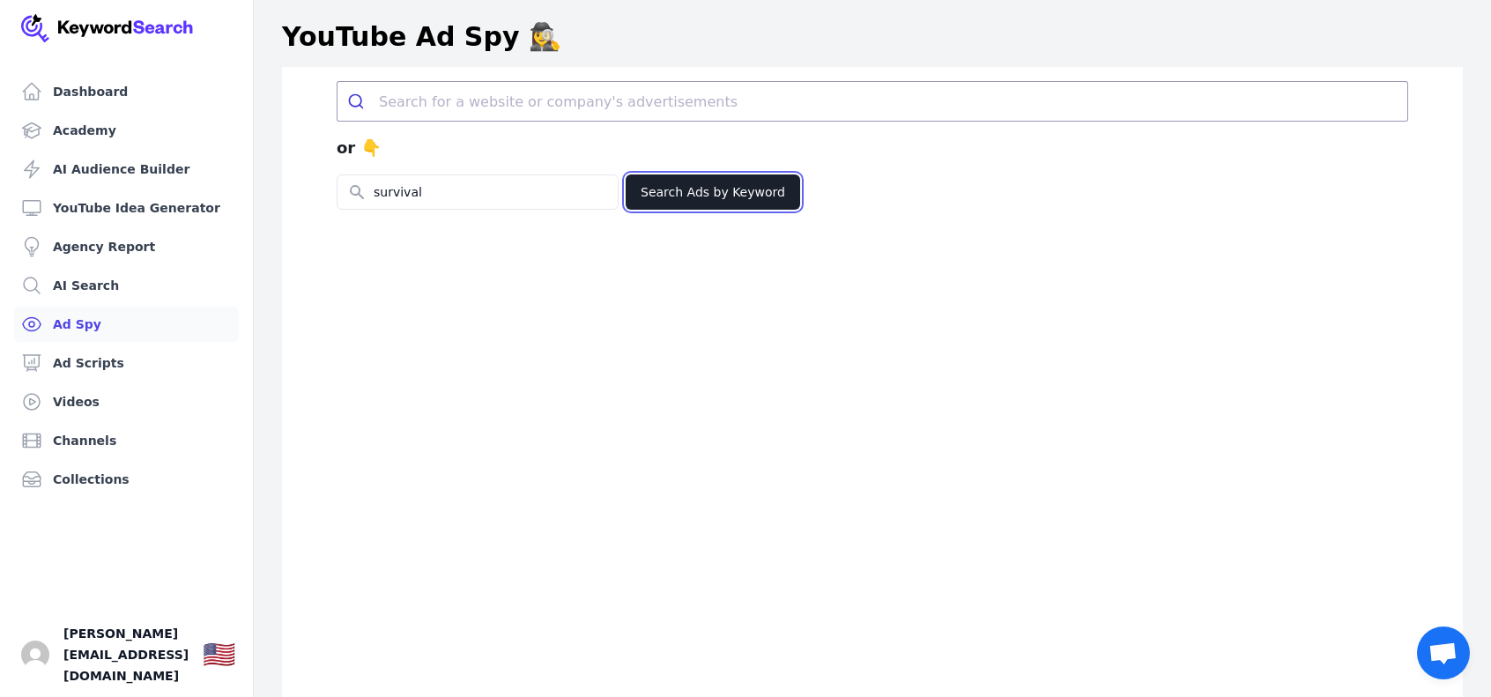
click at [710, 187] on button "Search Ads by Keyword" at bounding box center [712, 191] width 174 height 35
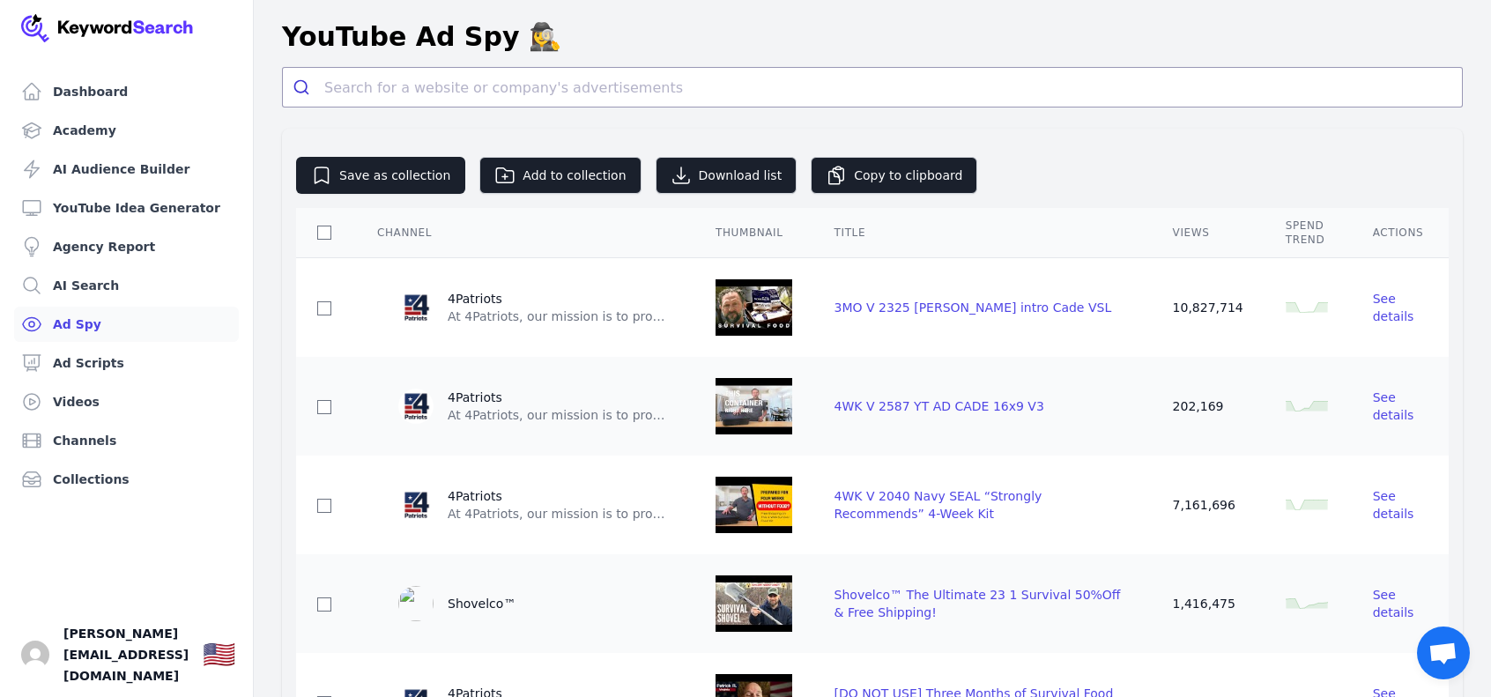
click at [107, 336] on link "Ad Spy" at bounding box center [126, 324] width 225 height 35
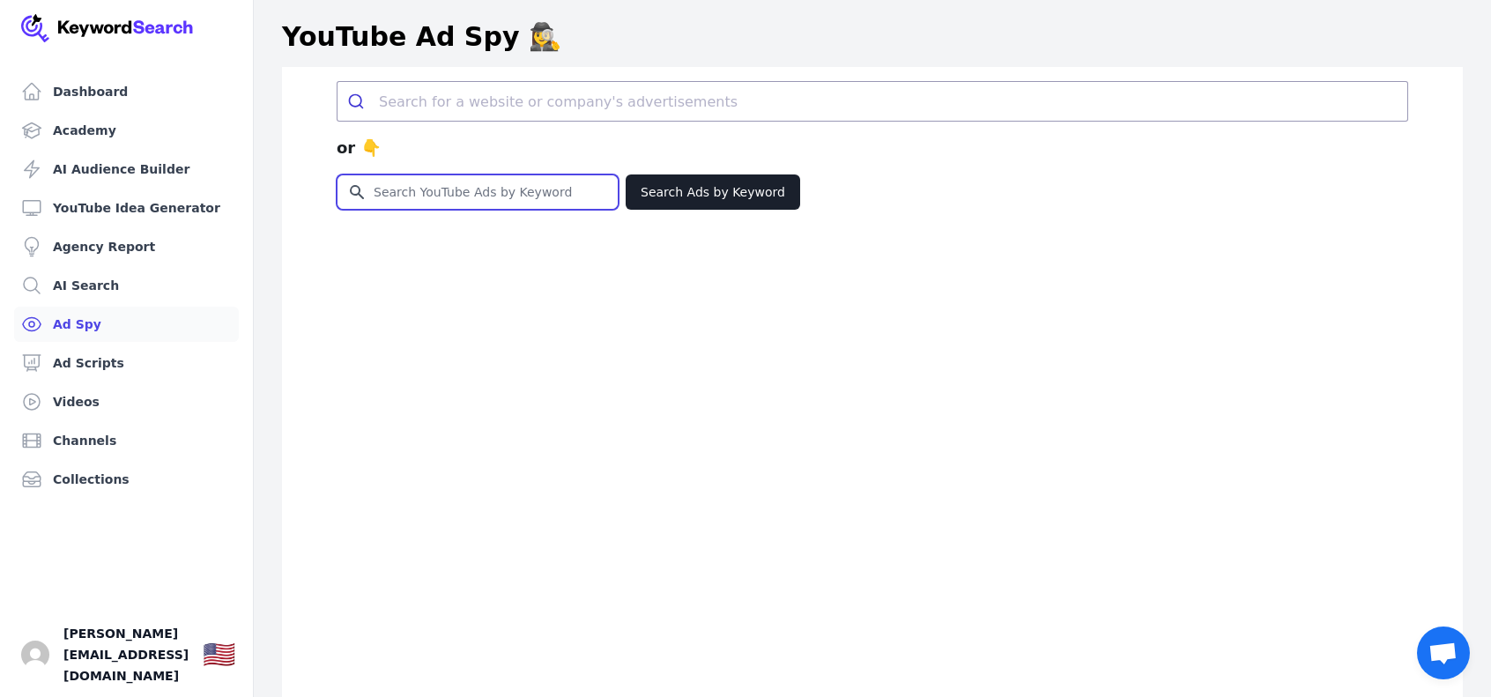
click at [590, 201] on input "Search for YouTube Keywords" at bounding box center [477, 191] width 280 height 33
type input "emergency kit"
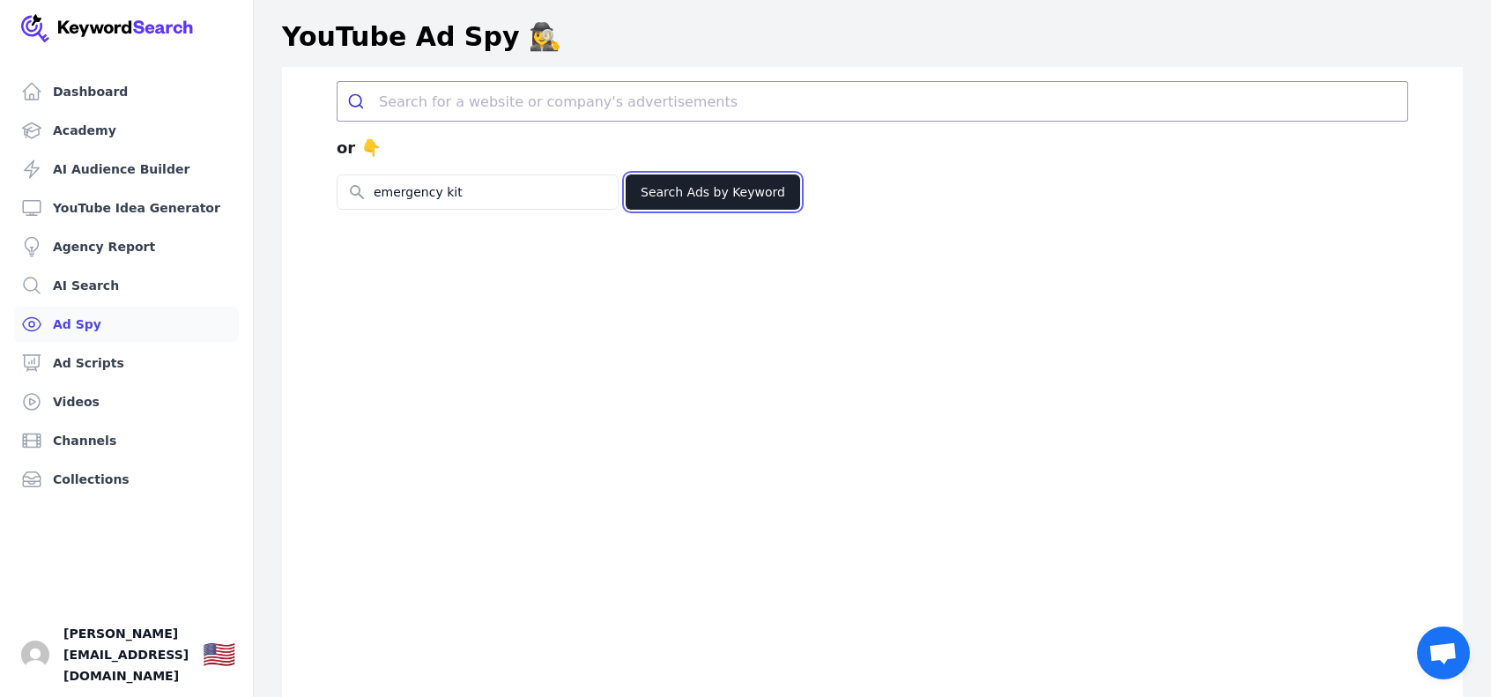
click at [717, 196] on button "Search Ads by Keyword" at bounding box center [712, 191] width 174 height 35
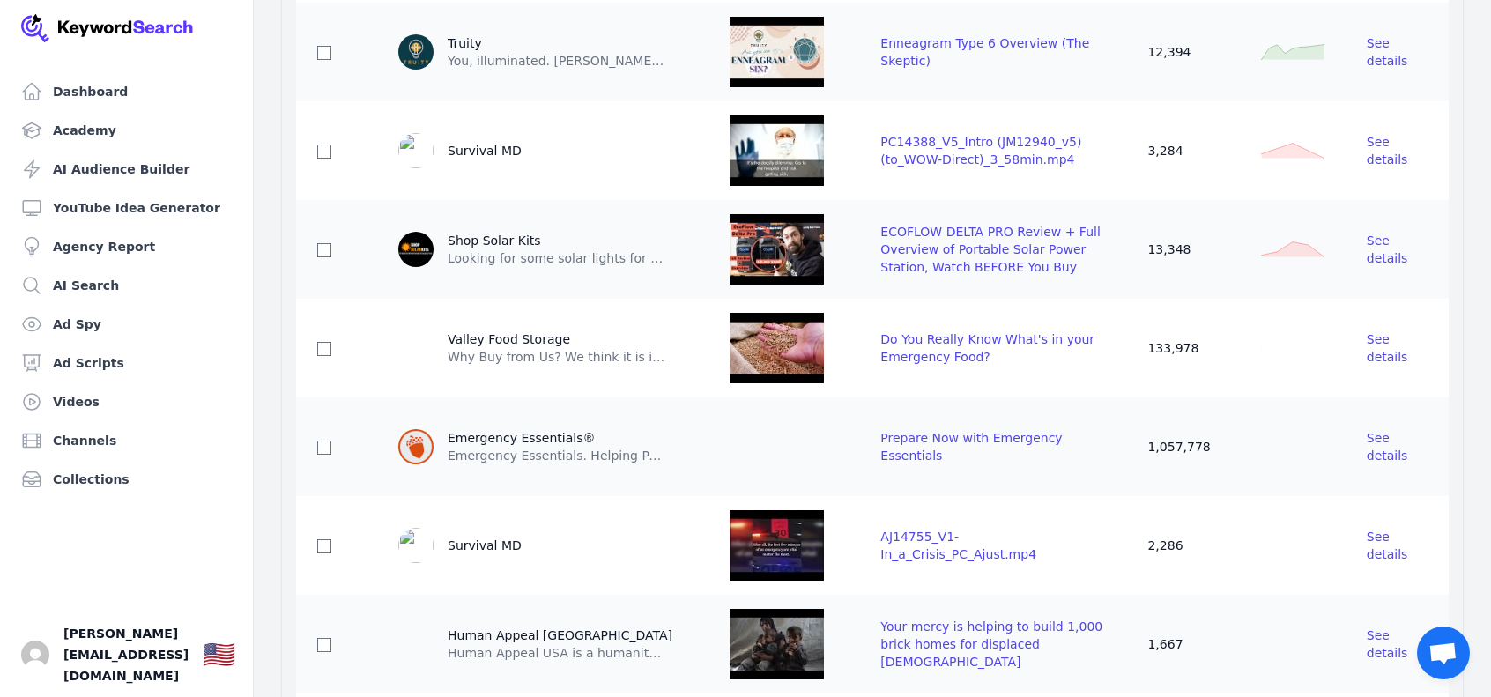
scroll to position [969, 0]
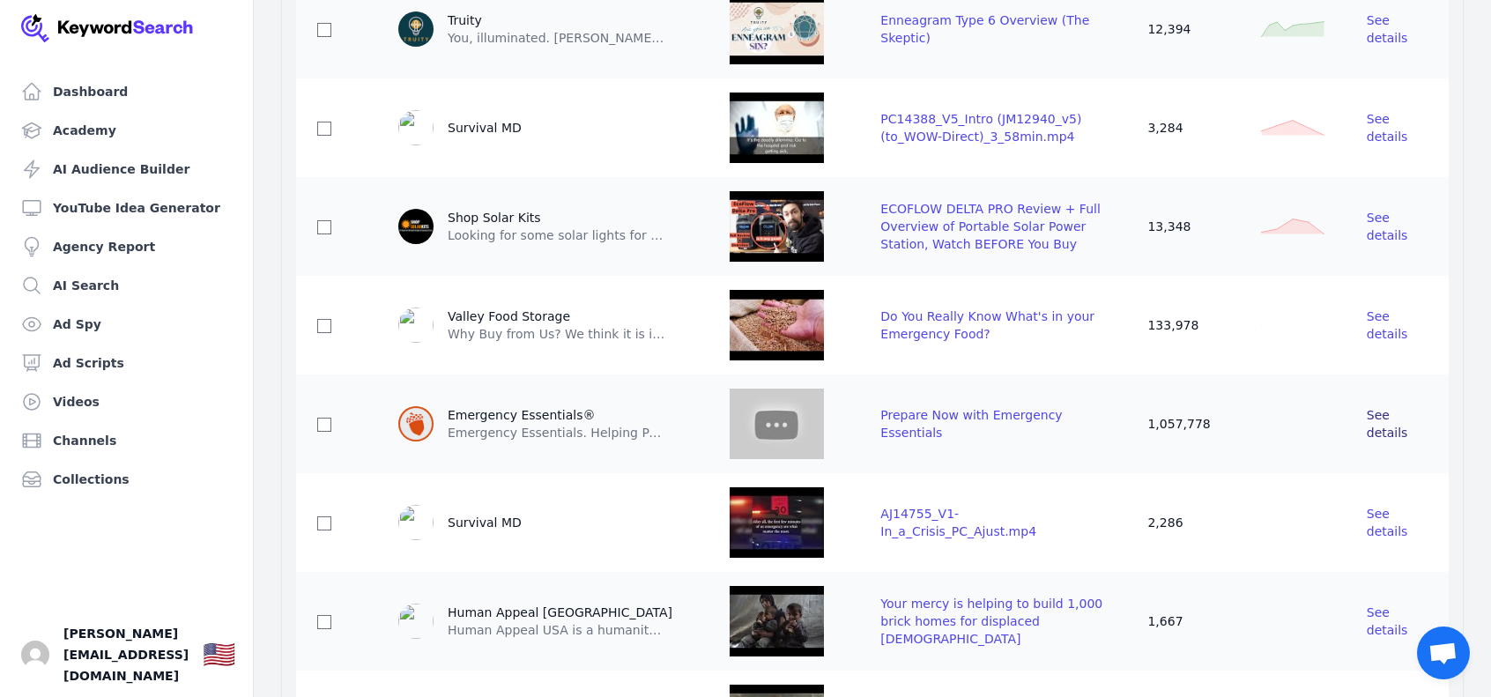
click at [1385, 408] on span "See details" at bounding box center [1386, 424] width 41 height 32
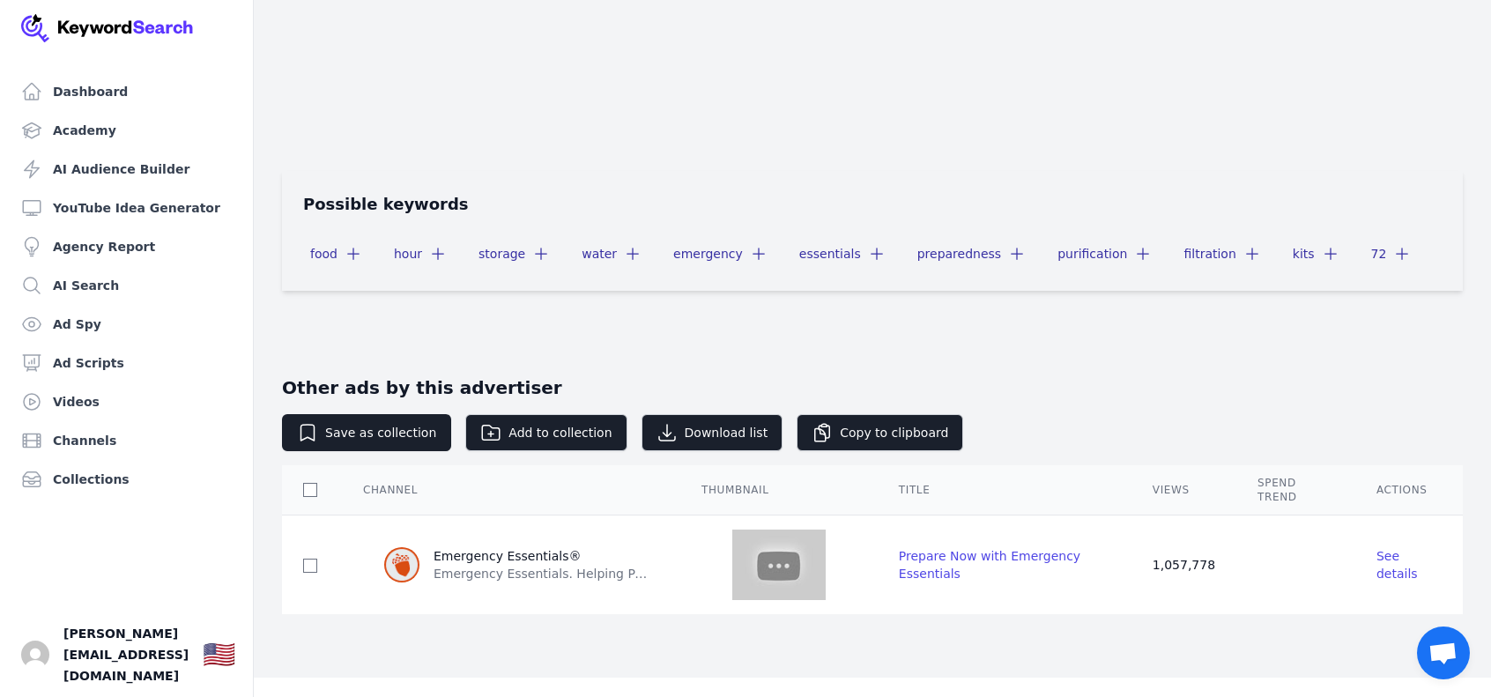
scroll to position [587, 0]
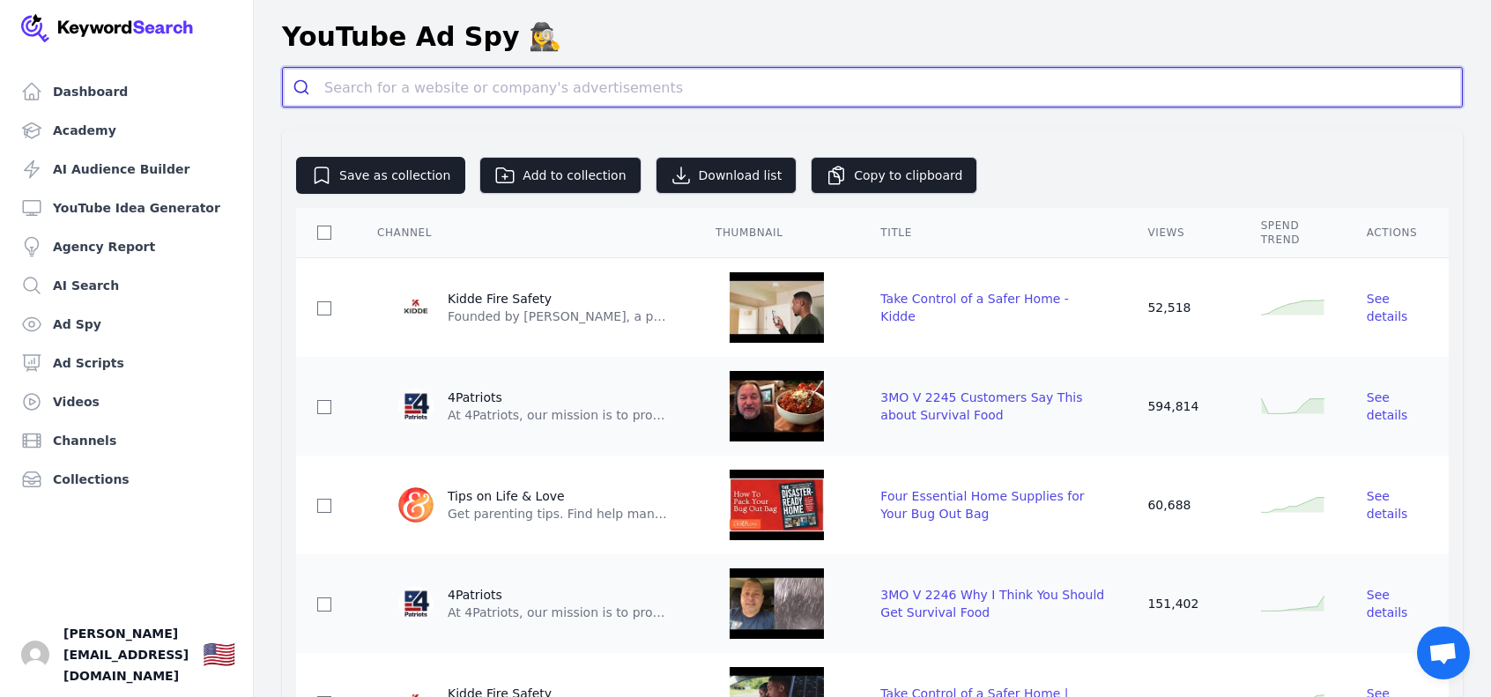
click at [455, 94] on input "search" at bounding box center [892, 87] width 1137 height 39
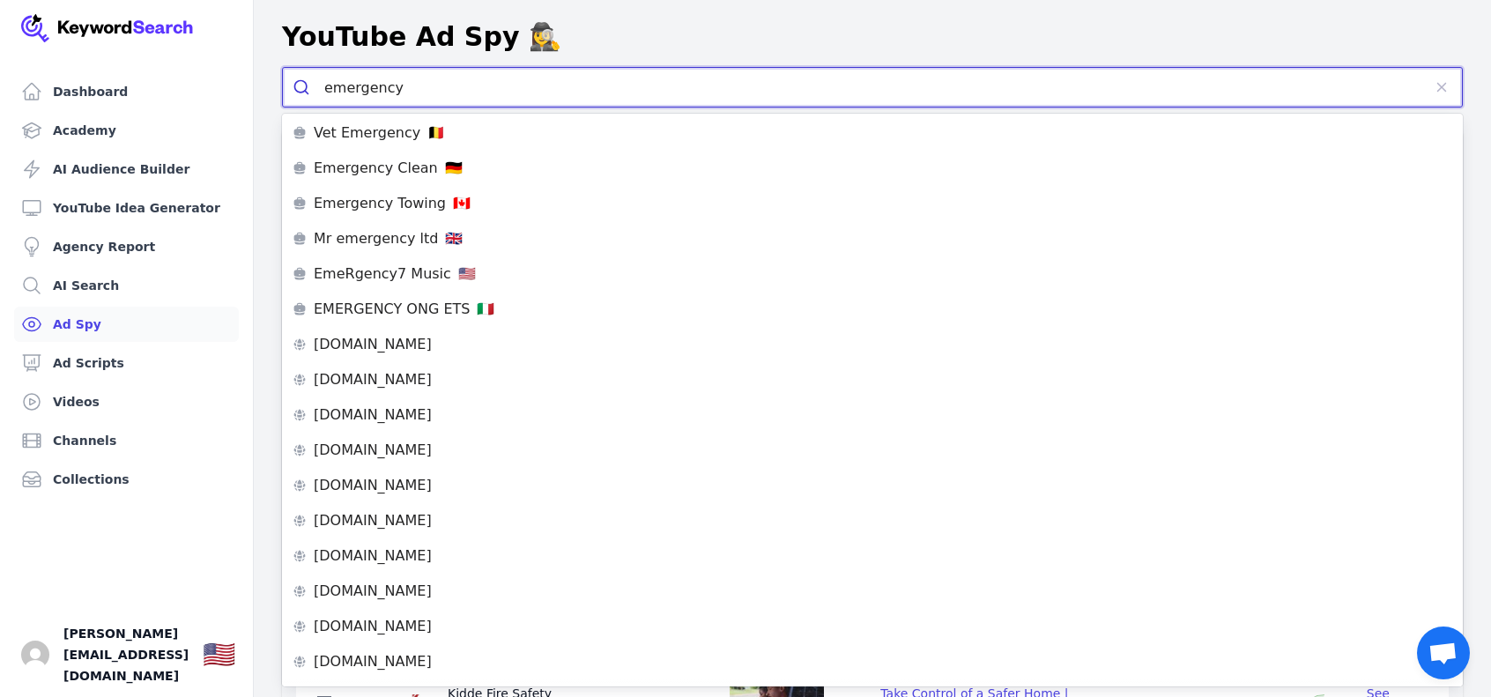
type input "emergency"
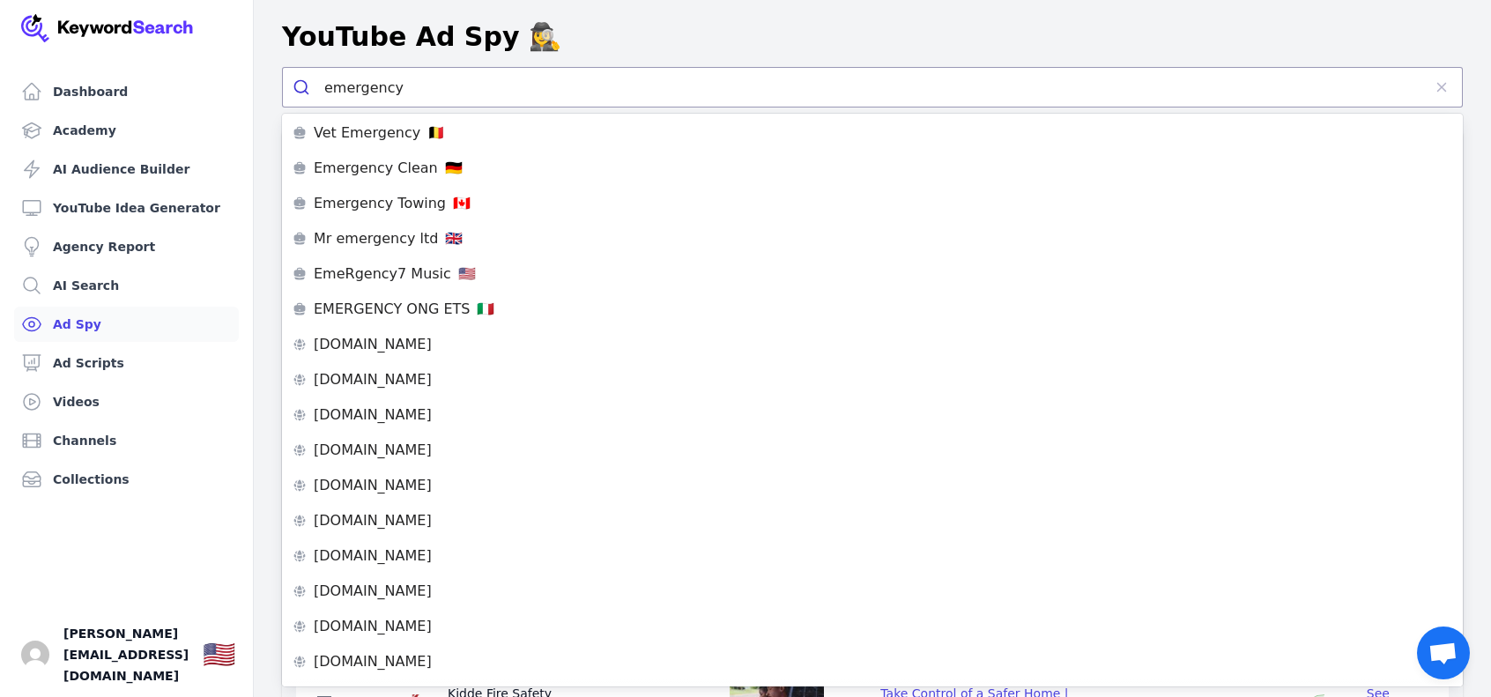
click at [125, 314] on link "Ad Spy" at bounding box center [126, 324] width 225 height 35
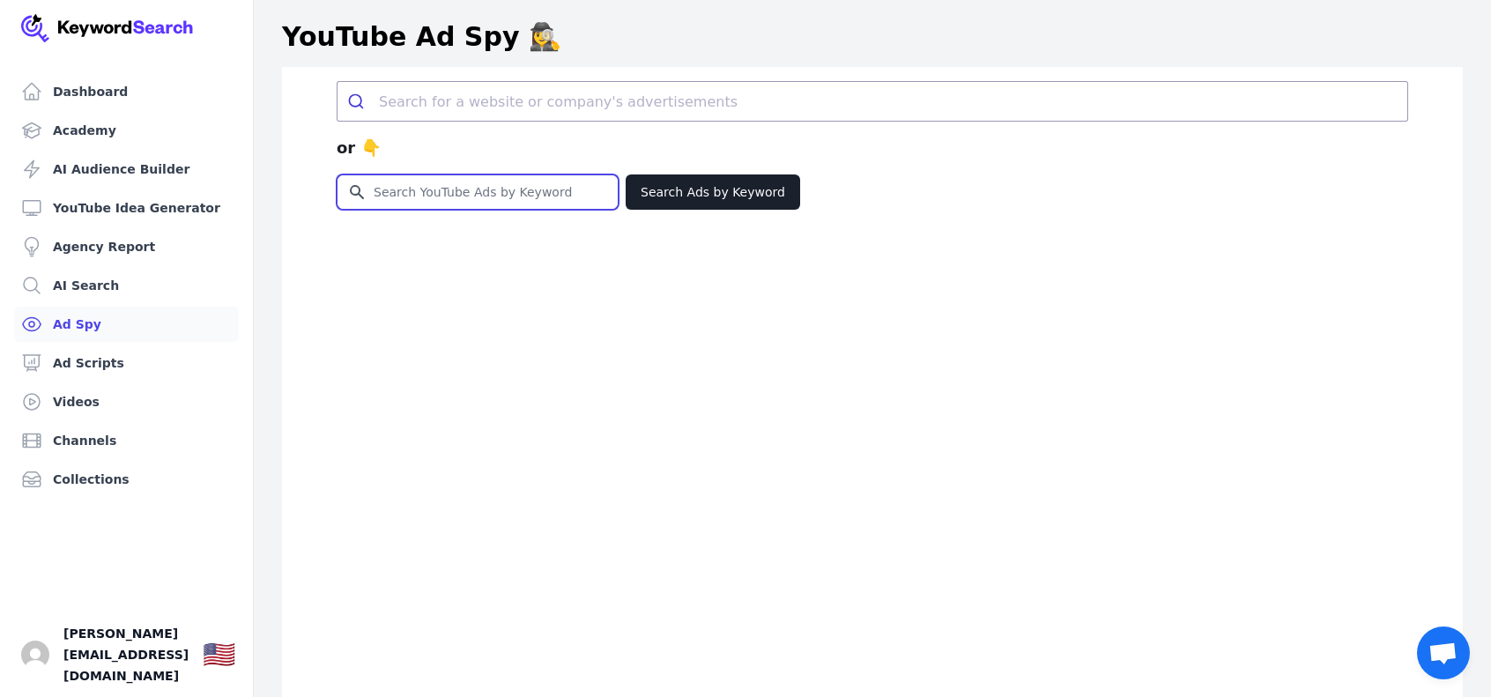
click at [532, 197] on input "Search for YouTube Keywords" at bounding box center [477, 191] width 280 height 33
type input "emergency"
click at [684, 173] on div "or 👇" at bounding box center [872, 148] width 1071 height 53
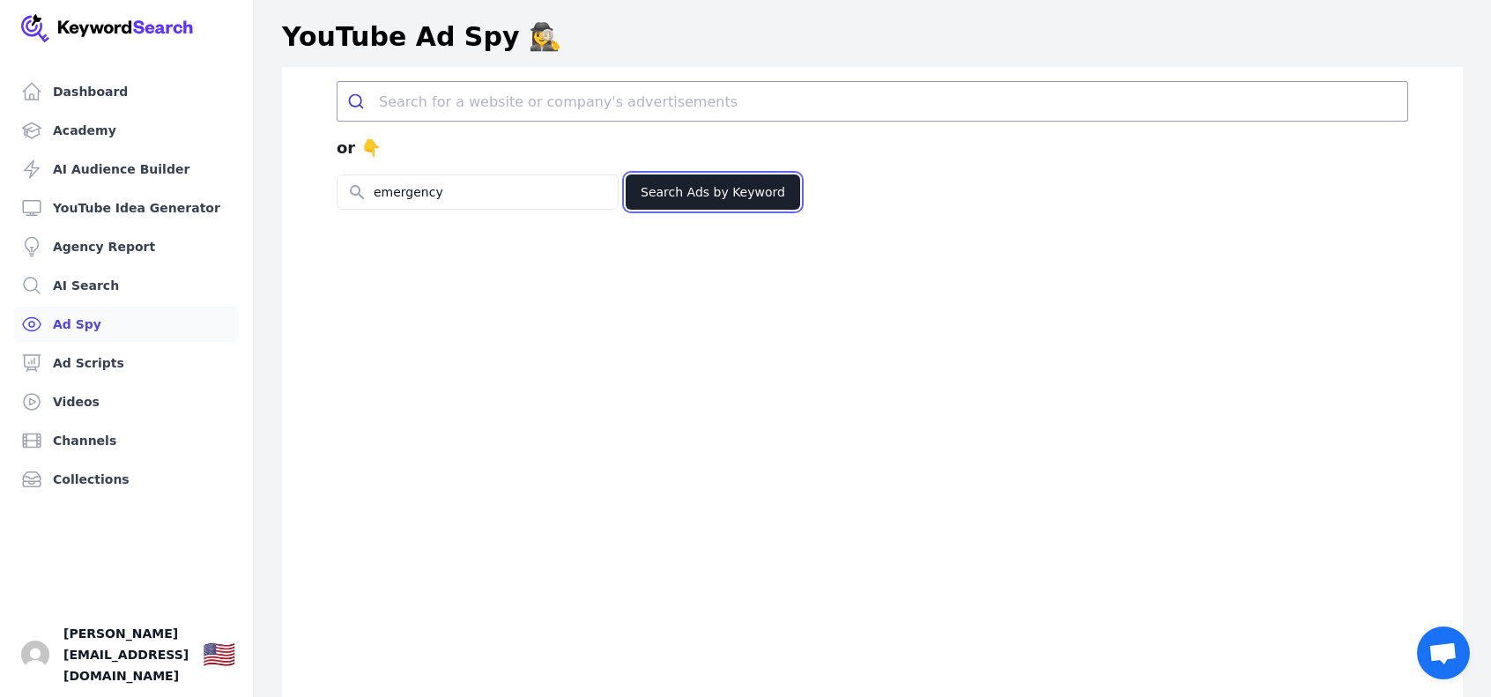
click at [696, 205] on button "Search Ads by Keyword" at bounding box center [712, 191] width 174 height 35
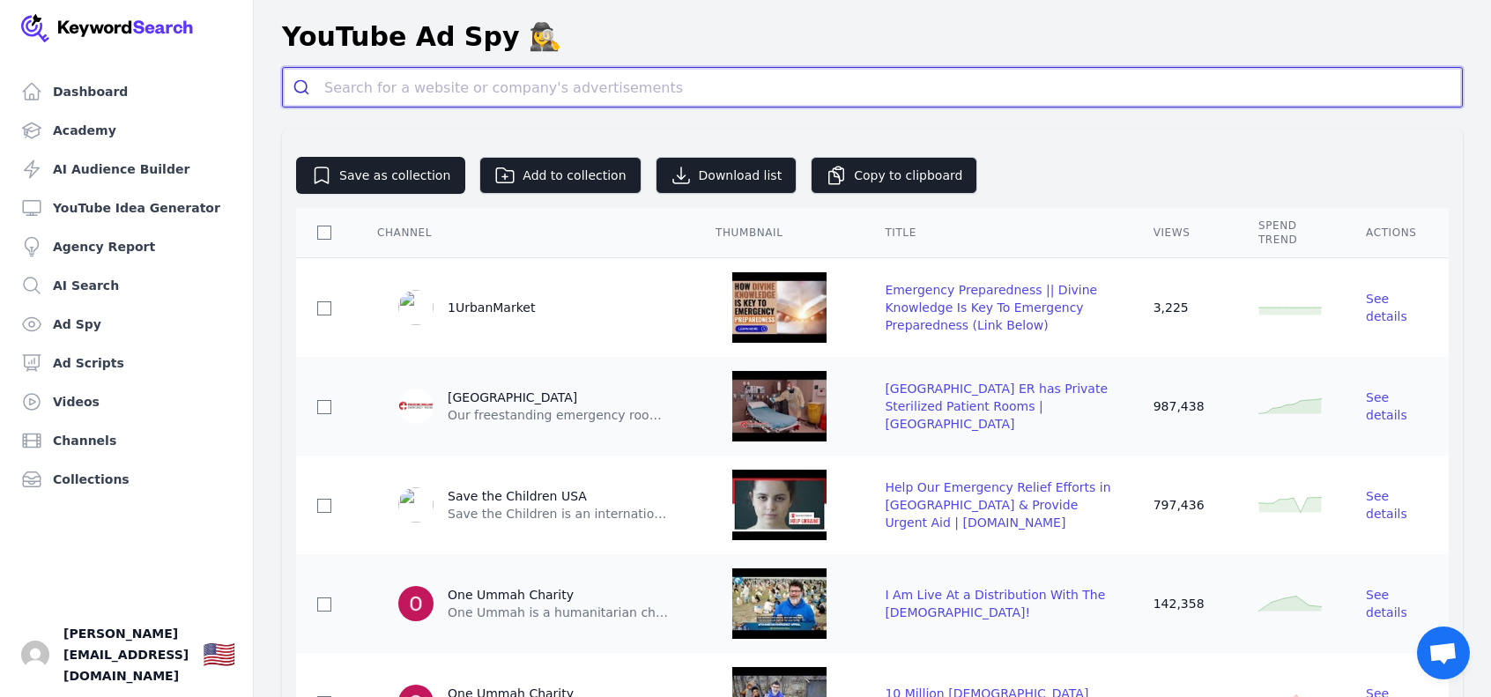
click at [538, 91] on input "search" at bounding box center [892, 87] width 1137 height 39
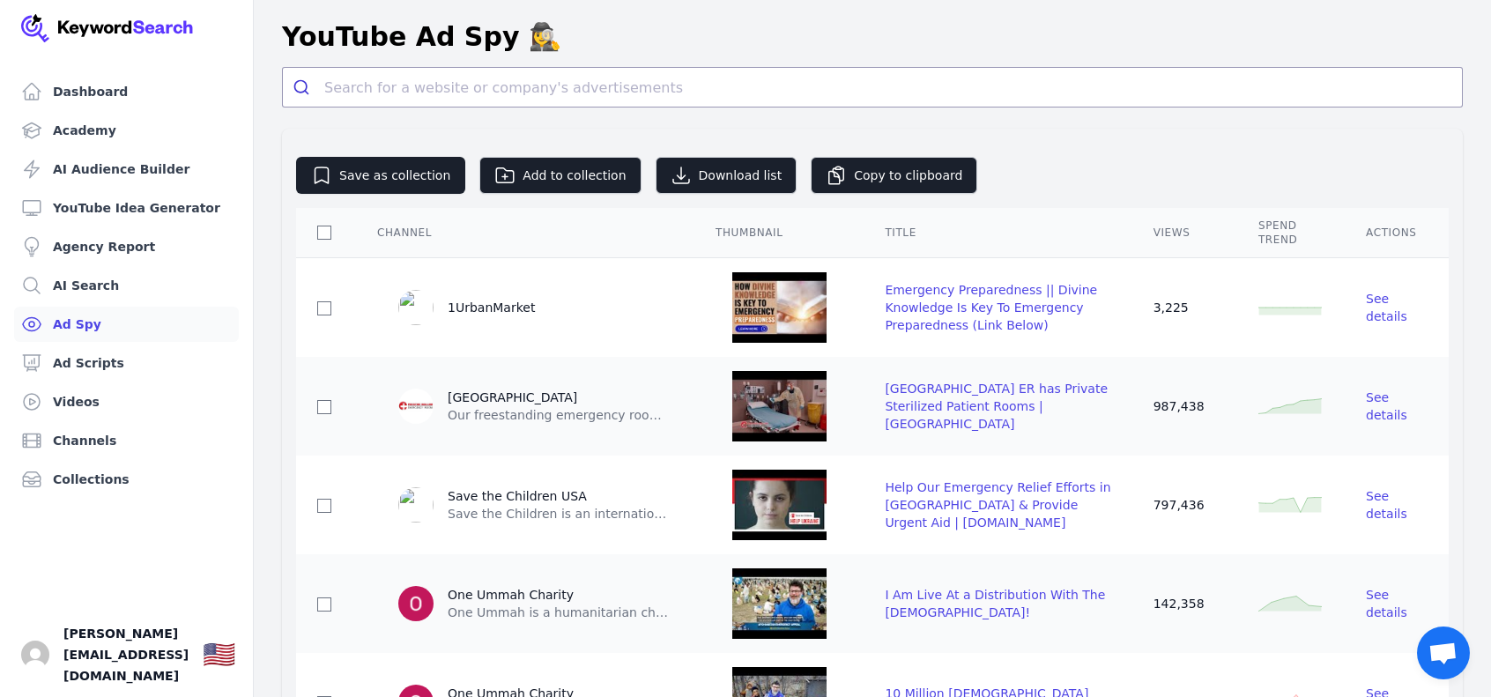
click at [130, 333] on link "Ad Spy" at bounding box center [126, 324] width 225 height 35
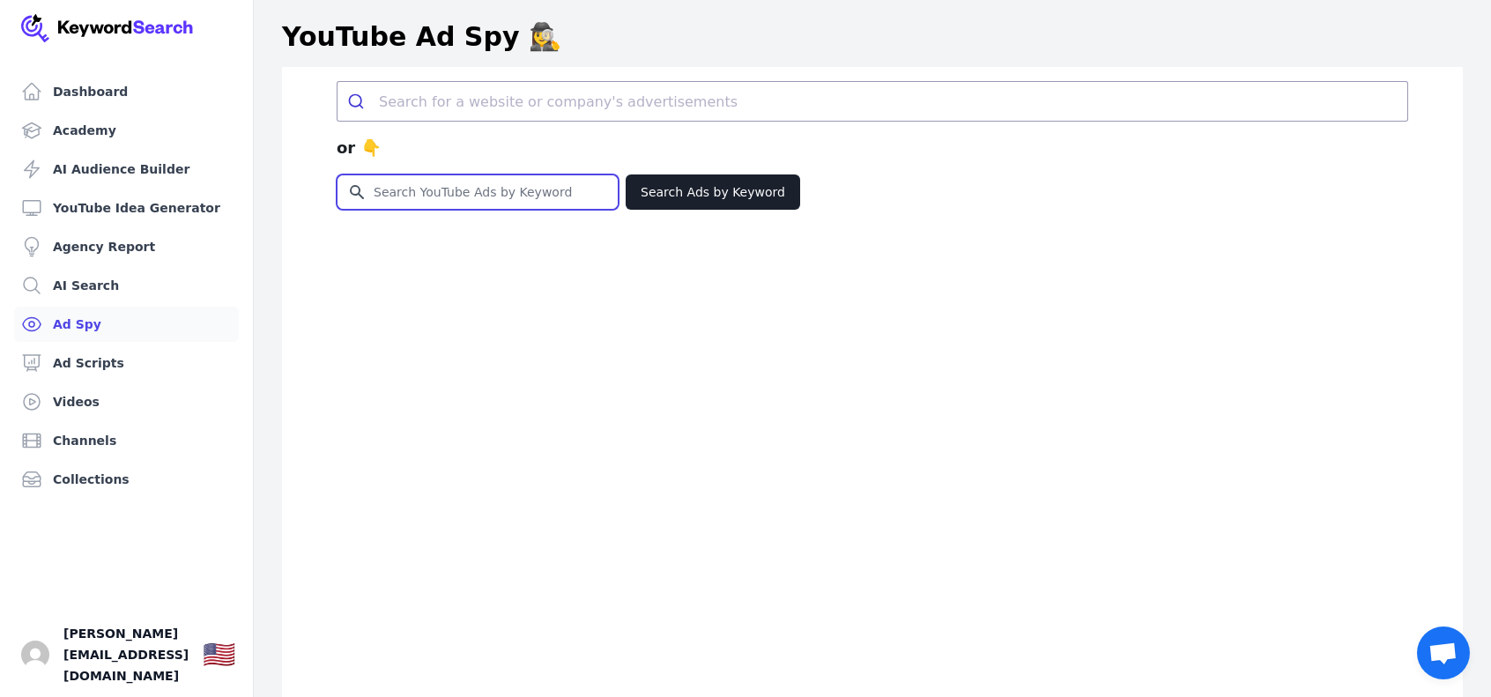
click at [498, 204] on input "Search for YouTube Keywords" at bounding box center [477, 191] width 280 height 33
type input "prepper"
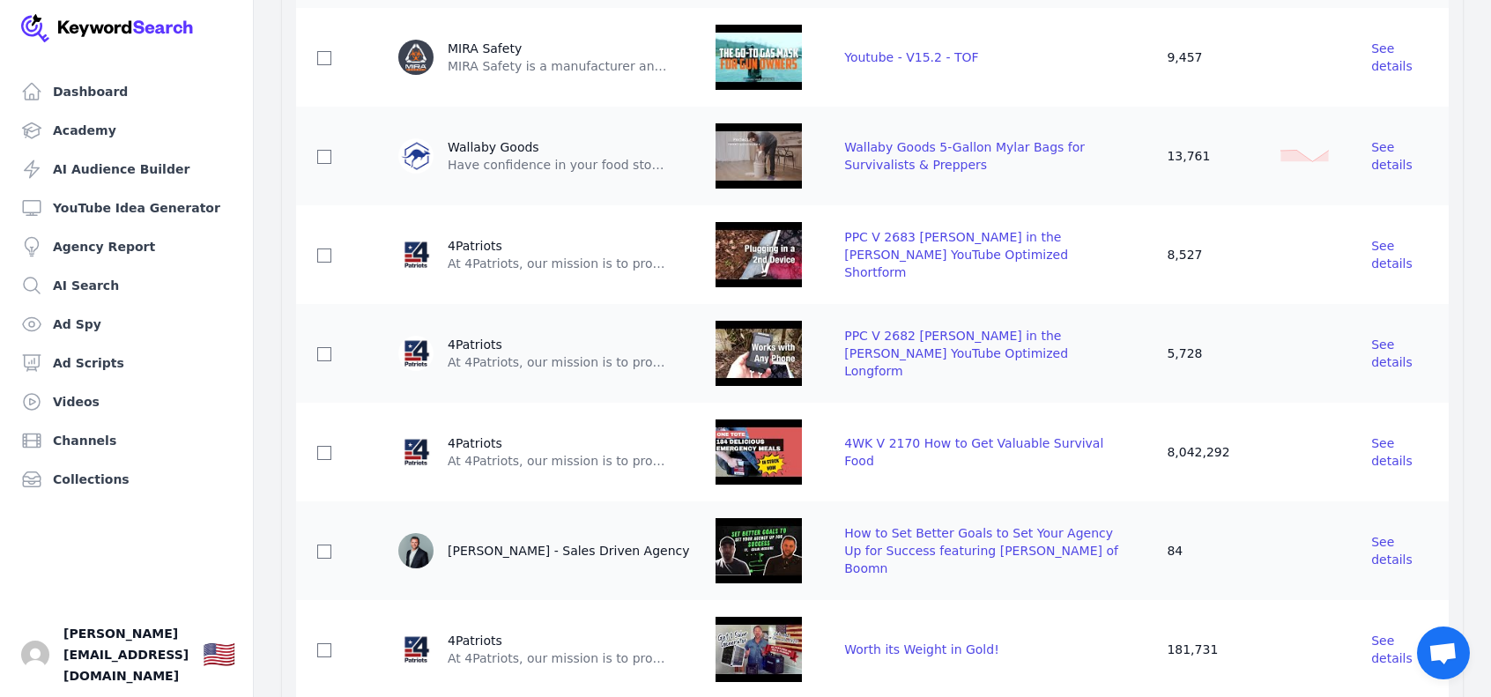
scroll to position [2819, 0]
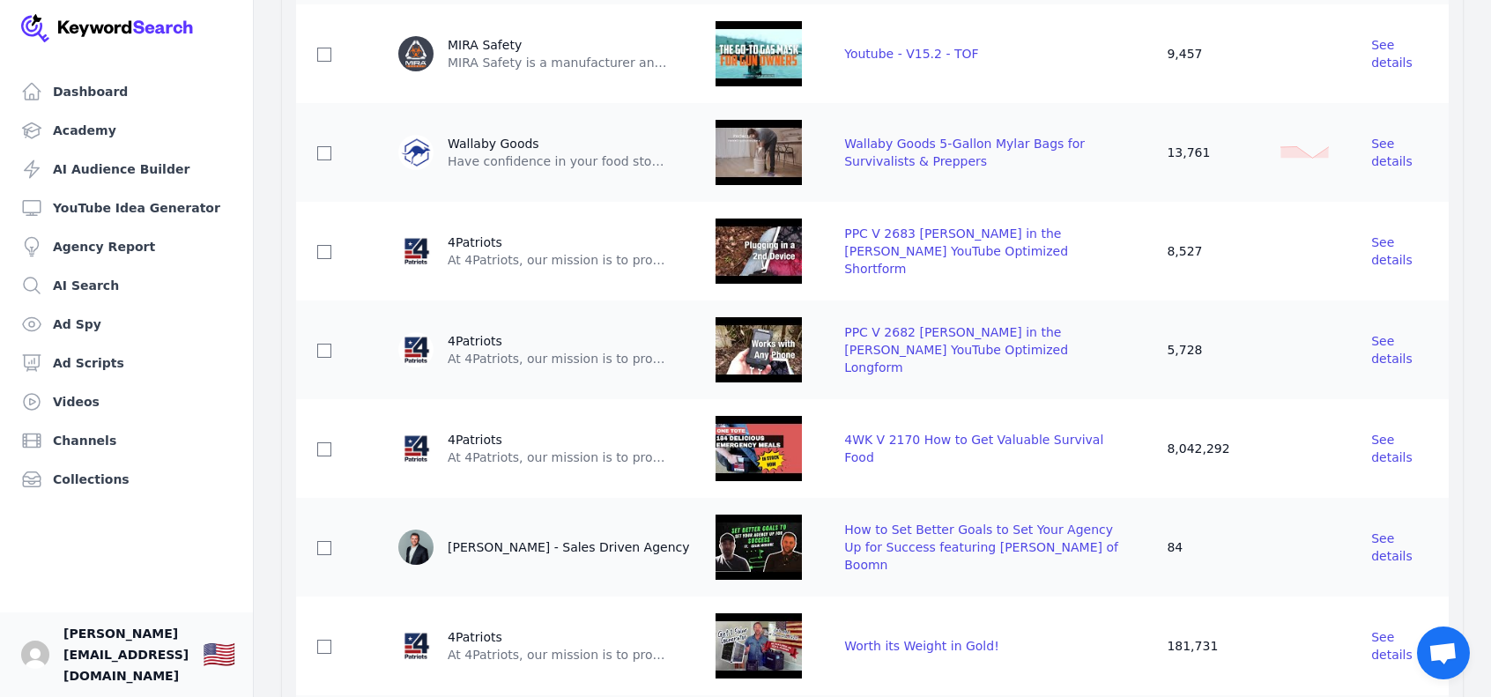
click at [111, 655] on span "[PERSON_NAME][EMAIL_ADDRESS][DOMAIN_NAME]" at bounding box center [125, 654] width 125 height 63
click at [28, 653] on img "Open user button" at bounding box center [35, 654] width 28 height 28
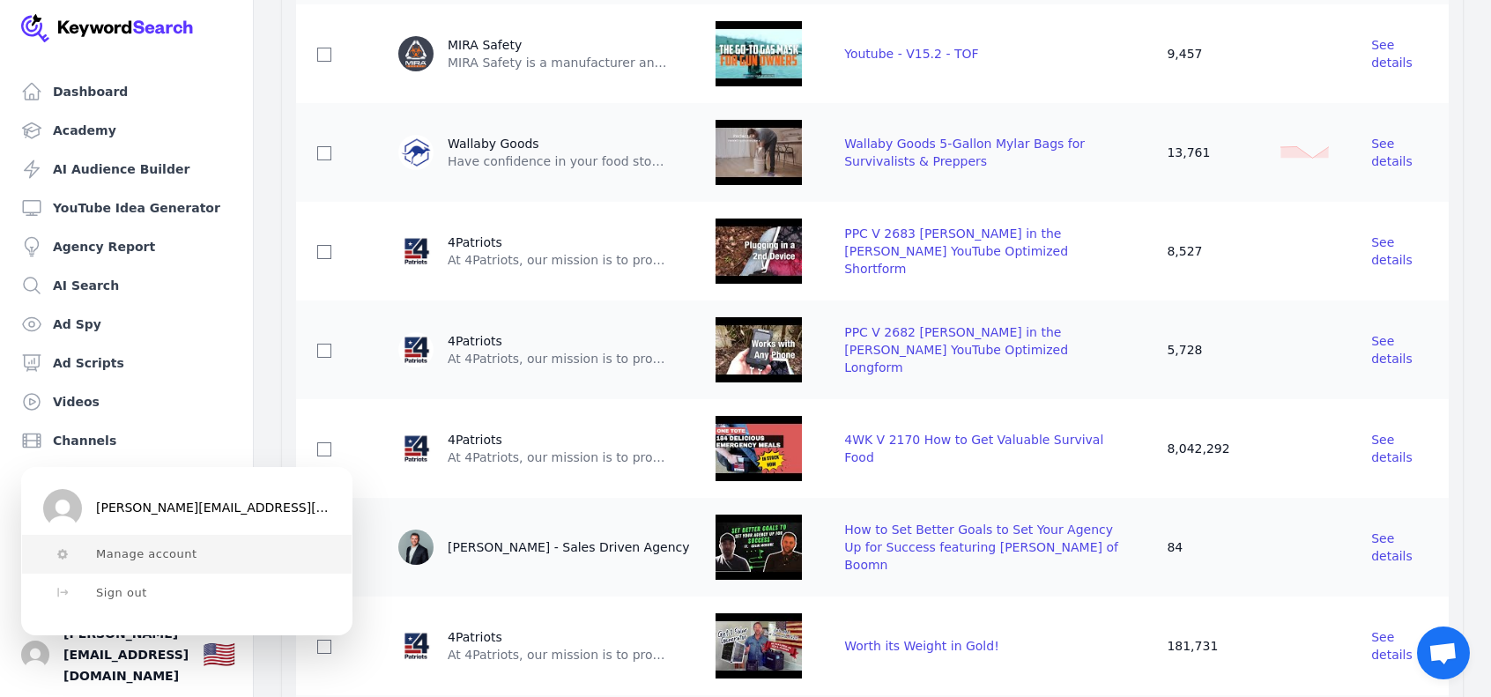
click at [140, 555] on span "Manage account" at bounding box center [146, 554] width 101 height 14
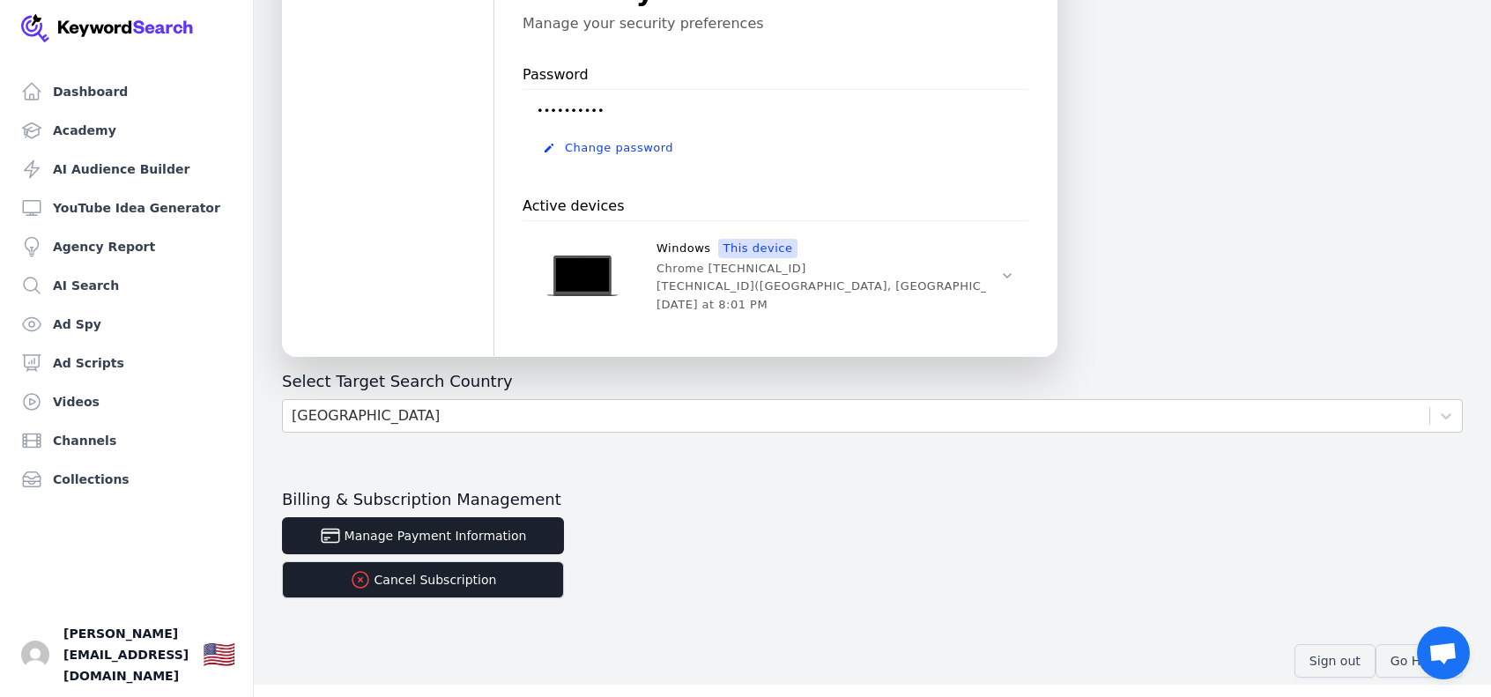
scroll to position [589, 0]
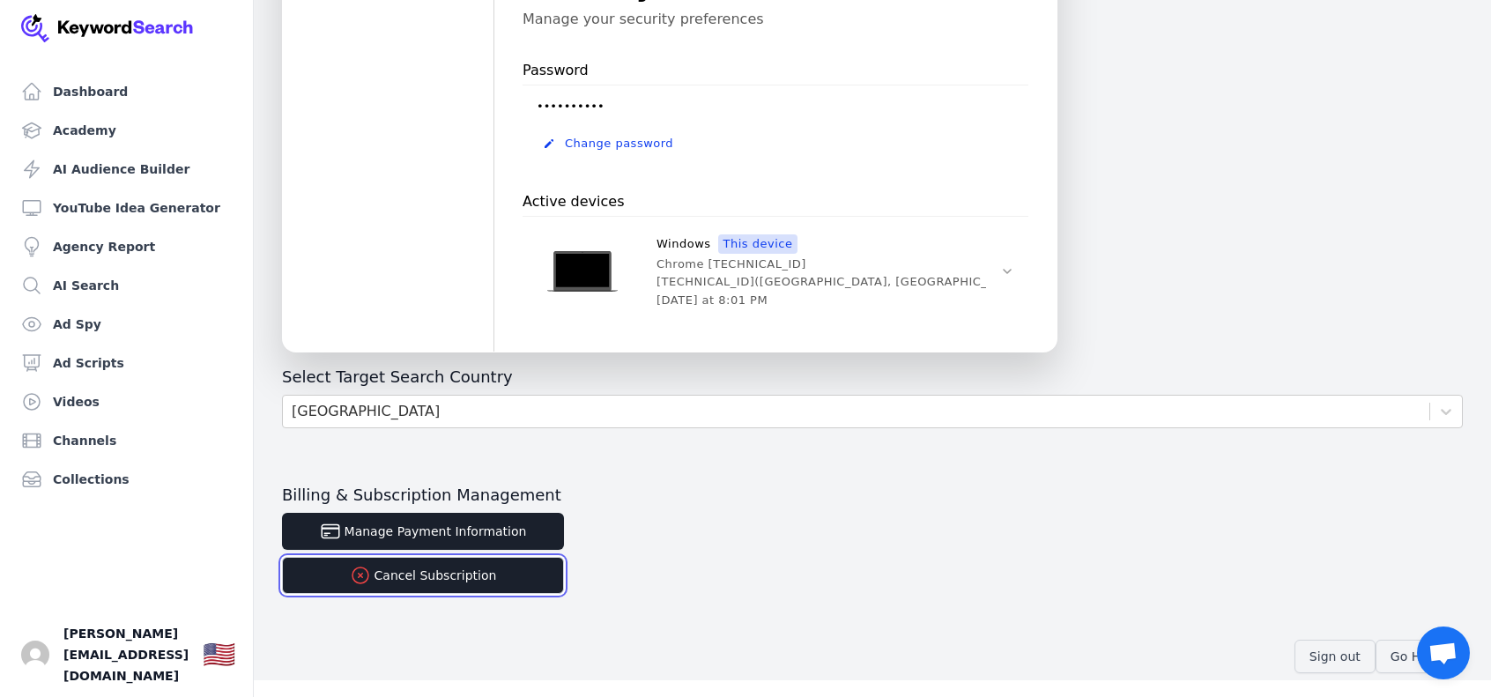
click at [473, 583] on button "Cancel Subscription" at bounding box center [423, 575] width 282 height 37
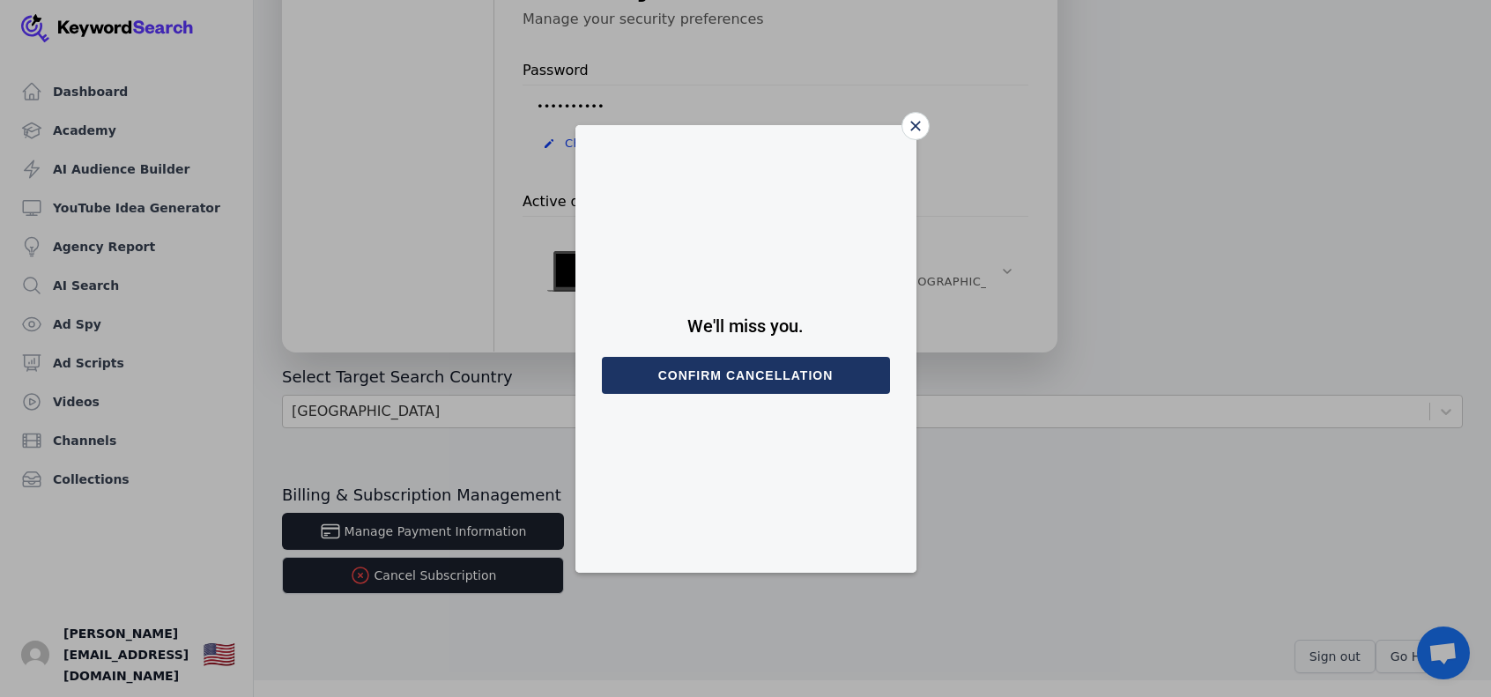
click at [729, 384] on button "Confirm cancellation" at bounding box center [746, 375] width 288 height 37
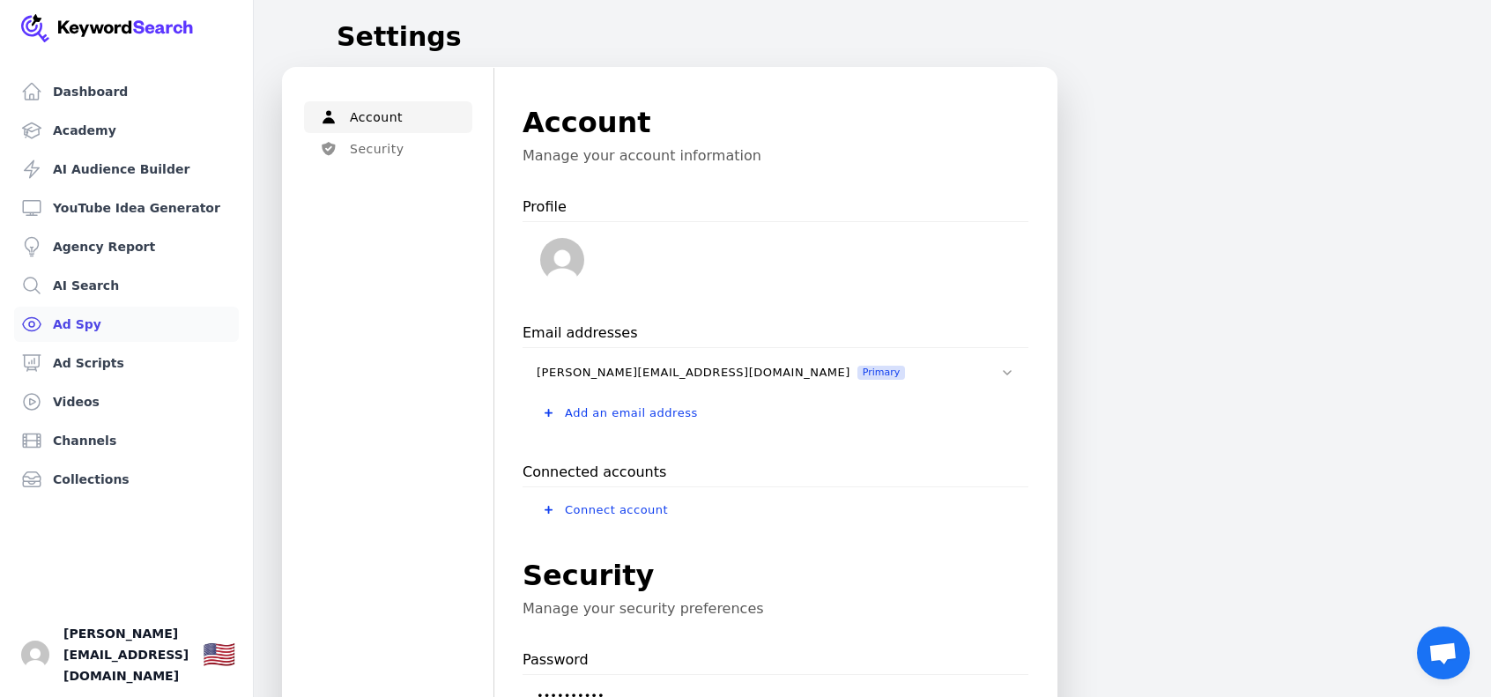
click at [112, 334] on link "Ad Spy" at bounding box center [126, 324] width 225 height 35
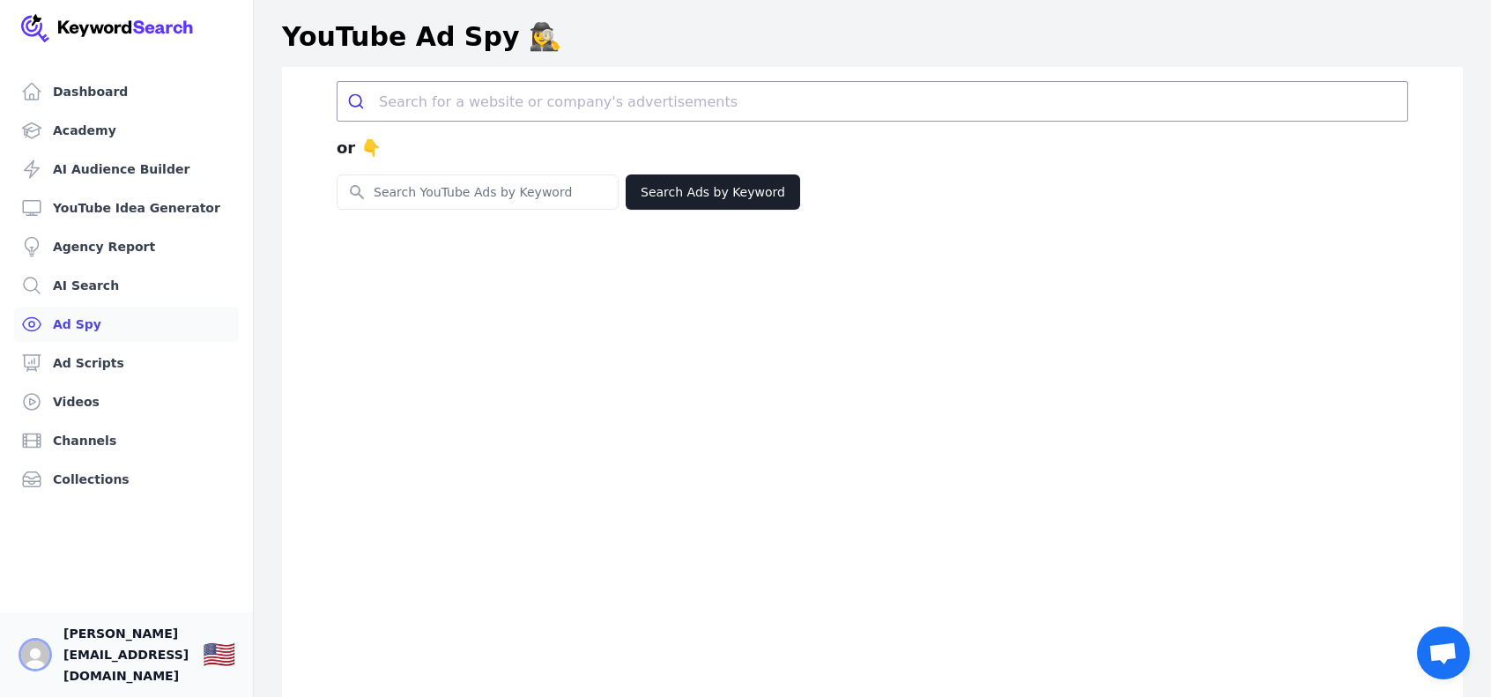
click at [29, 658] on img "Open user button" at bounding box center [35, 654] width 28 height 28
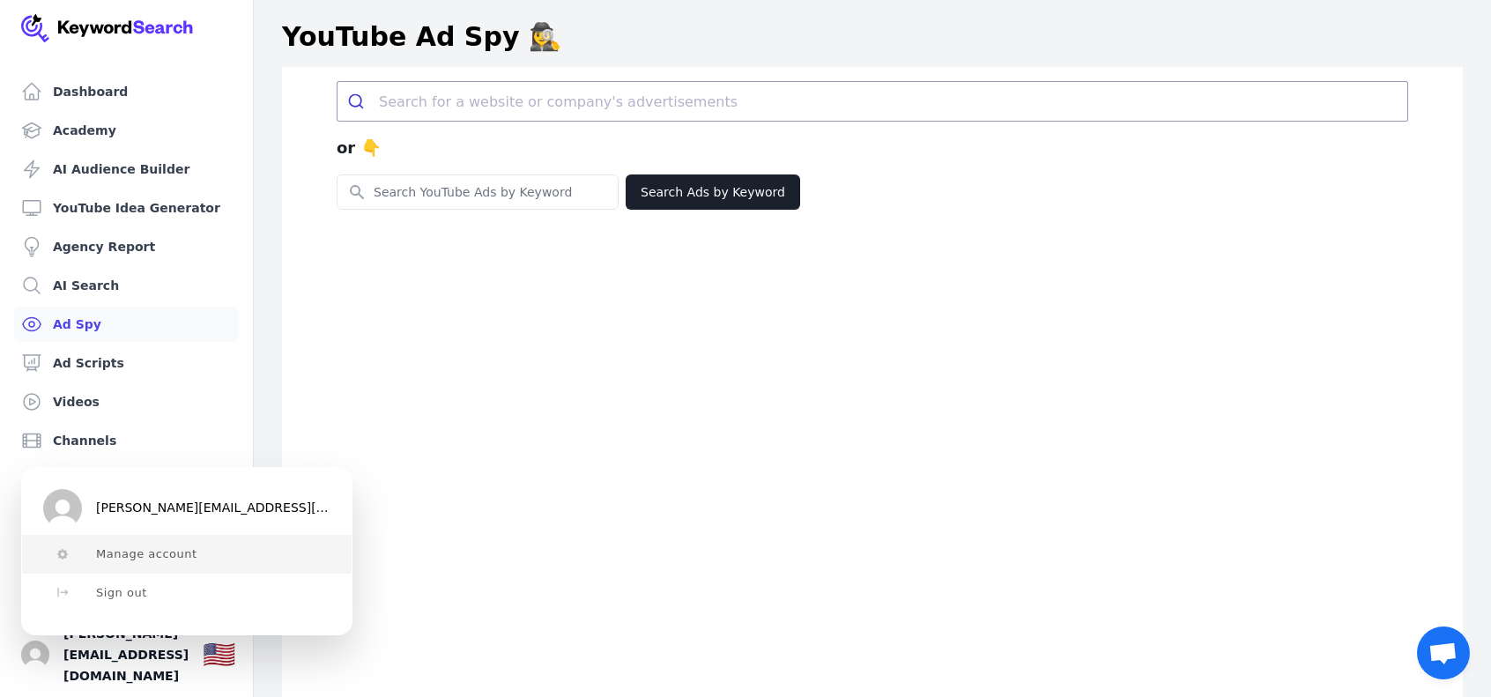
click at [122, 558] on span "Manage account" at bounding box center [146, 554] width 101 height 14
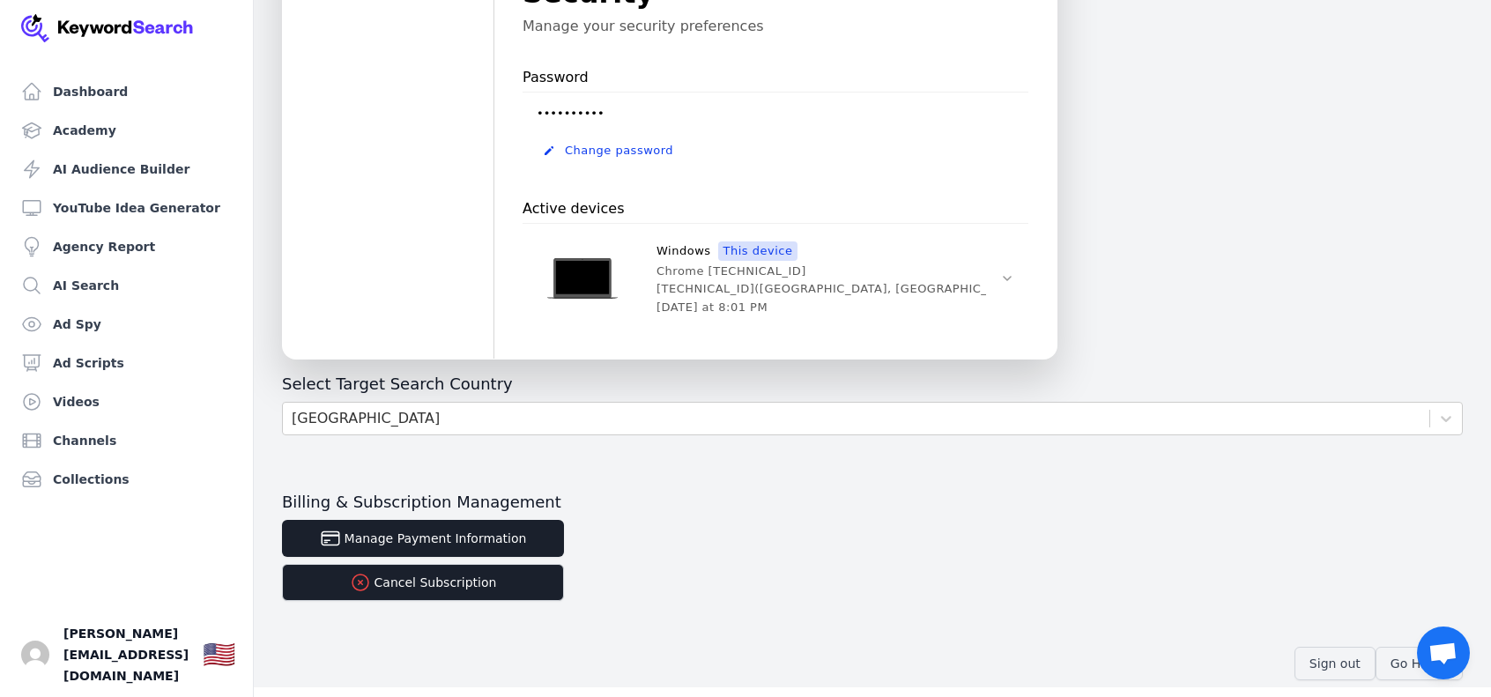
scroll to position [589, 0]
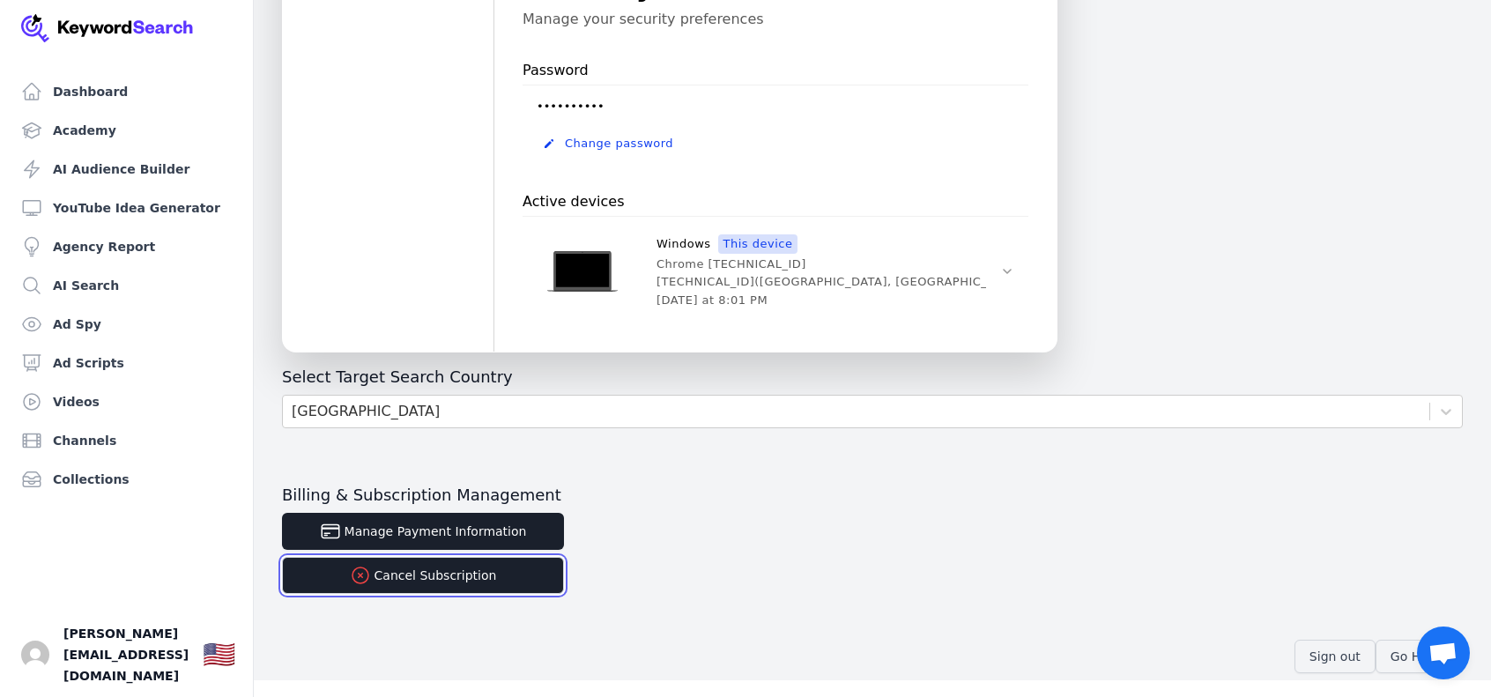
click at [455, 581] on button "Cancel Subscription" at bounding box center [423, 575] width 282 height 37
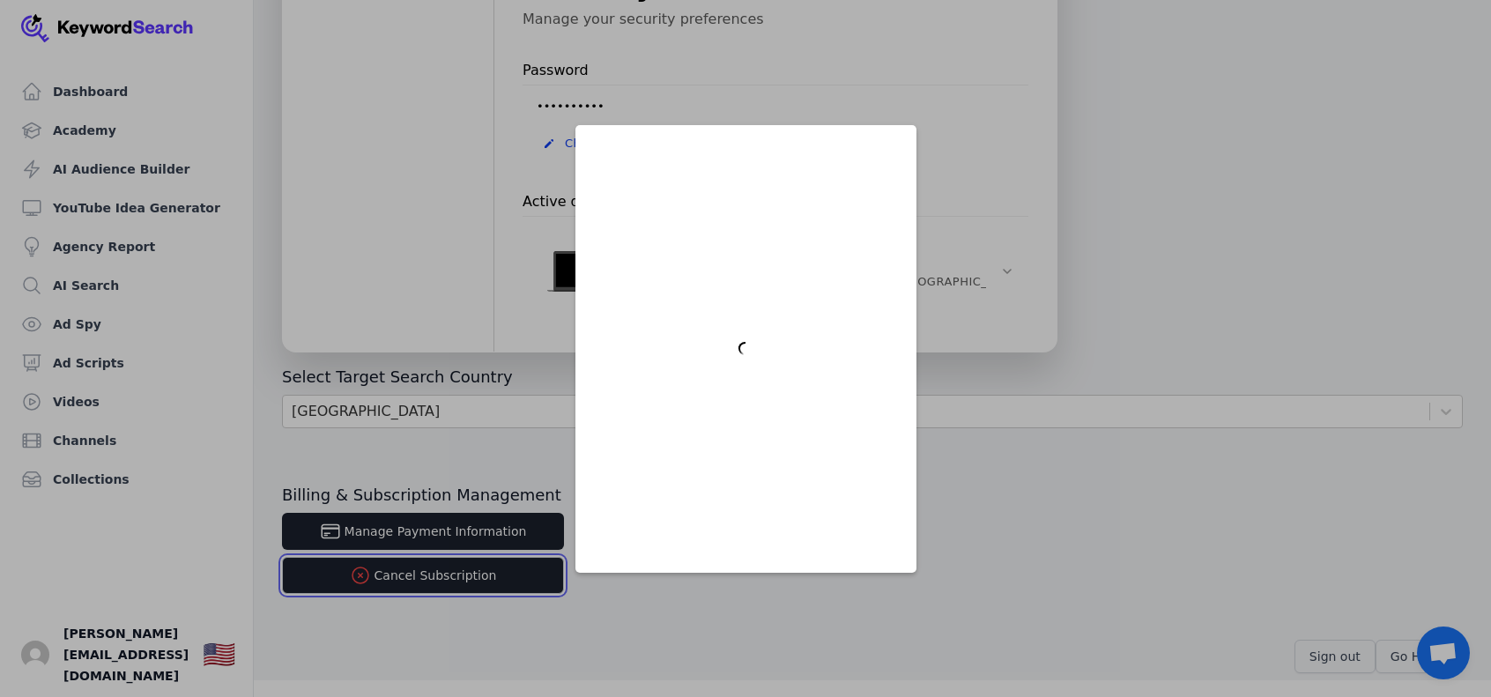
scroll to position [0, 0]
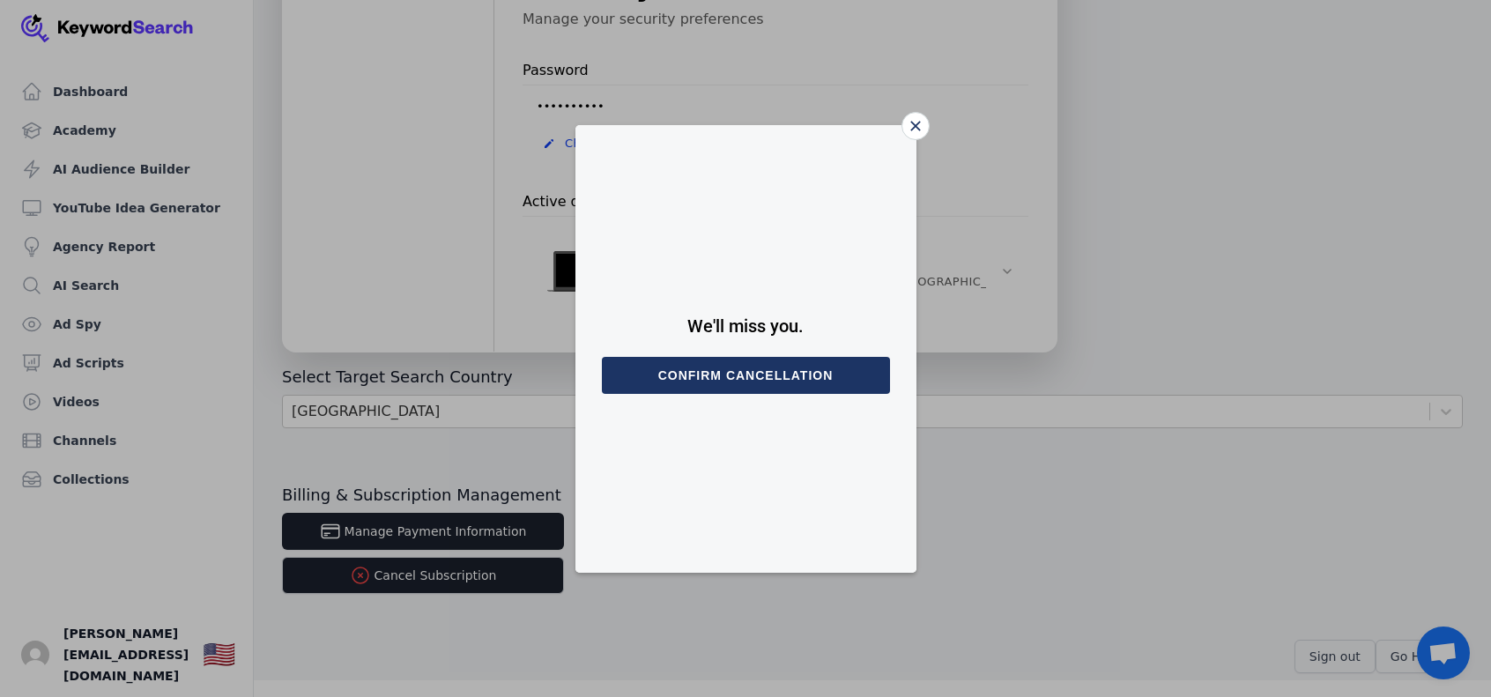
click at [721, 381] on button "Confirm cancellation" at bounding box center [746, 375] width 288 height 37
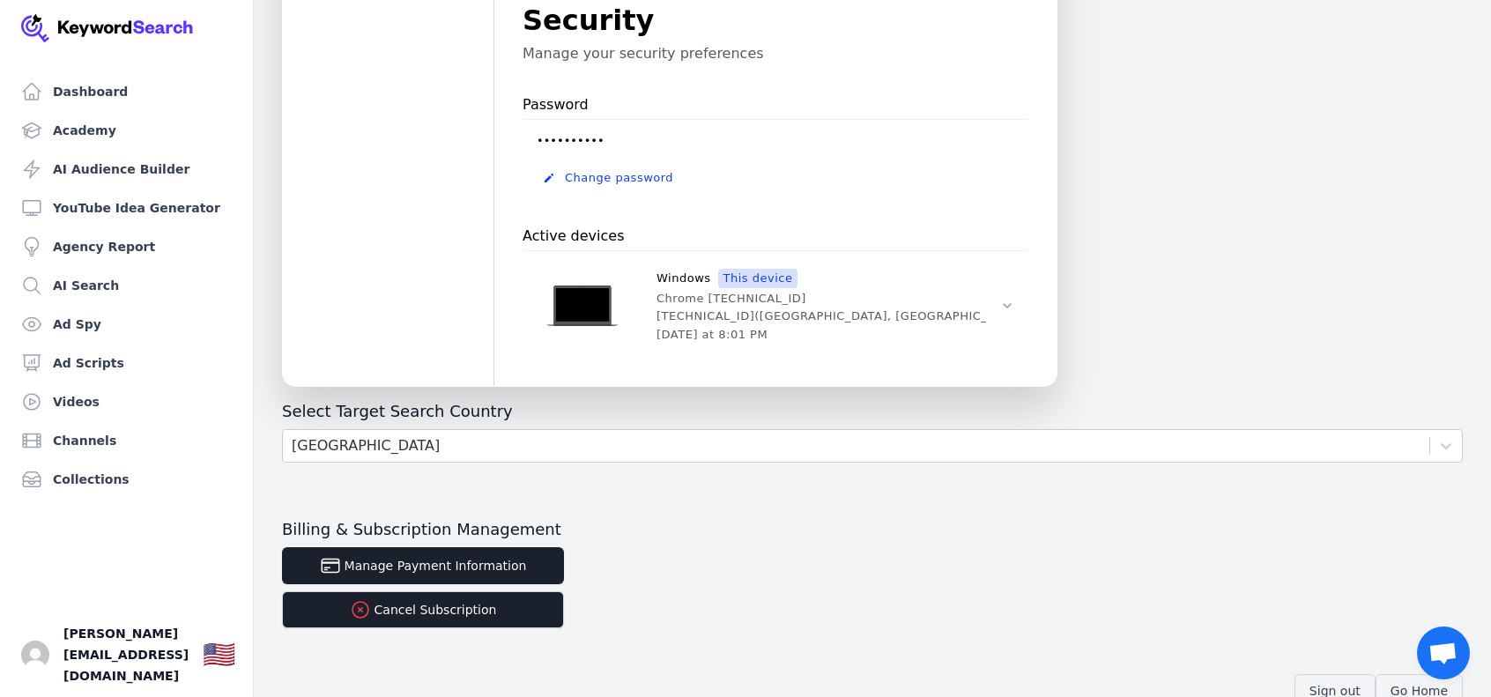
scroll to position [589, 0]
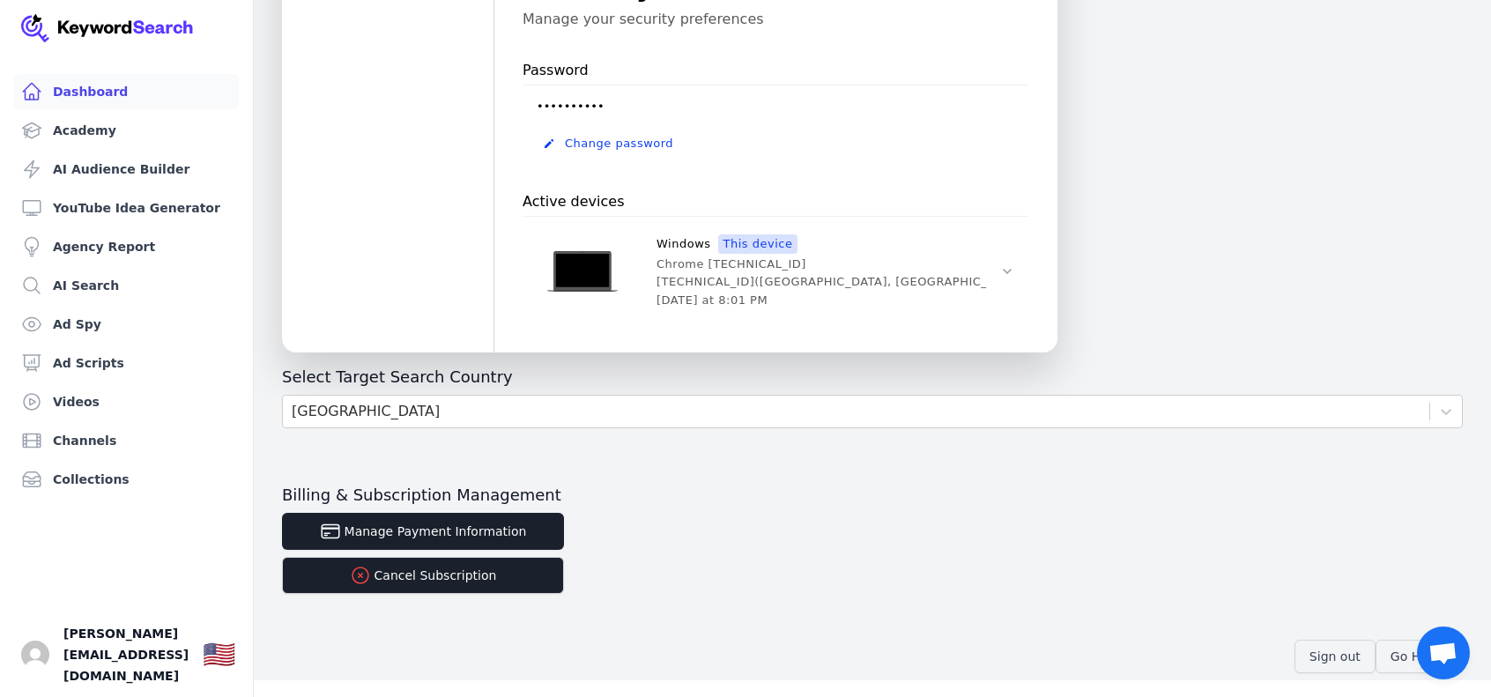
click at [95, 91] on link "Dashboard" at bounding box center [126, 91] width 225 height 35
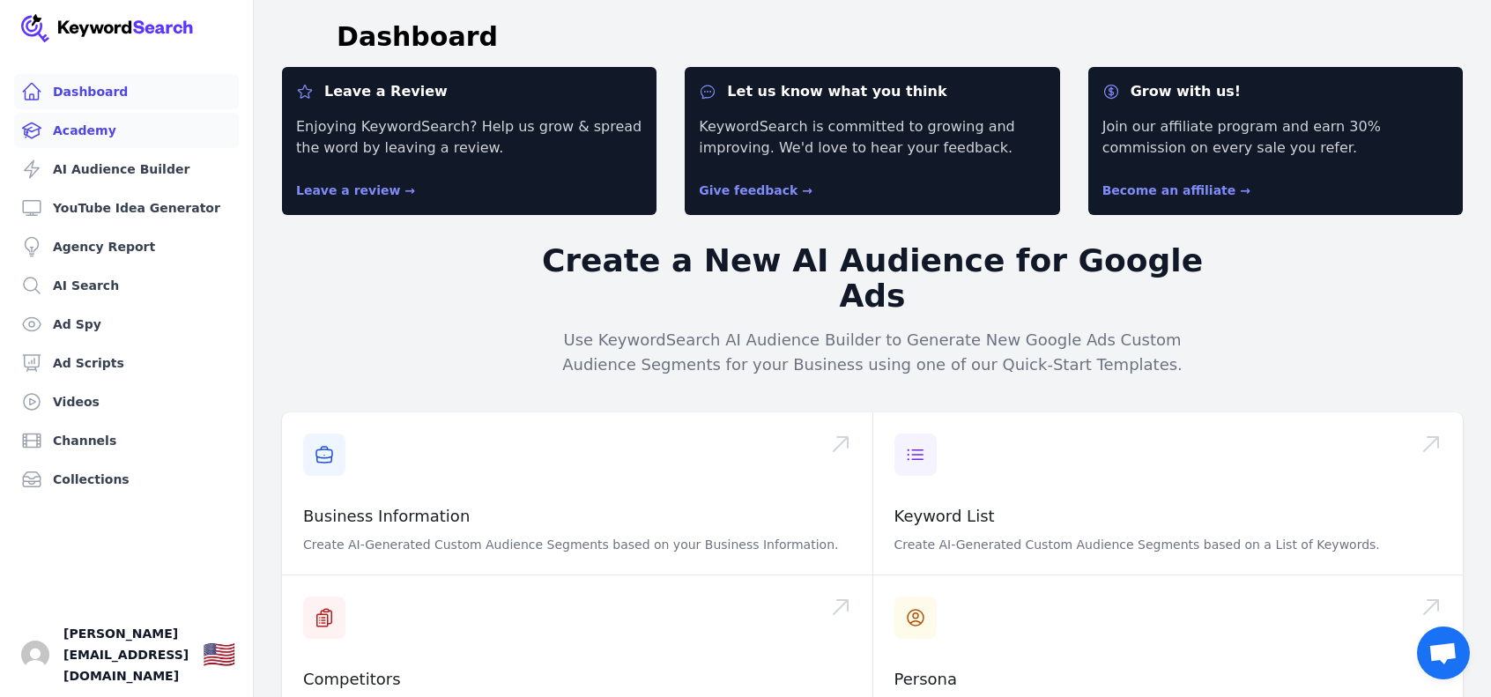
click at [113, 130] on link "Academy" at bounding box center [126, 130] width 225 height 35
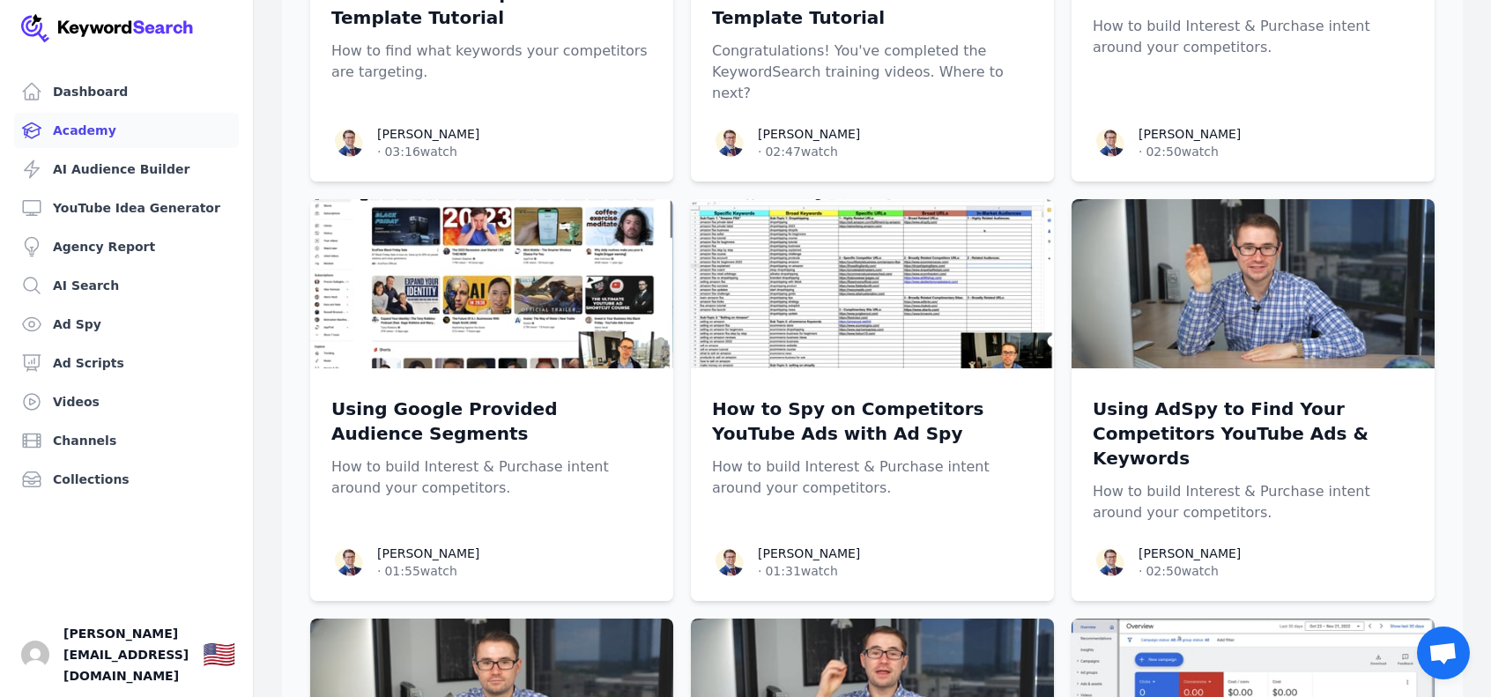
scroll to position [2026, 0]
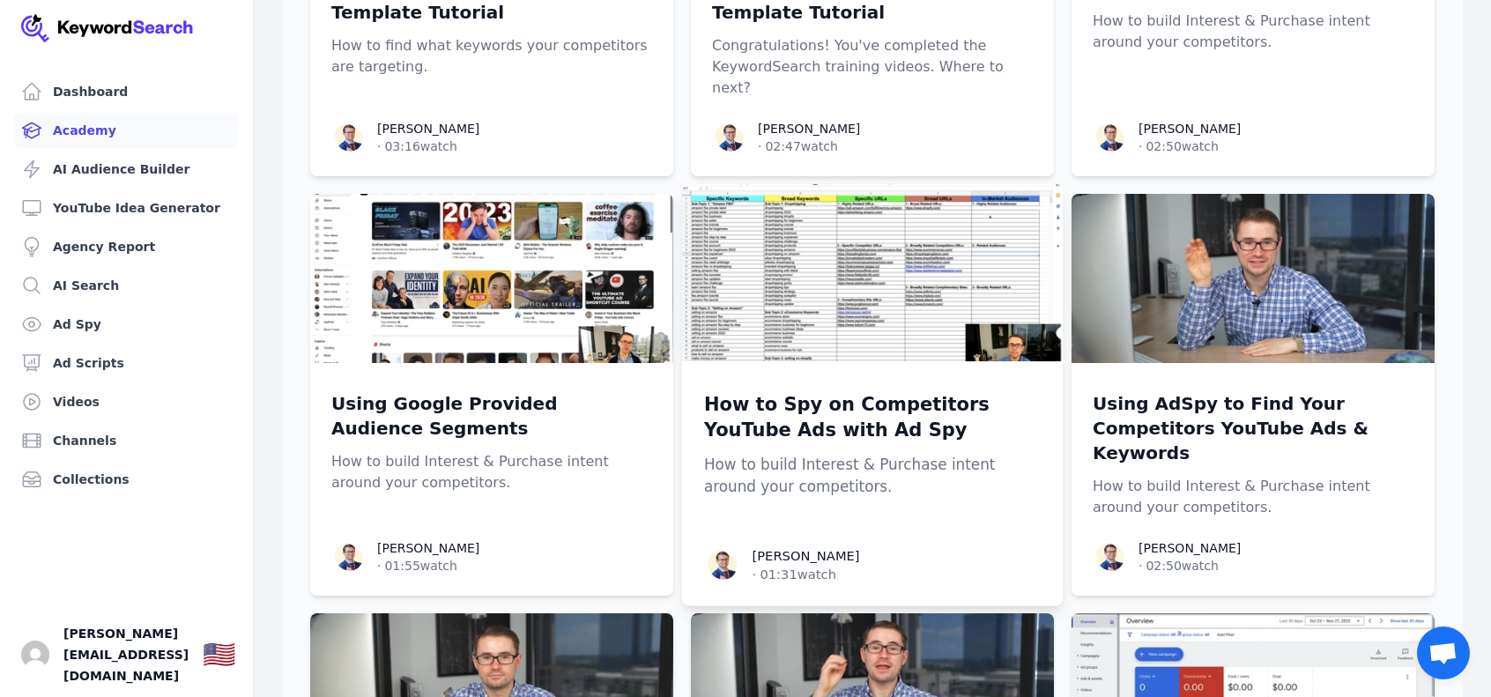
click at [789, 208] on img at bounding box center [872, 273] width 381 height 178
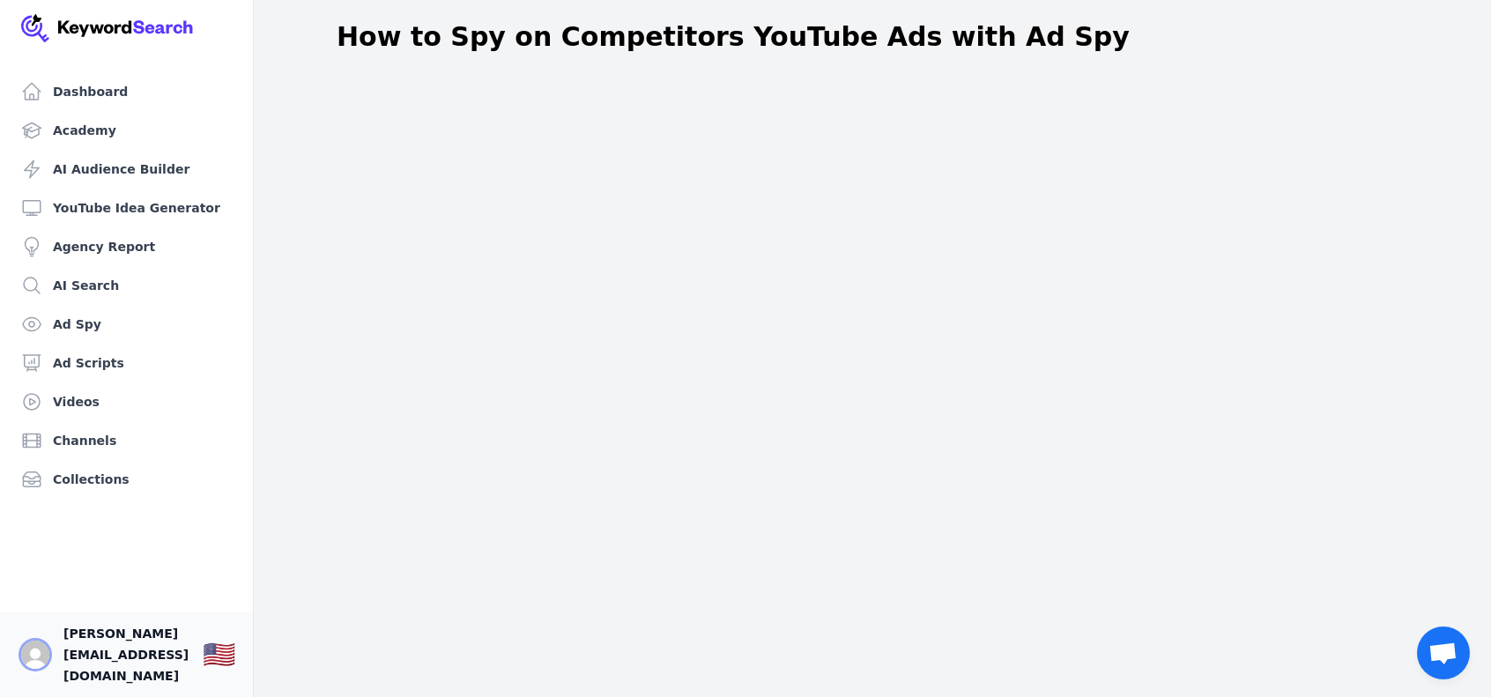
click at [37, 666] on img "Open user button" at bounding box center [35, 654] width 28 height 28
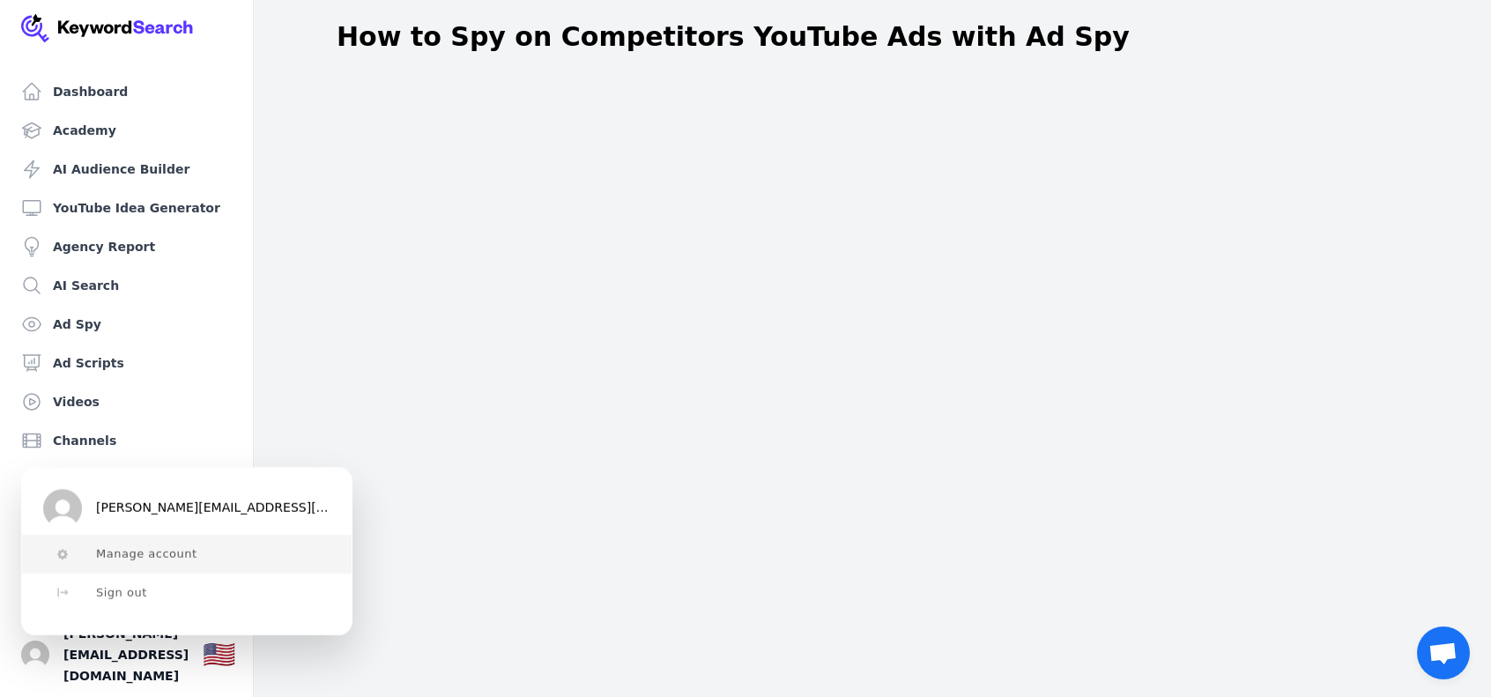
click at [146, 566] on button "Manage account" at bounding box center [186, 554] width 329 height 39
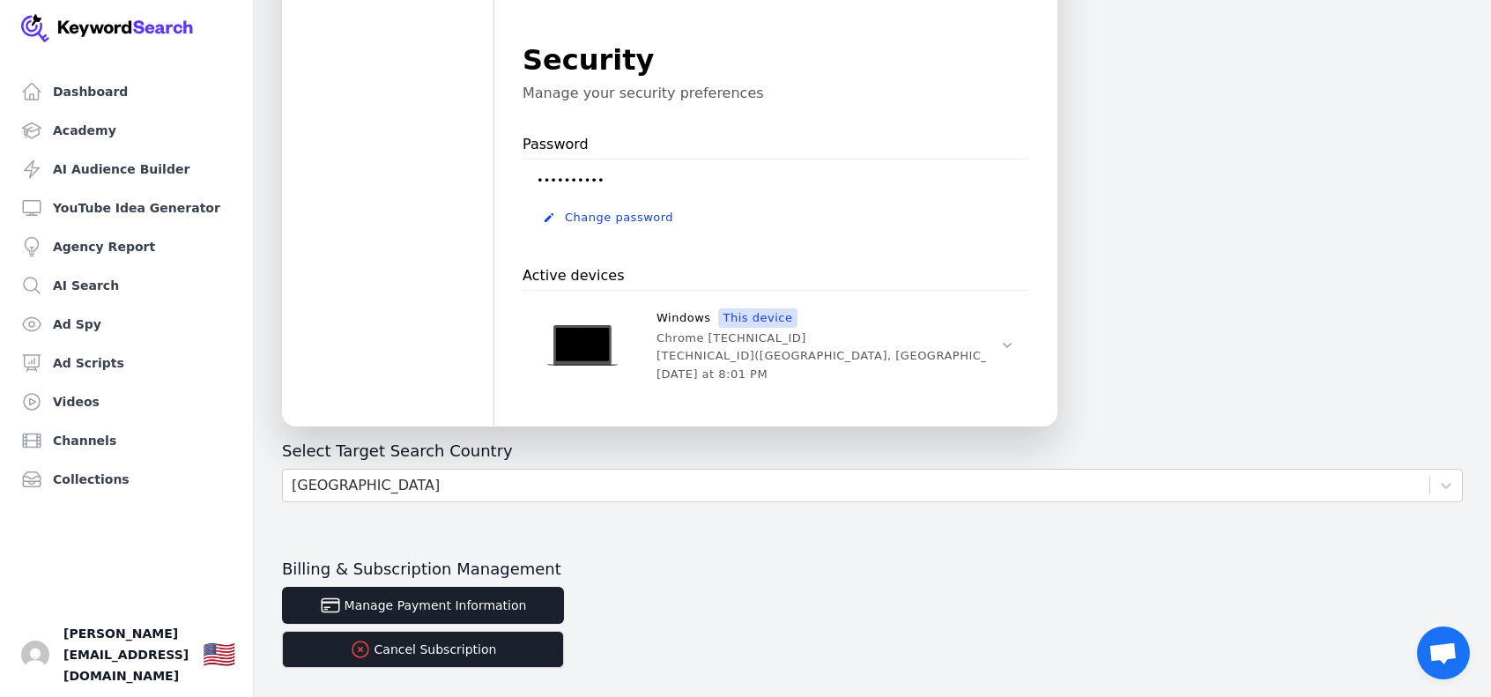
scroll to position [529, 0]
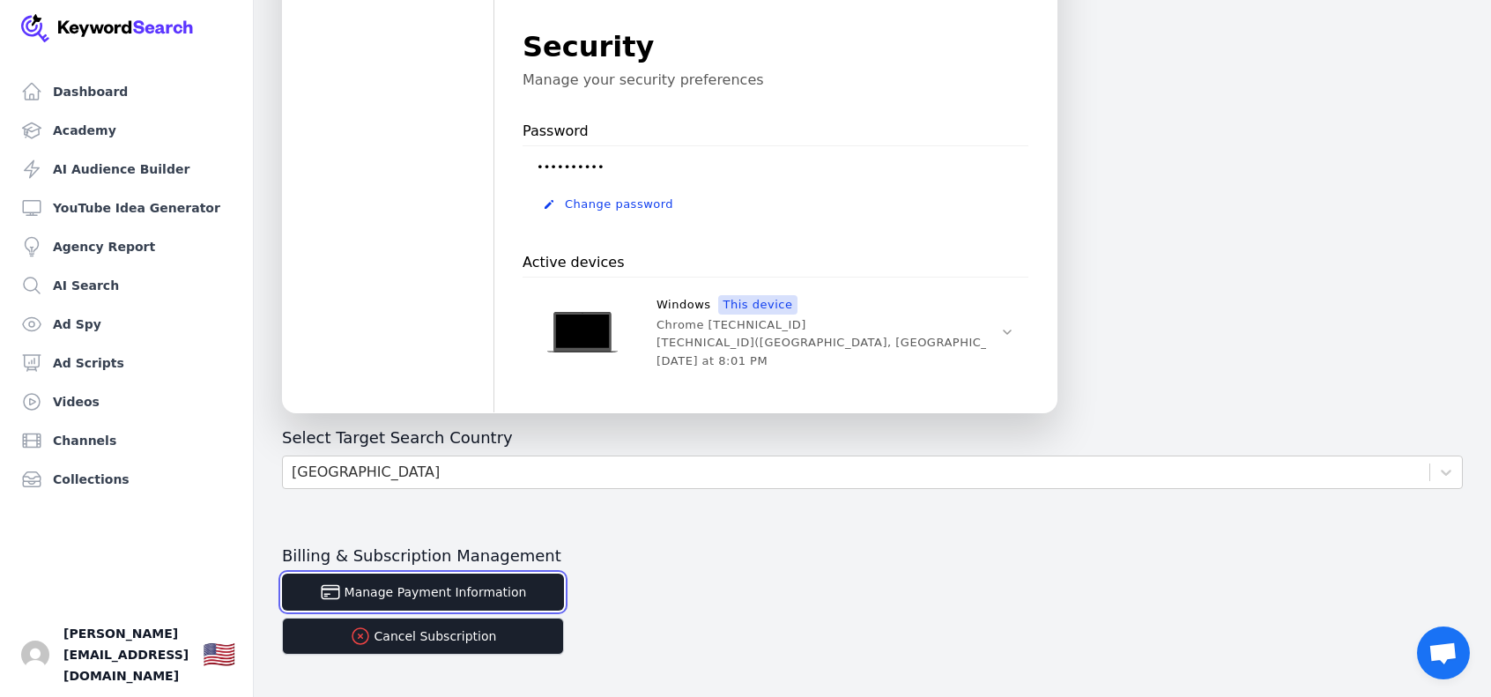
click at [441, 598] on button "Manage Payment Information" at bounding box center [423, 592] width 282 height 37
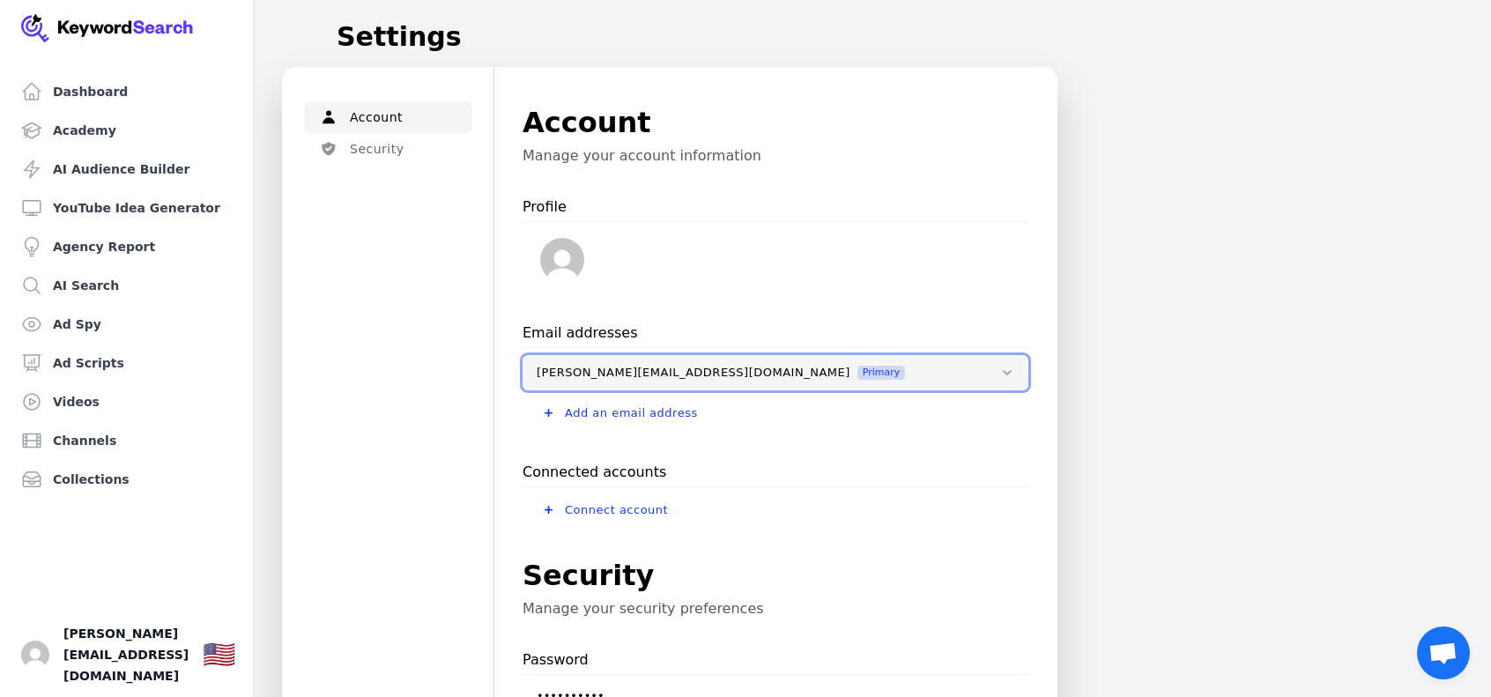
click at [997, 366] on button "[PERSON_NAME][EMAIL_ADDRESS][DOMAIN_NAME] Primary" at bounding box center [775, 372] width 506 height 35
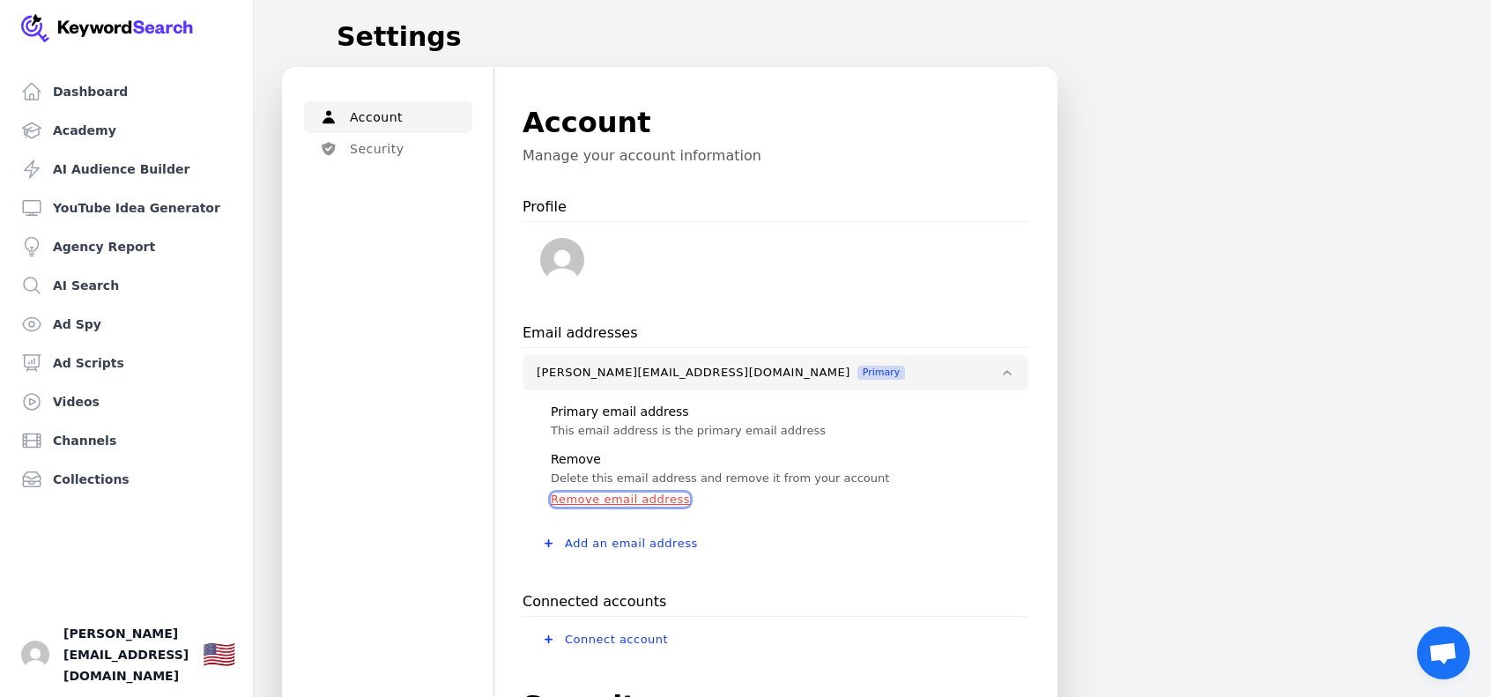
click at [625, 495] on button "Remove email address" at bounding box center [620, 499] width 139 height 14
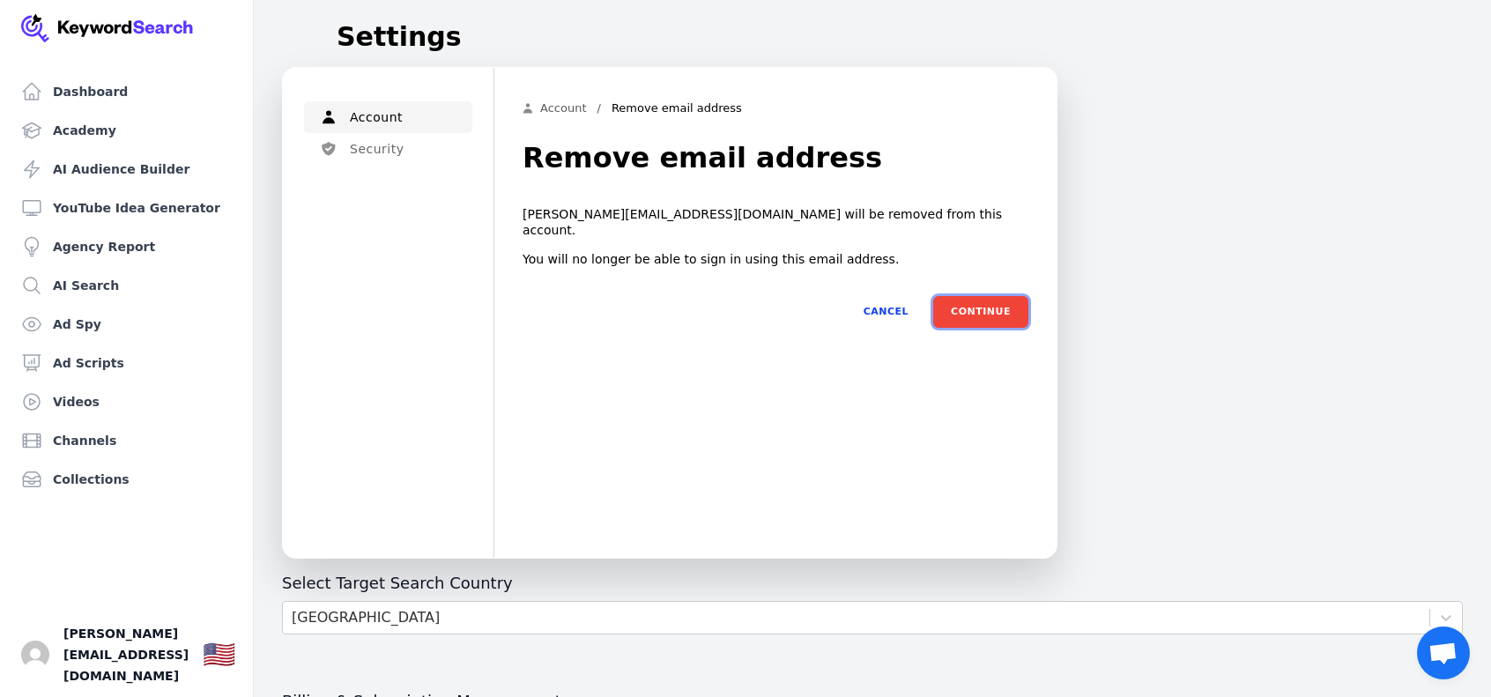
drag, startPoint x: 1003, startPoint y: 290, endPoint x: 812, endPoint y: 328, distance: 194.0
click at [812, 328] on div "Menu Account / Remove email address Remove email address philip@gibbscommerce.c…" at bounding box center [775, 312] width 506 height 423
click at [885, 296] on button "Cancel" at bounding box center [886, 312] width 80 height 32
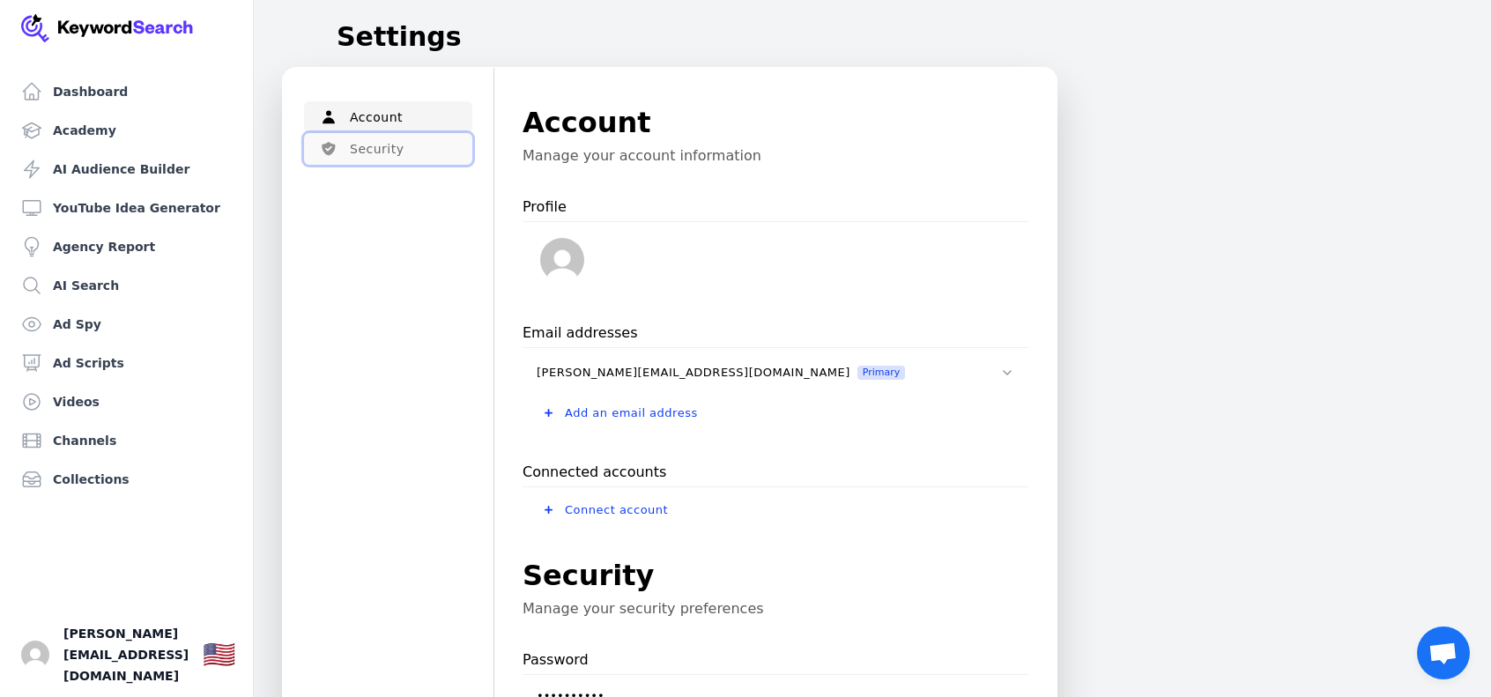
click at [415, 137] on button "Security" at bounding box center [388, 149] width 168 height 32
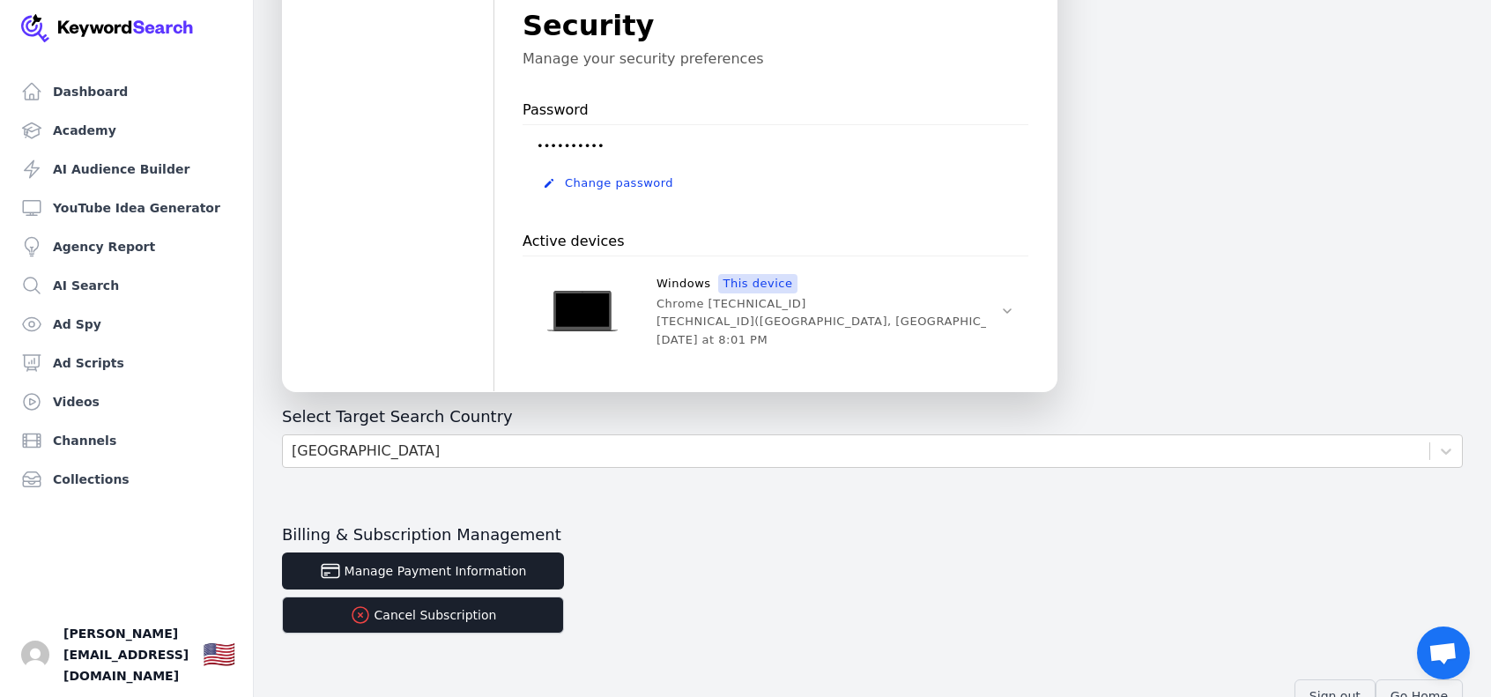
scroll to position [552, 0]
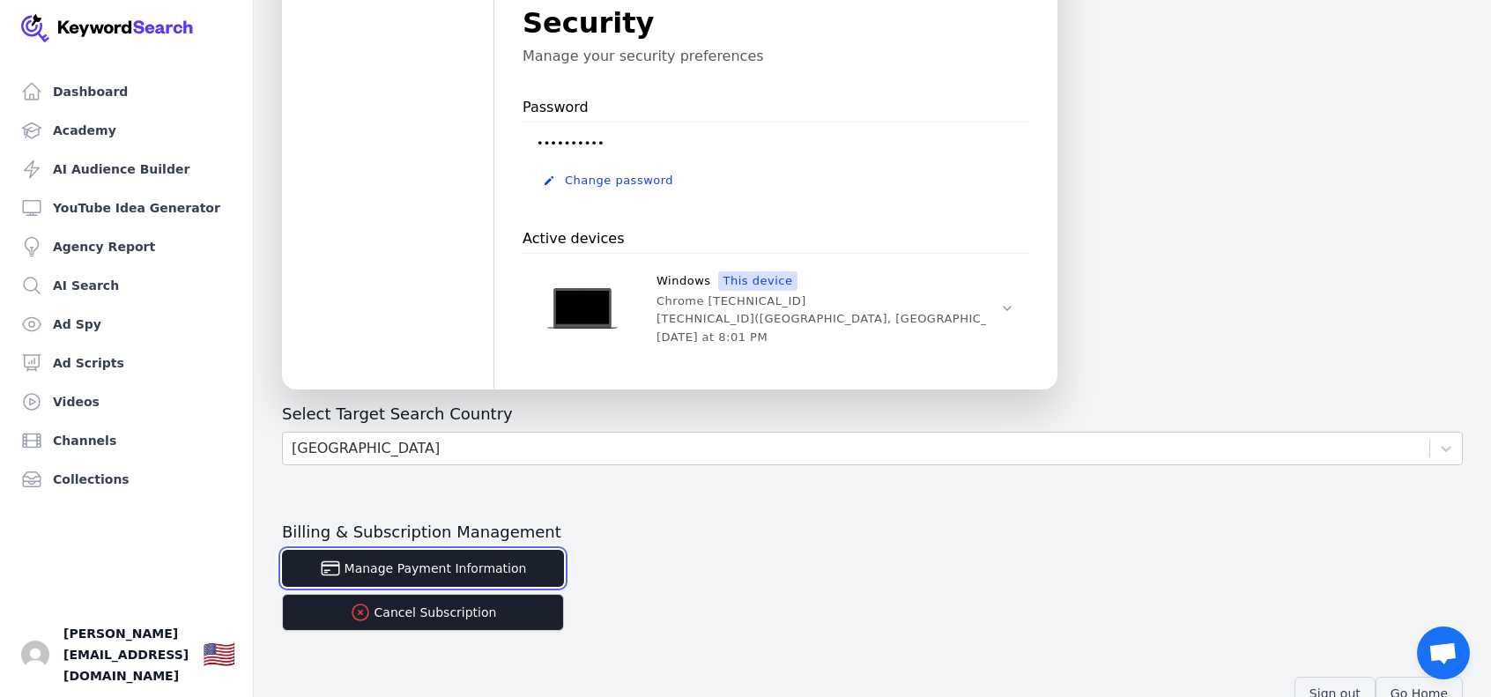
click at [503, 568] on button "Manage Payment Information" at bounding box center [423, 568] width 282 height 37
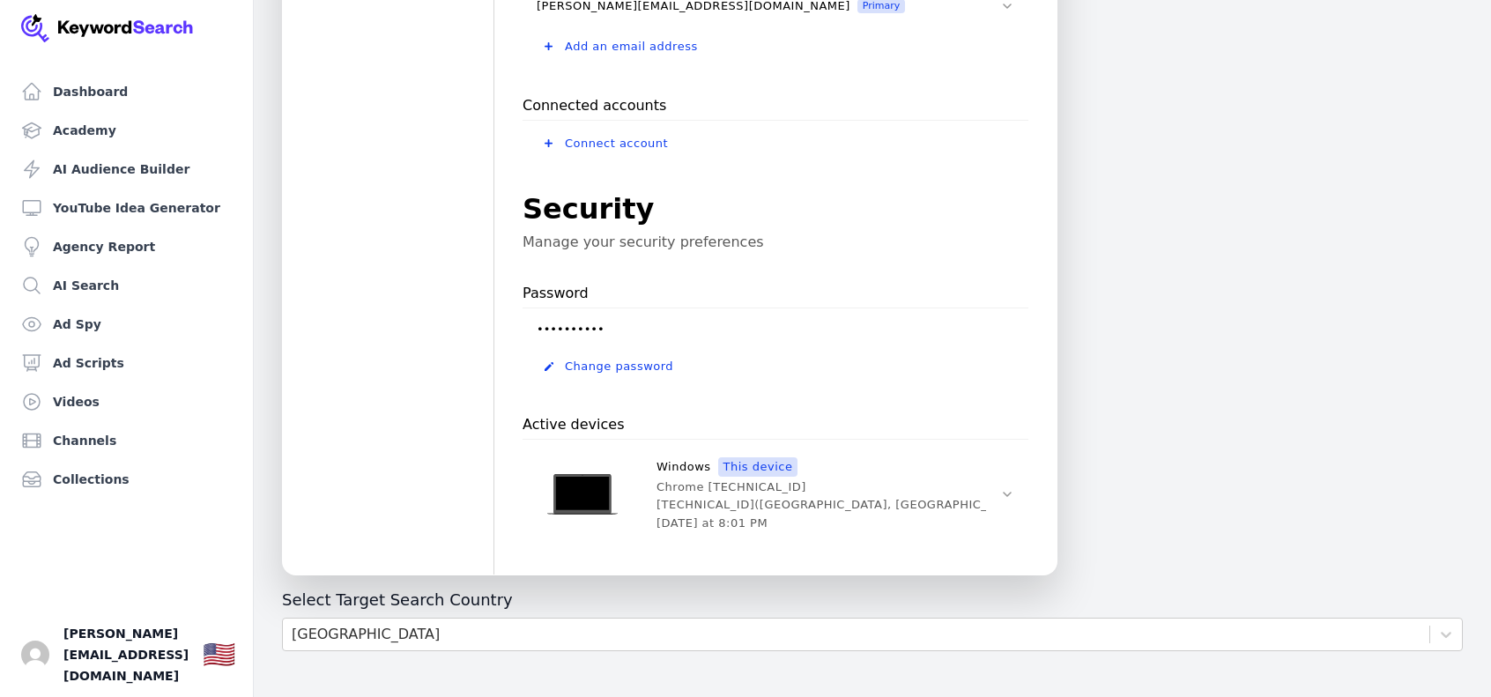
scroll to position [529, 0]
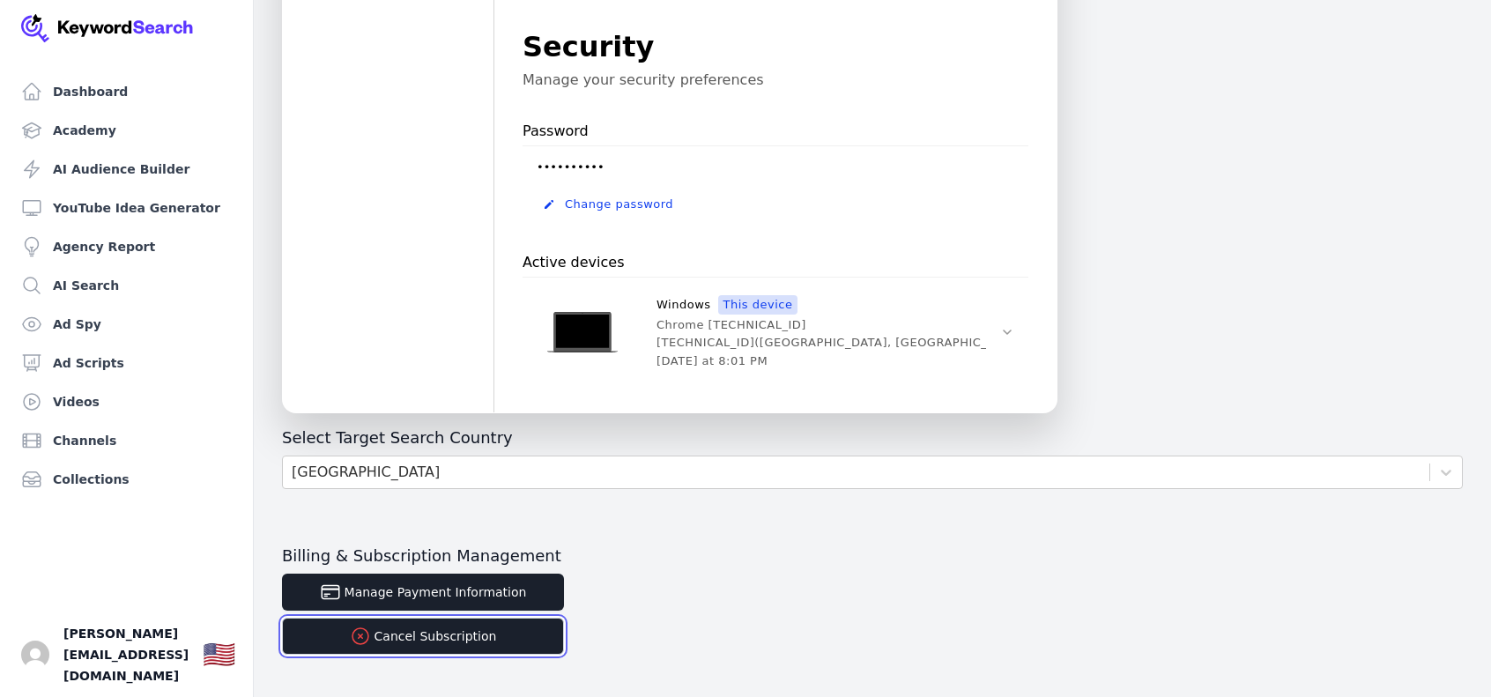
click at [481, 635] on button "Cancel Subscription" at bounding box center [423, 636] width 282 height 37
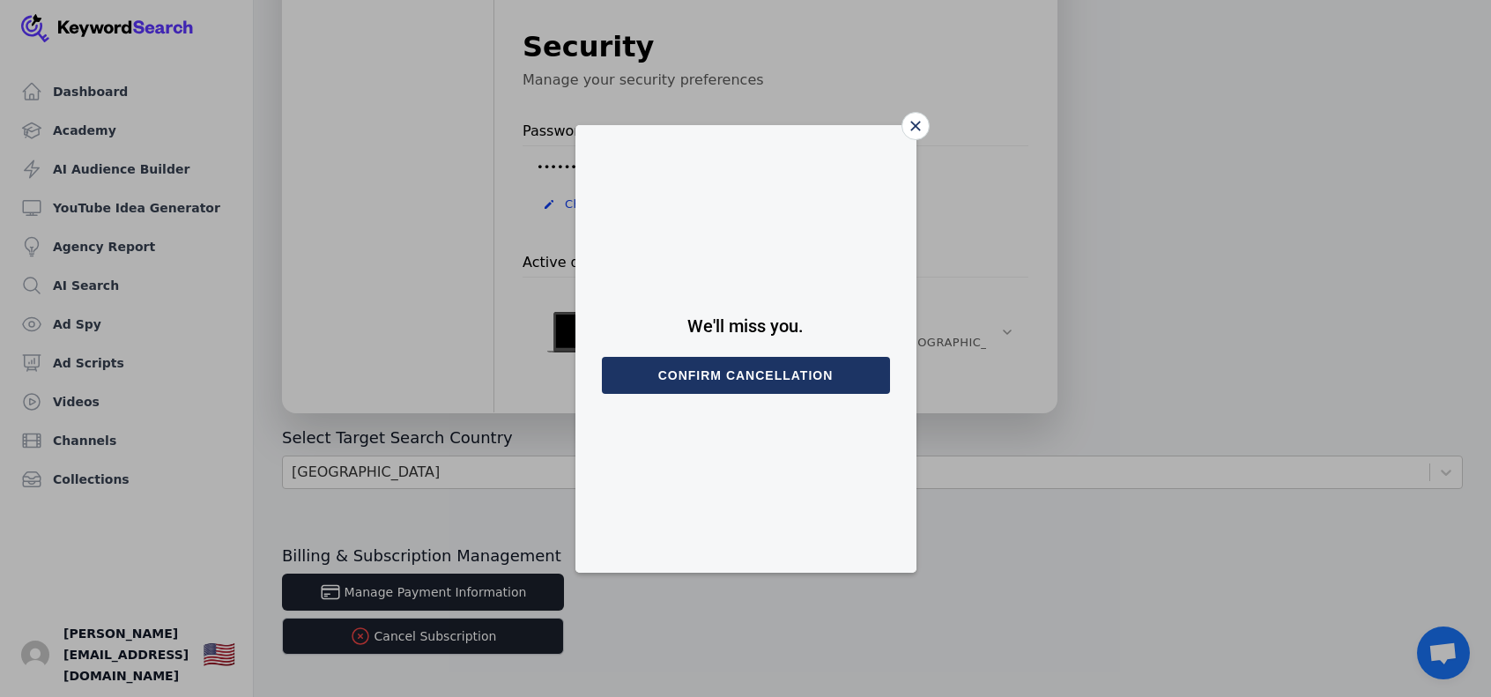
click at [758, 373] on button "Confirm cancellation" at bounding box center [746, 375] width 288 height 37
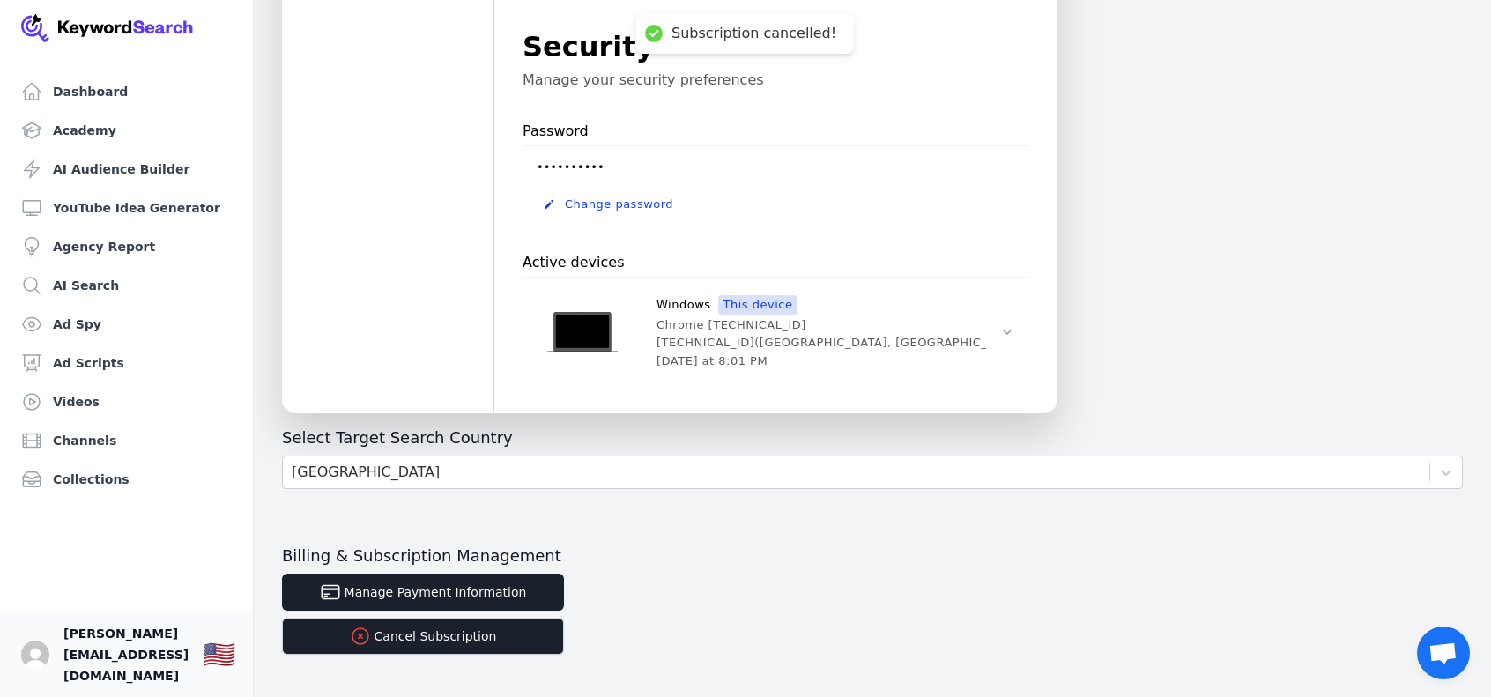
click at [118, 652] on span "[PERSON_NAME][EMAIL_ADDRESS][DOMAIN_NAME]" at bounding box center [125, 654] width 125 height 63
click at [90, 660] on span "[PERSON_NAME][EMAIL_ADDRESS][DOMAIN_NAME]" at bounding box center [125, 654] width 125 height 63
click at [37, 655] on img "Open user button" at bounding box center [35, 654] width 28 height 28
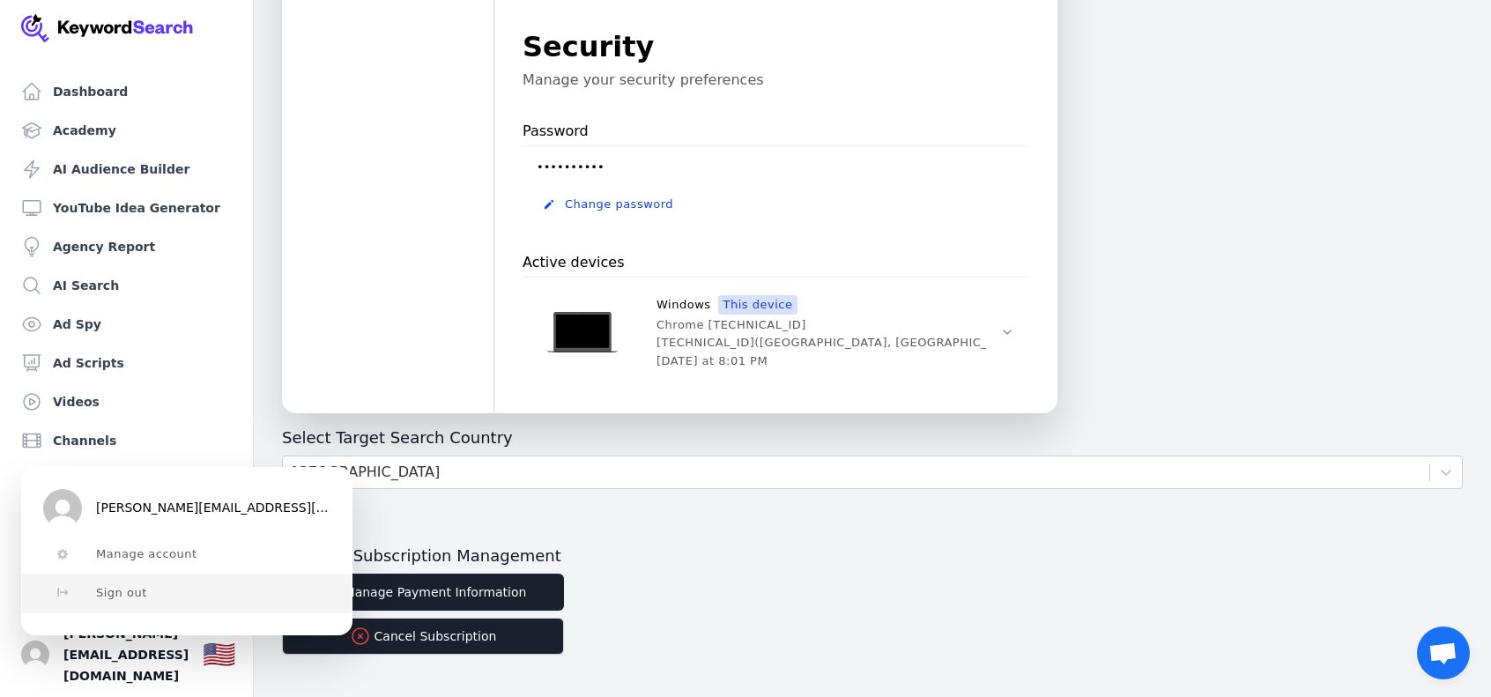
click at [94, 593] on button "Sign out" at bounding box center [186, 593] width 329 height 39
